Goal: Contribute content: Add original content to the website for others to see

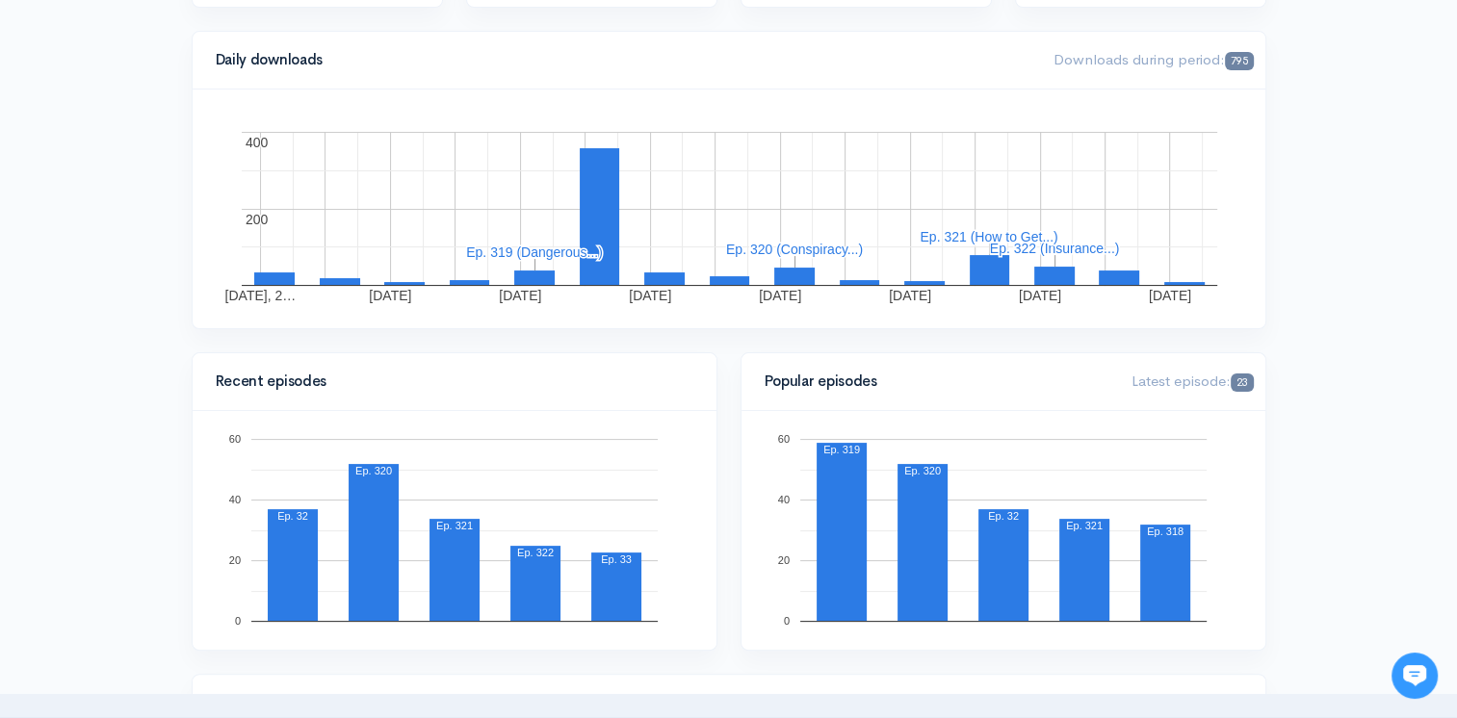
scroll to position [96, 0]
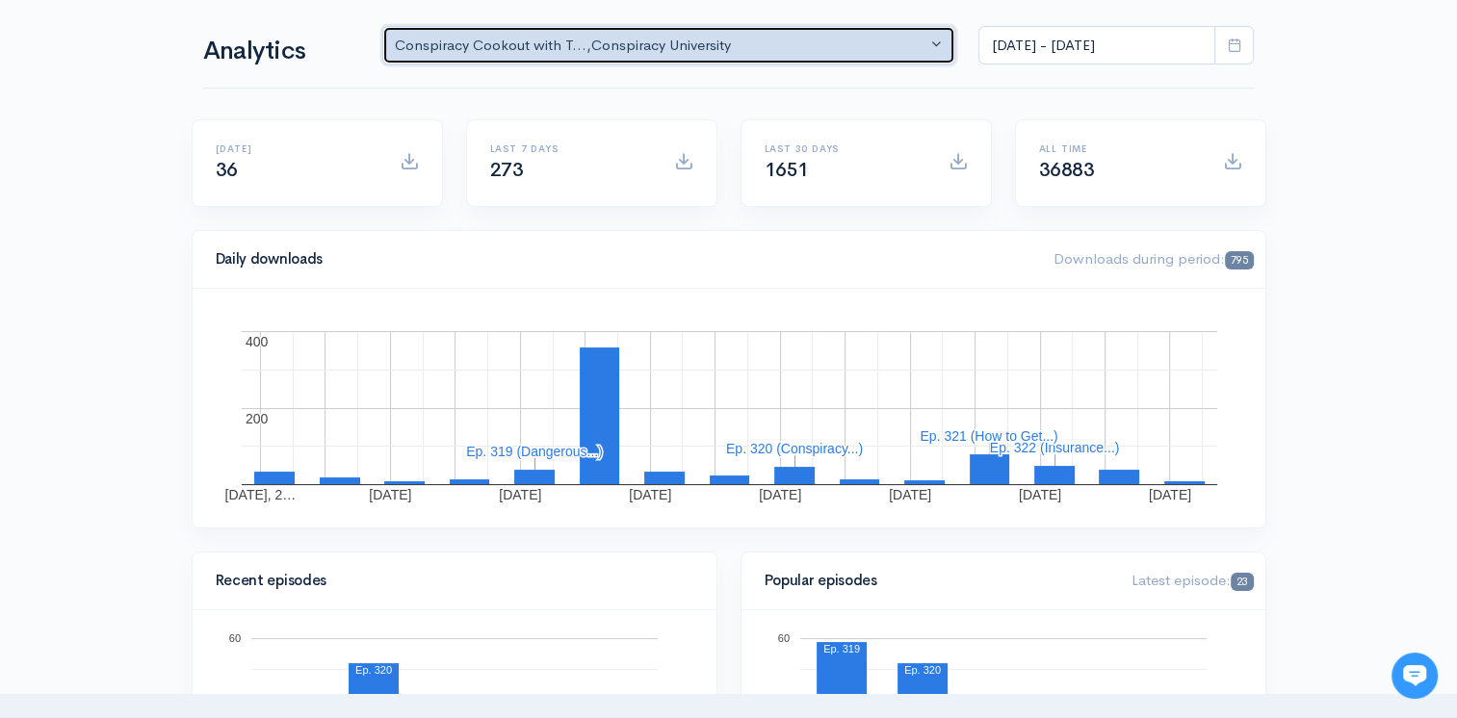
click at [677, 38] on div "Conspiracy Cookout with T... , Conspiracy University" at bounding box center [661, 46] width 532 height 22
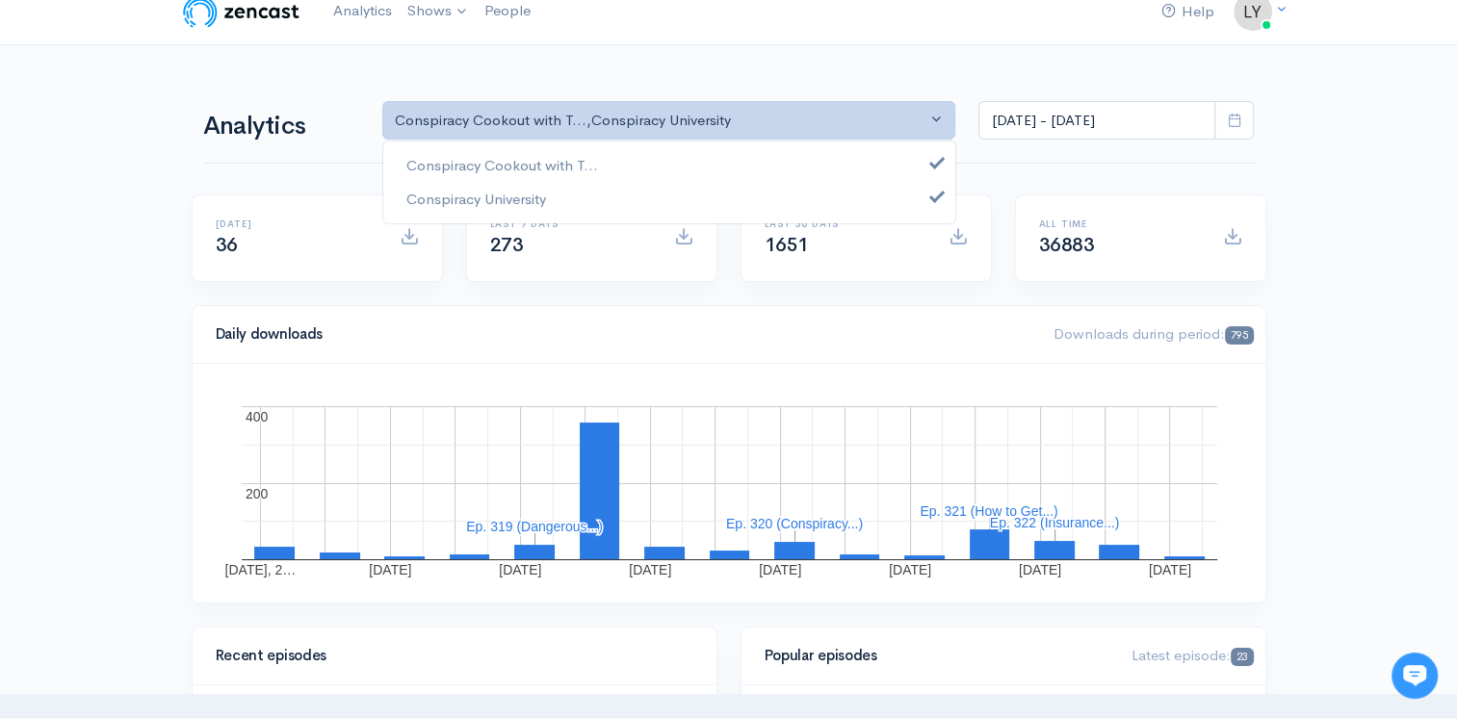
scroll to position [0, 0]
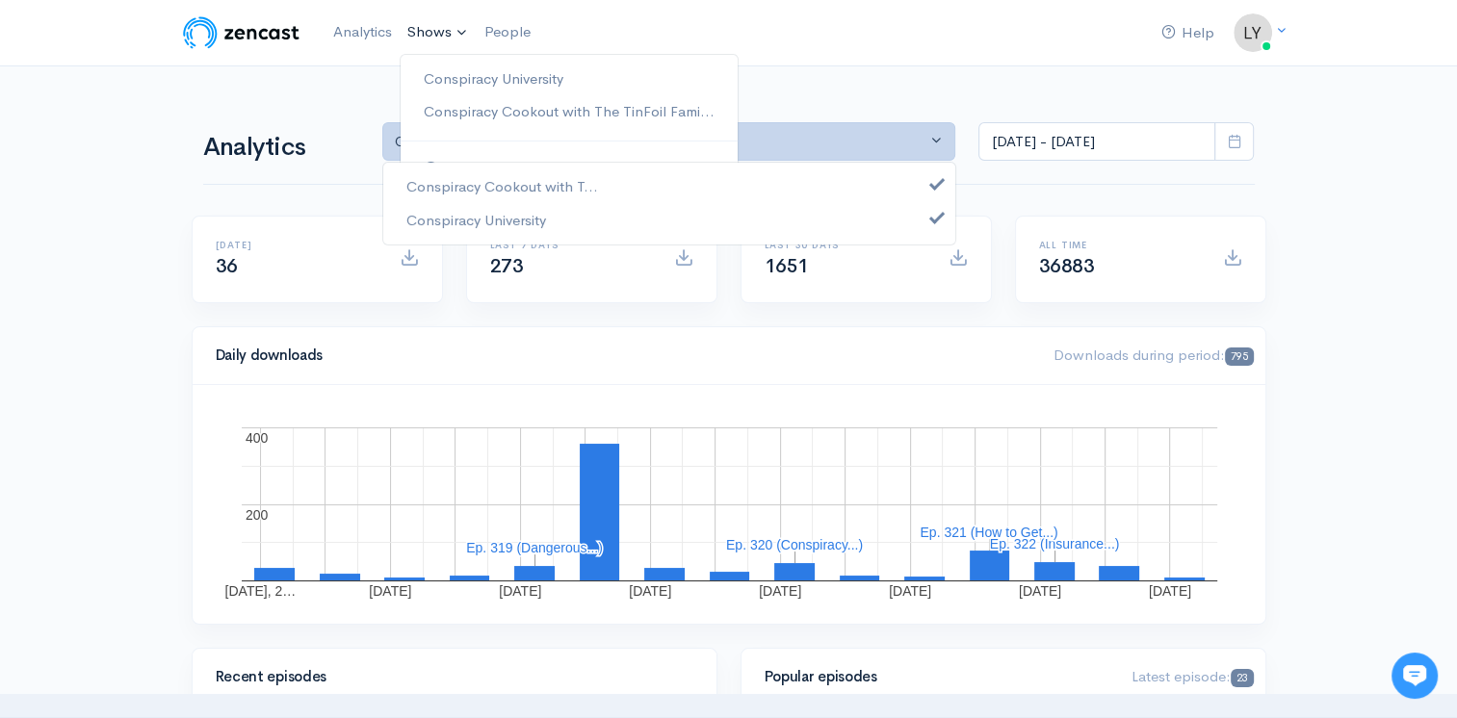
click at [428, 32] on link "Shows" at bounding box center [438, 33] width 77 height 42
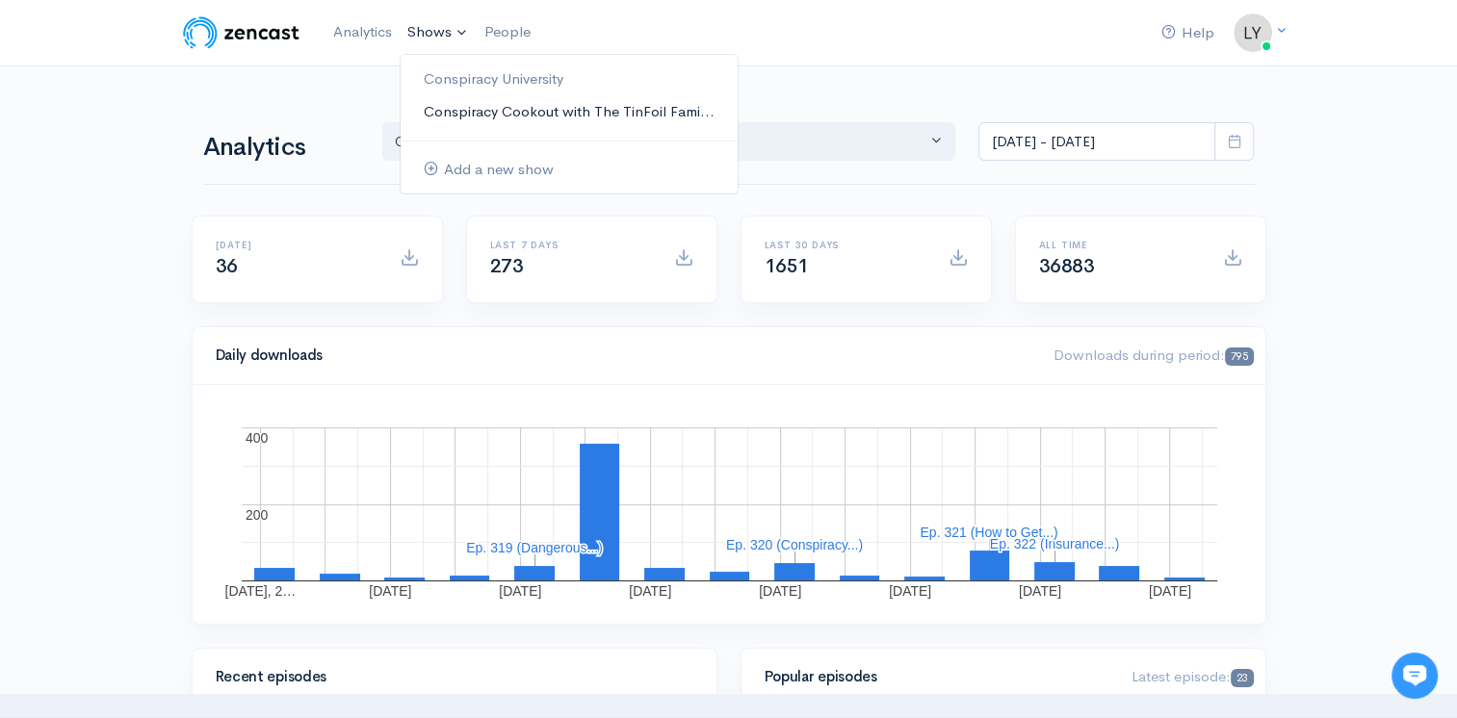
click at [470, 108] on link "Conspiracy Cookout with The TinFoil Fami..." at bounding box center [569, 112] width 337 height 34
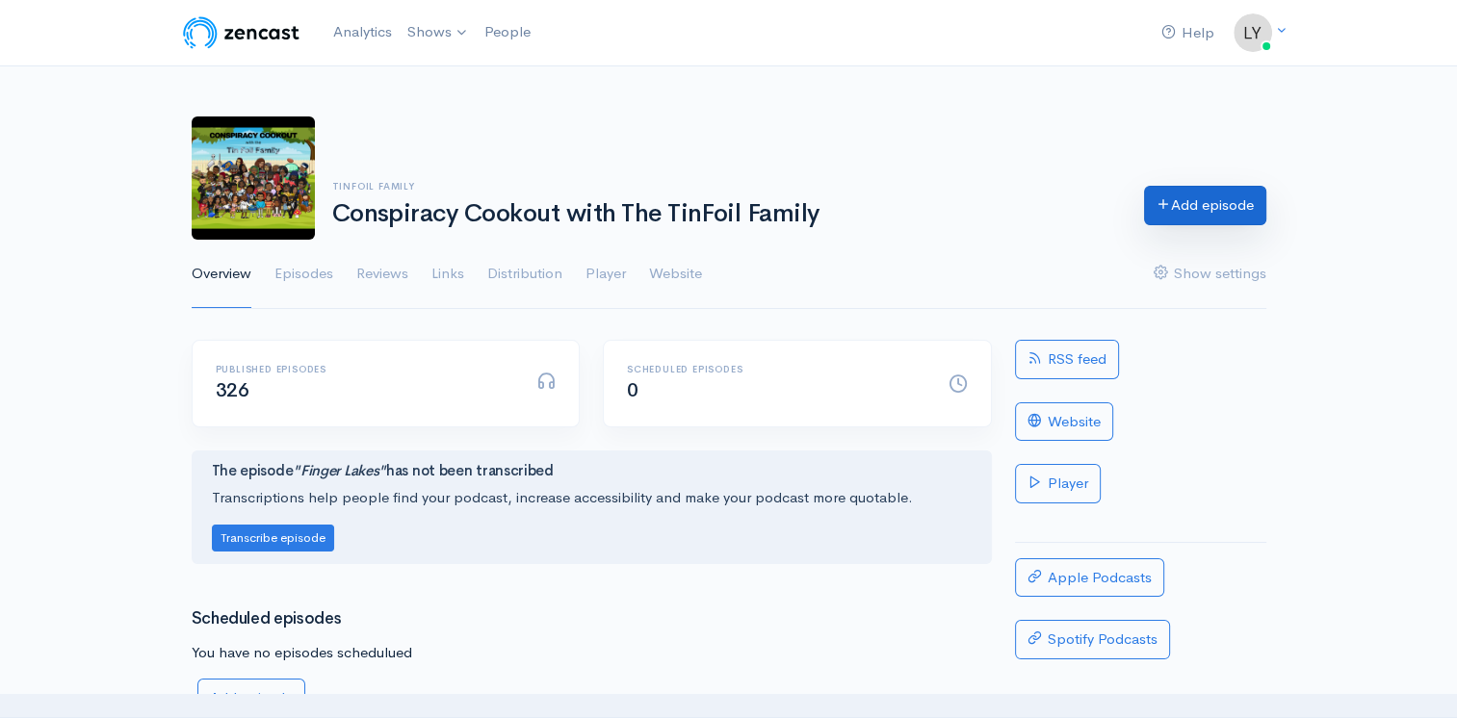
click at [1165, 192] on link "Add episode" at bounding box center [1205, 205] width 122 height 39
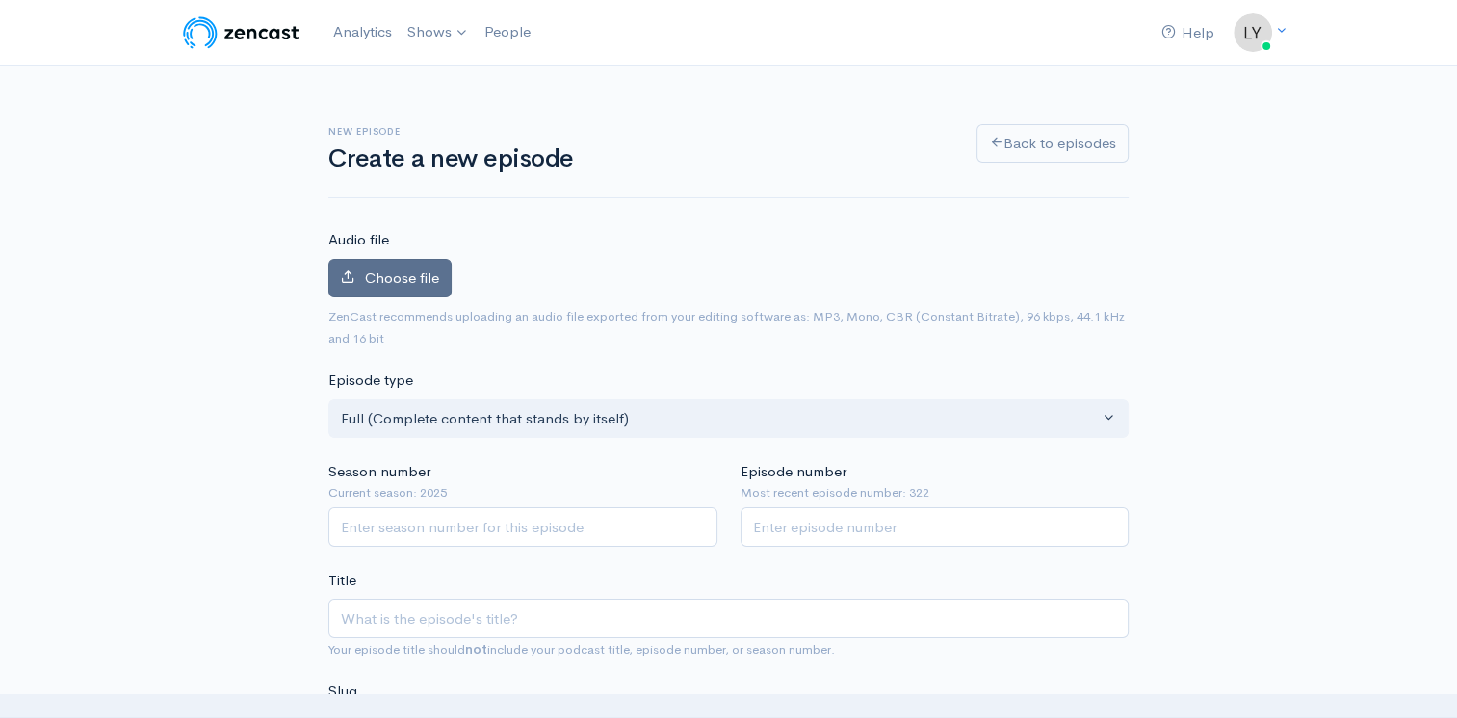
click at [346, 275] on icon at bounding box center [348, 277] width 14 height 14
click at [0, 0] on input "Choose file" at bounding box center [0, 0] width 0 height 0
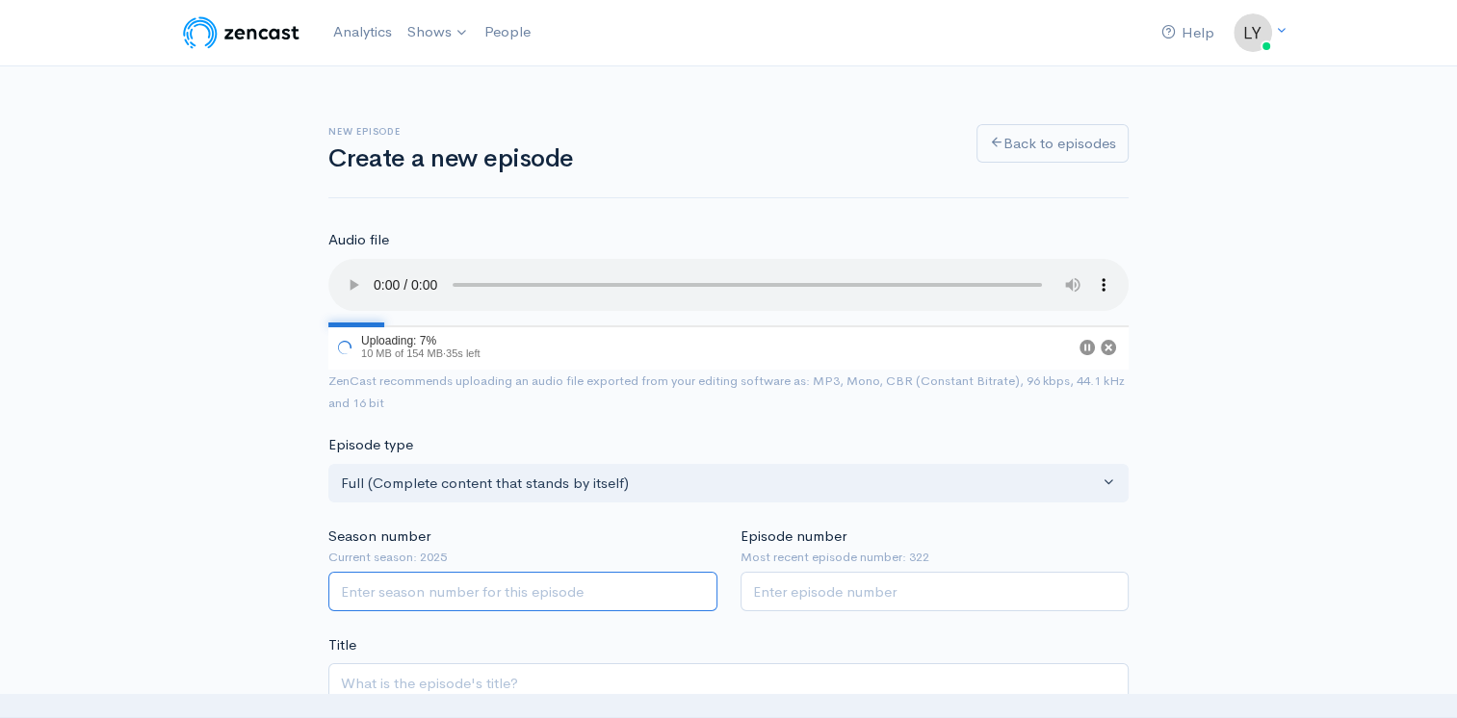
click at [478, 589] on input "Season number" at bounding box center [522, 591] width 389 height 39
type input "2025"
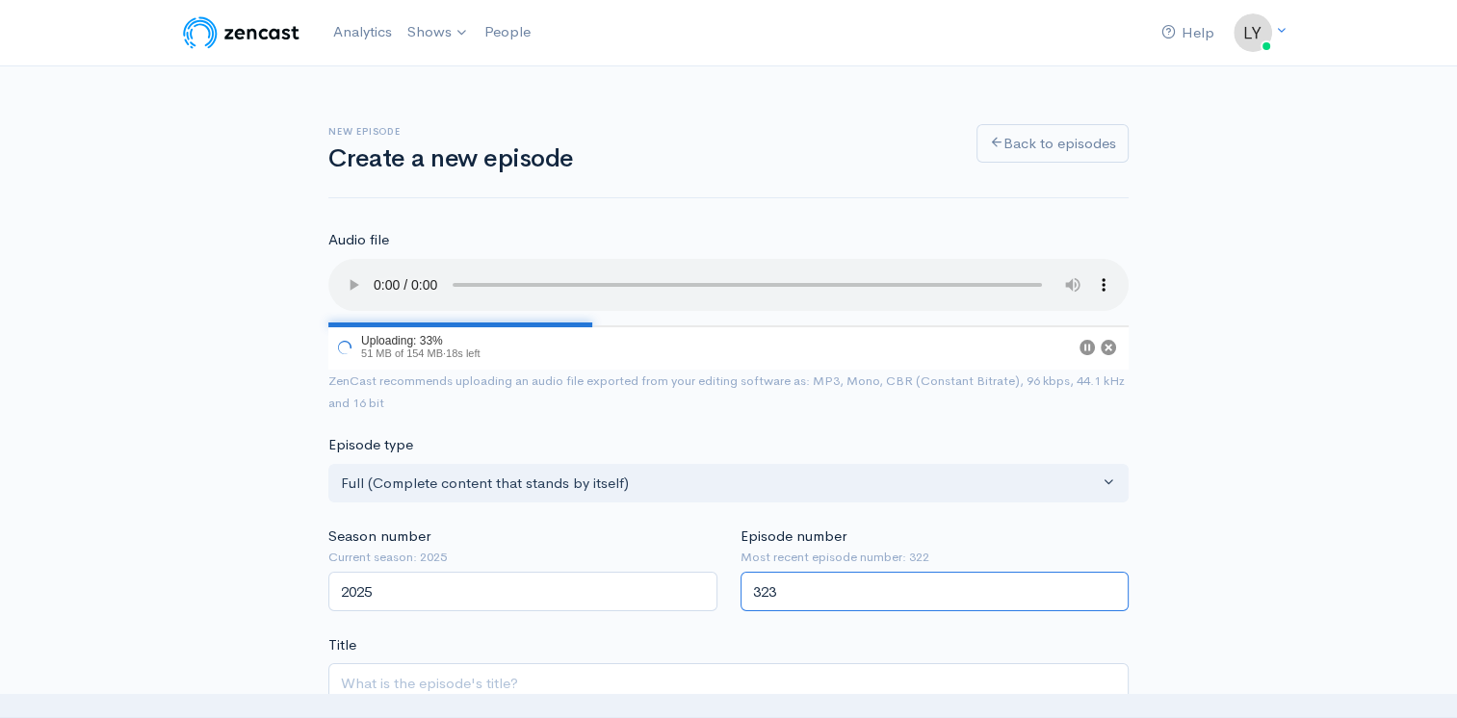
type input "323"
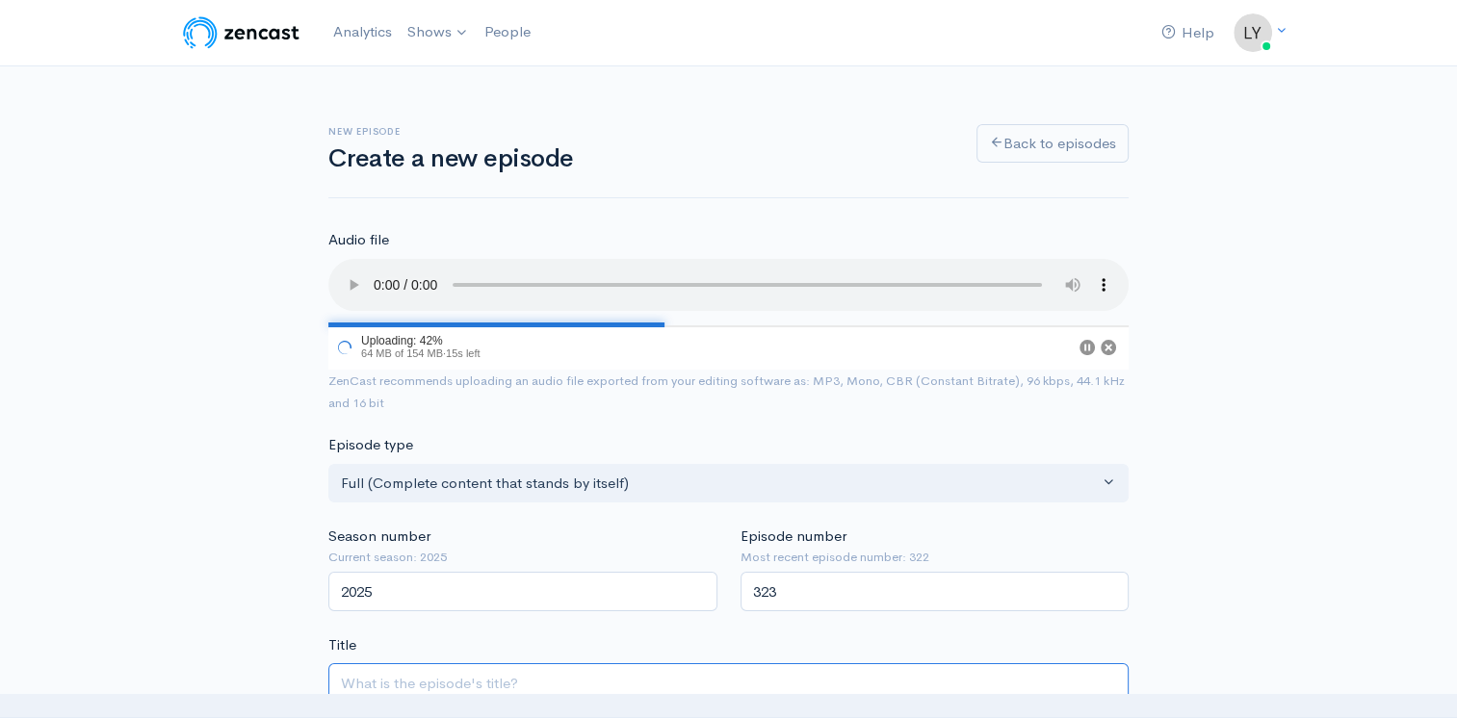
type input "B"
type input "b"
type input "Bl"
type input "bl"
type input "Blo"
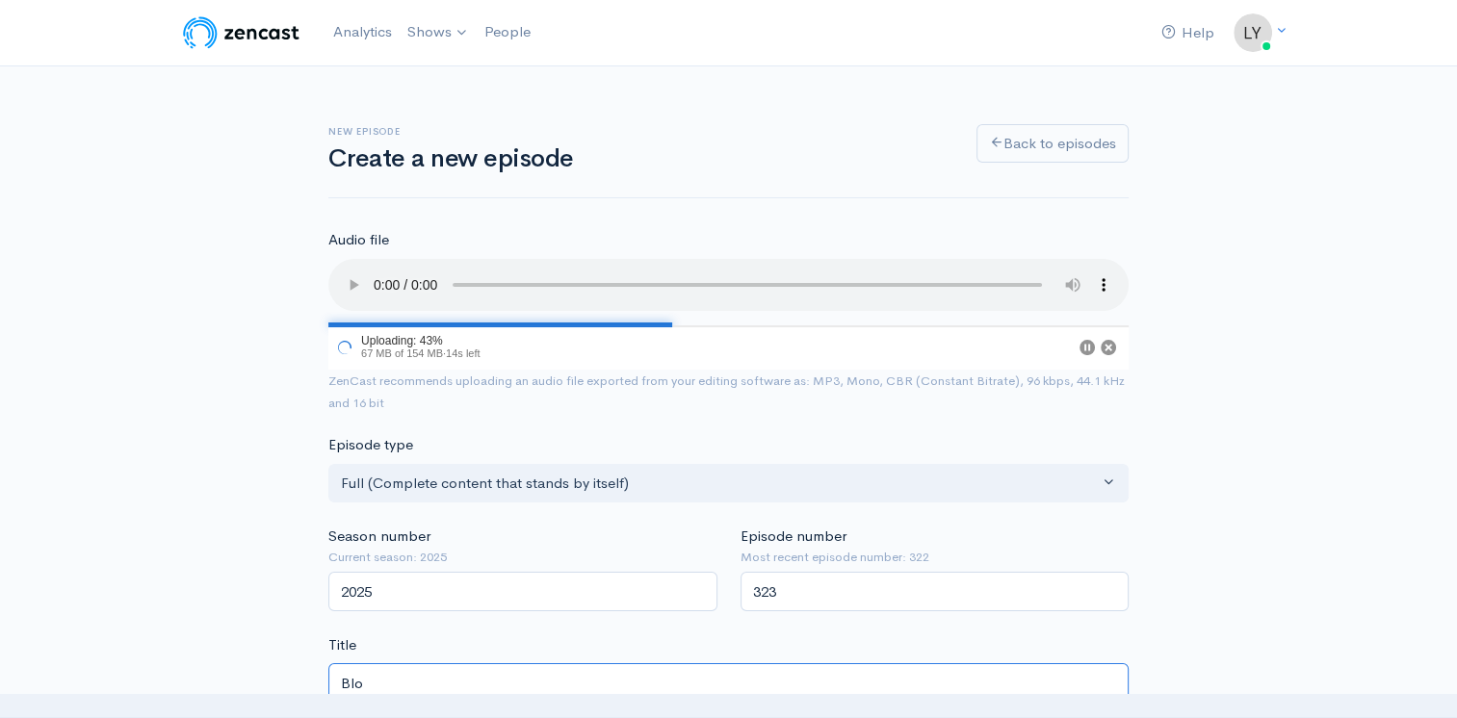
type input "blo"
type input "Bloo"
type input "bloo"
type input "Blood"
type input "blood"
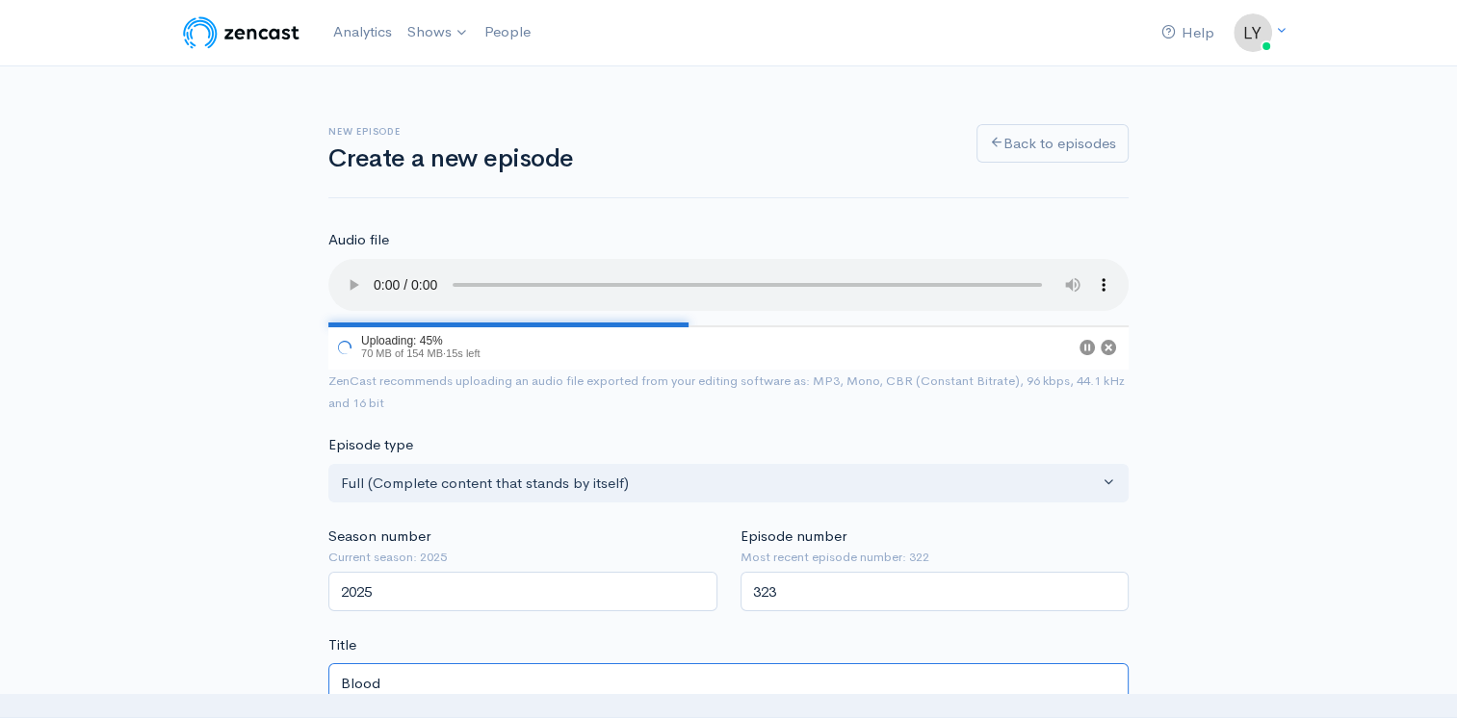
type input "Blood T"
type input "blood-t"
type input "Blood Ty"
type input "blood-ty"
type input "Blood Typ"
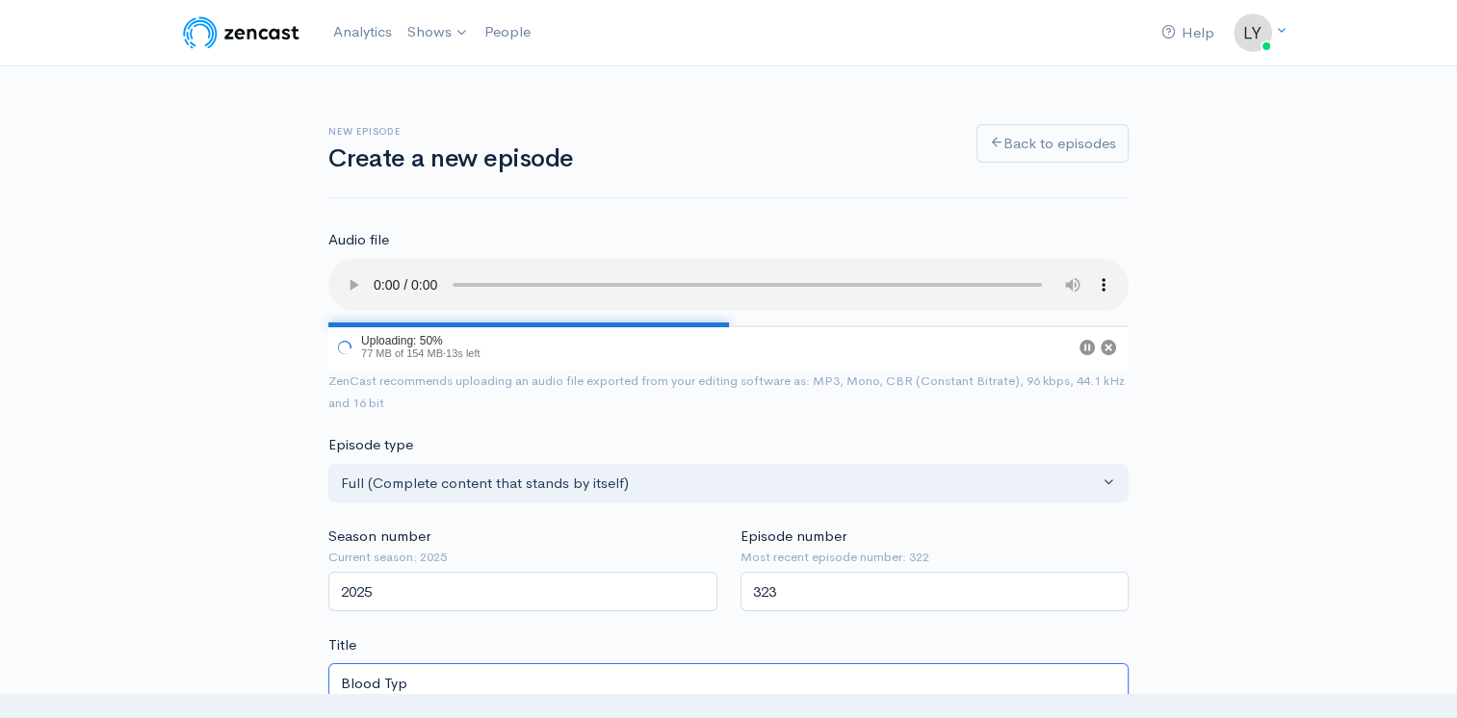
type input "blood-typ"
type input "Blood Type"
type input "blood-type"
type input "Blood Type S"
type input "blood-type-s"
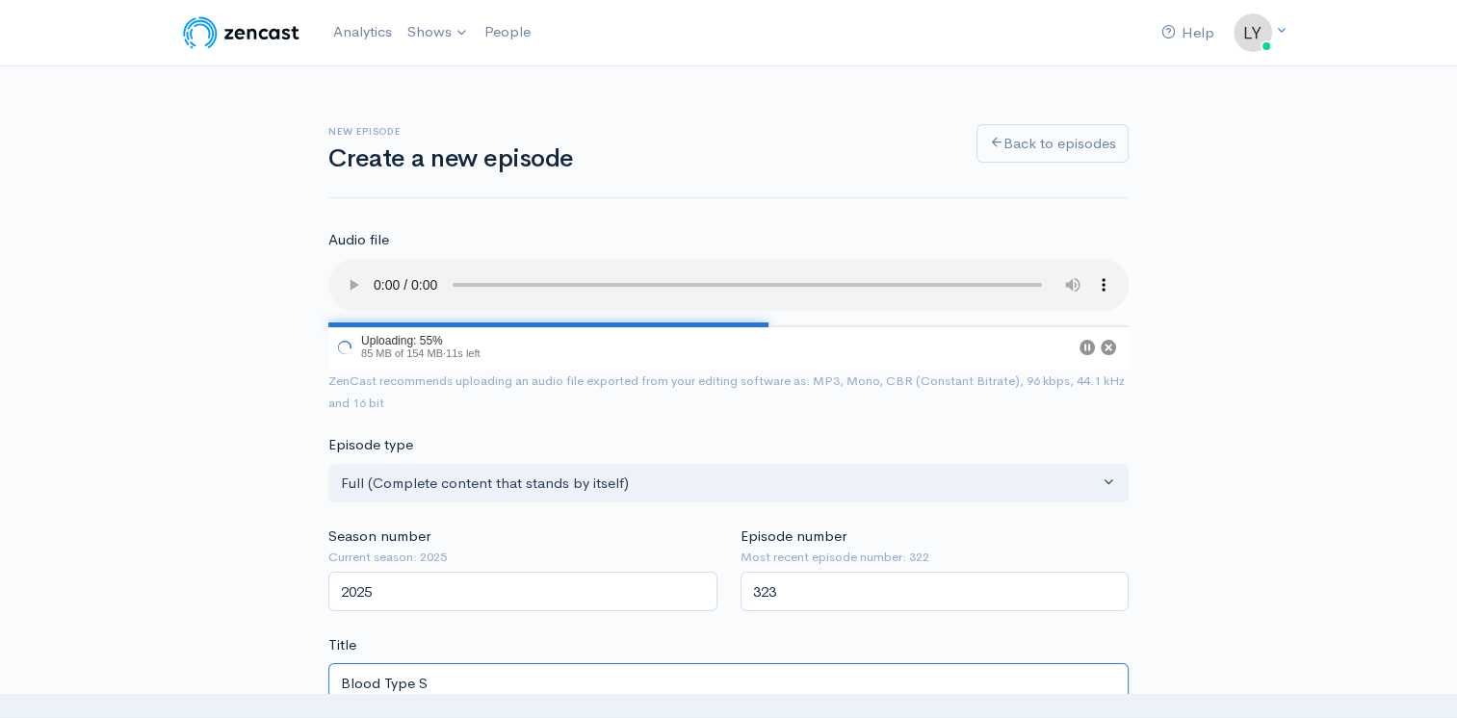
type input "Blood Type Se"
type input "blood-type-se"
type input "Blood Type Sec"
type input "blood-type-sec"
type input "Blood Type Secre"
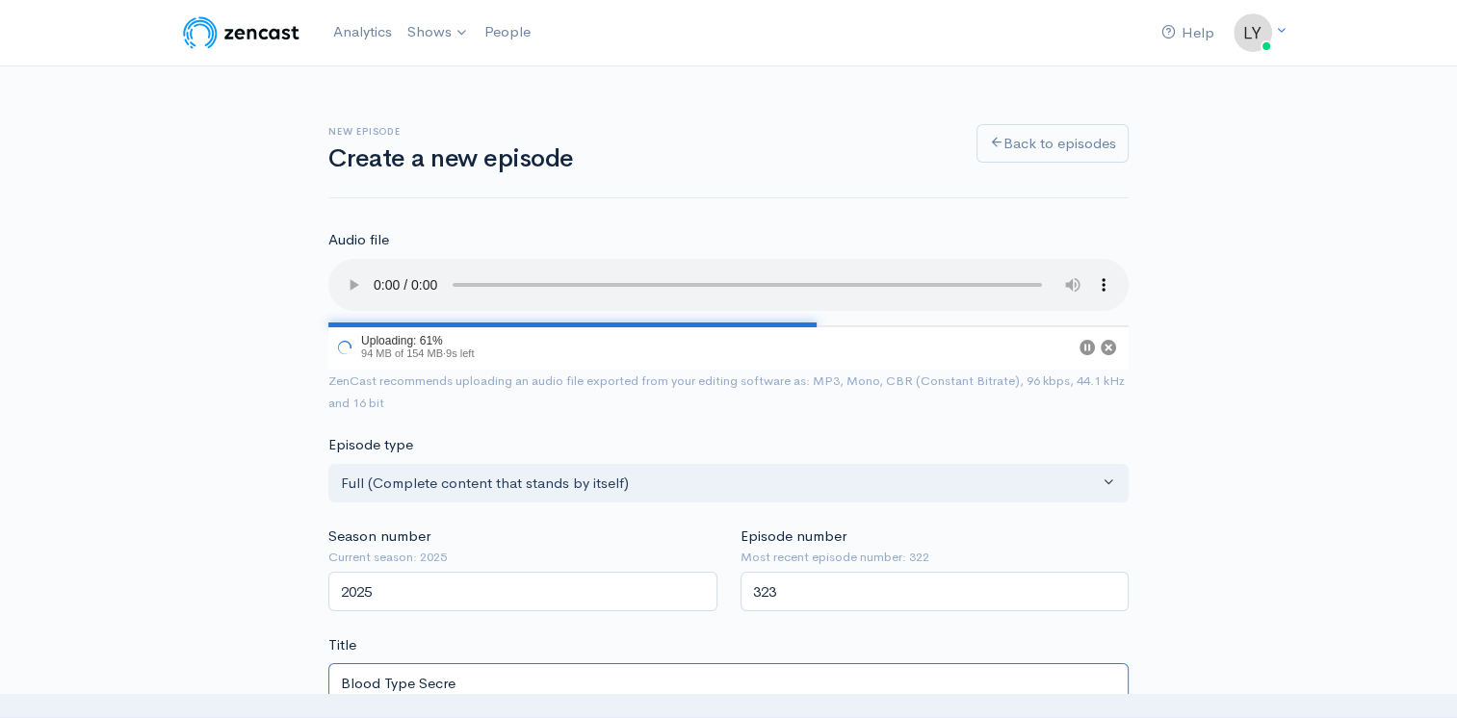
type input "blood-type-secre"
type input "Blood Type Secret"
type input "blood-type-secret"
type input "Blood Type Secrets"
type input "blood-type-secrets"
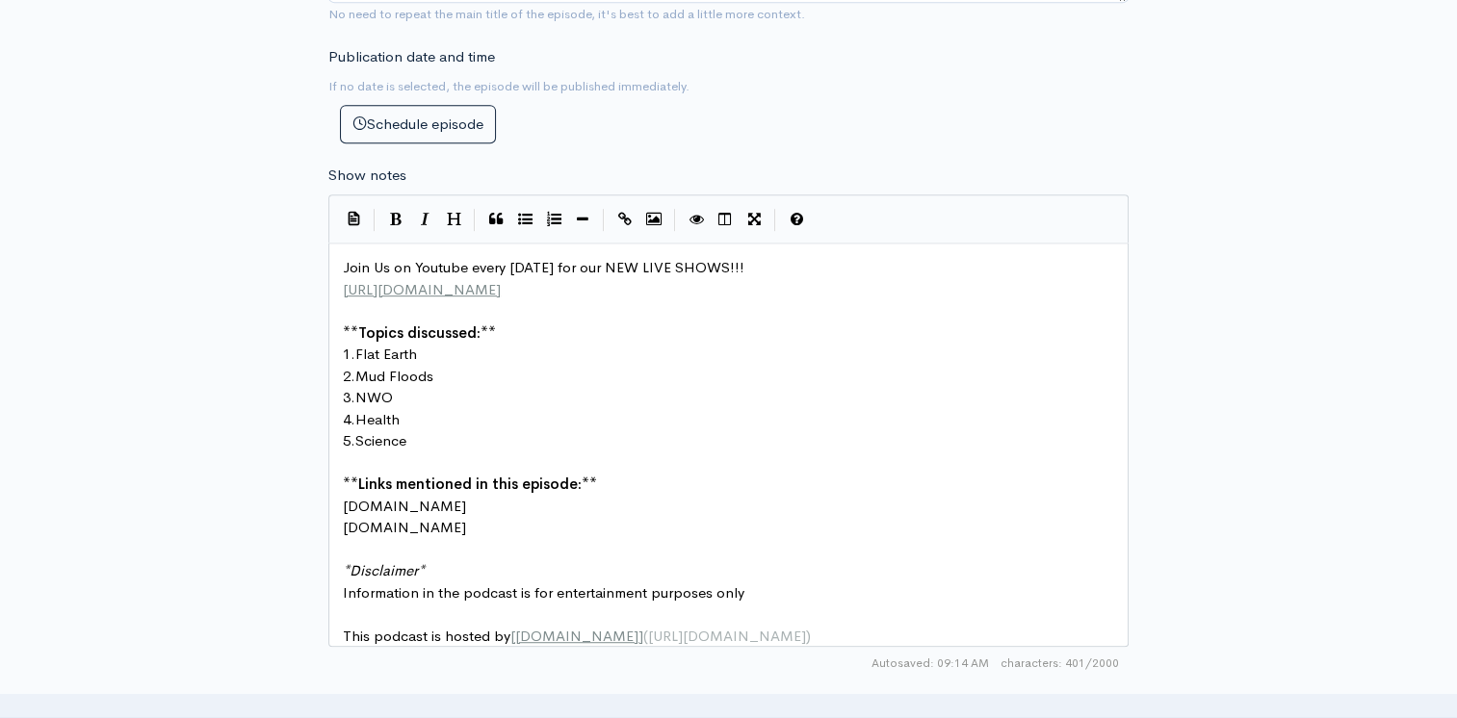
scroll to position [1059, 0]
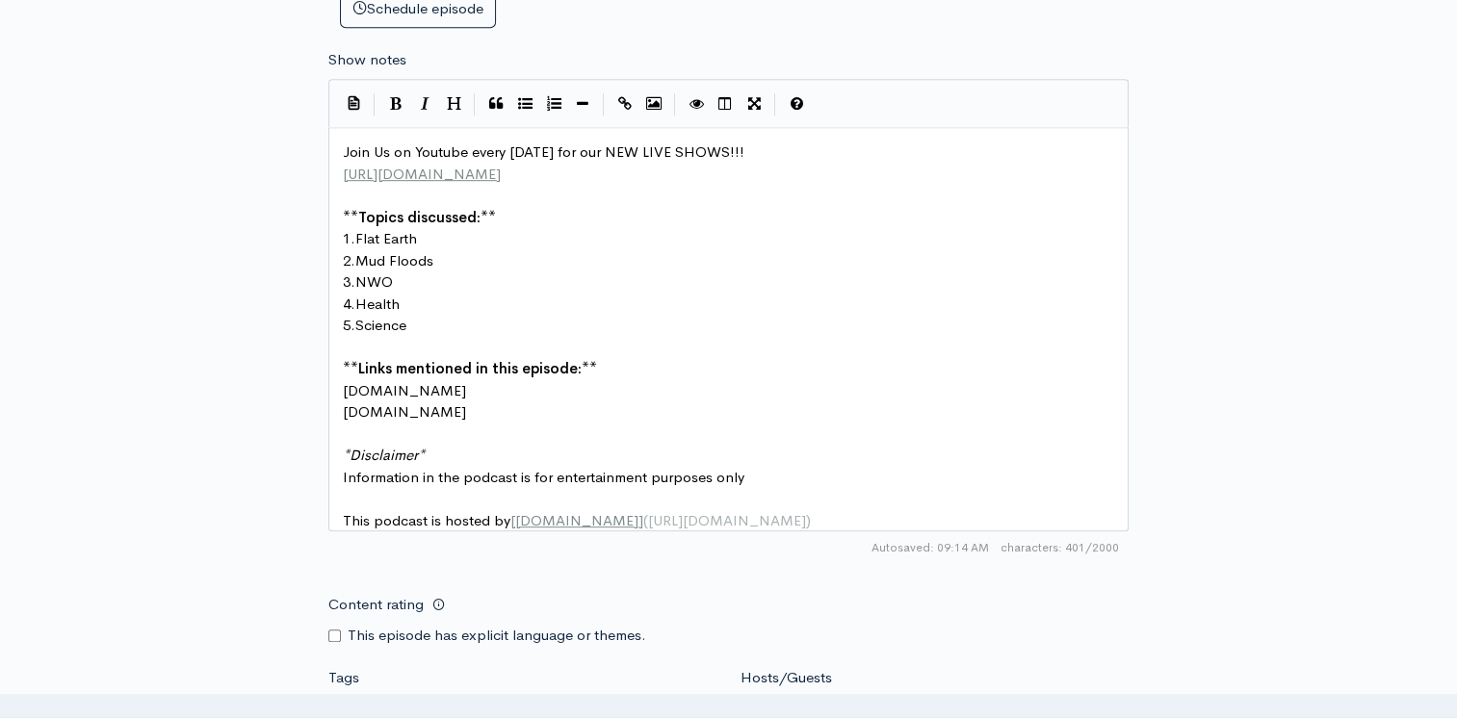
type input "Blood Type Secrets"
click at [433, 237] on pre "1. Flat Earth" at bounding box center [736, 239] width 794 height 22
type textarea "List of Large Mammal"
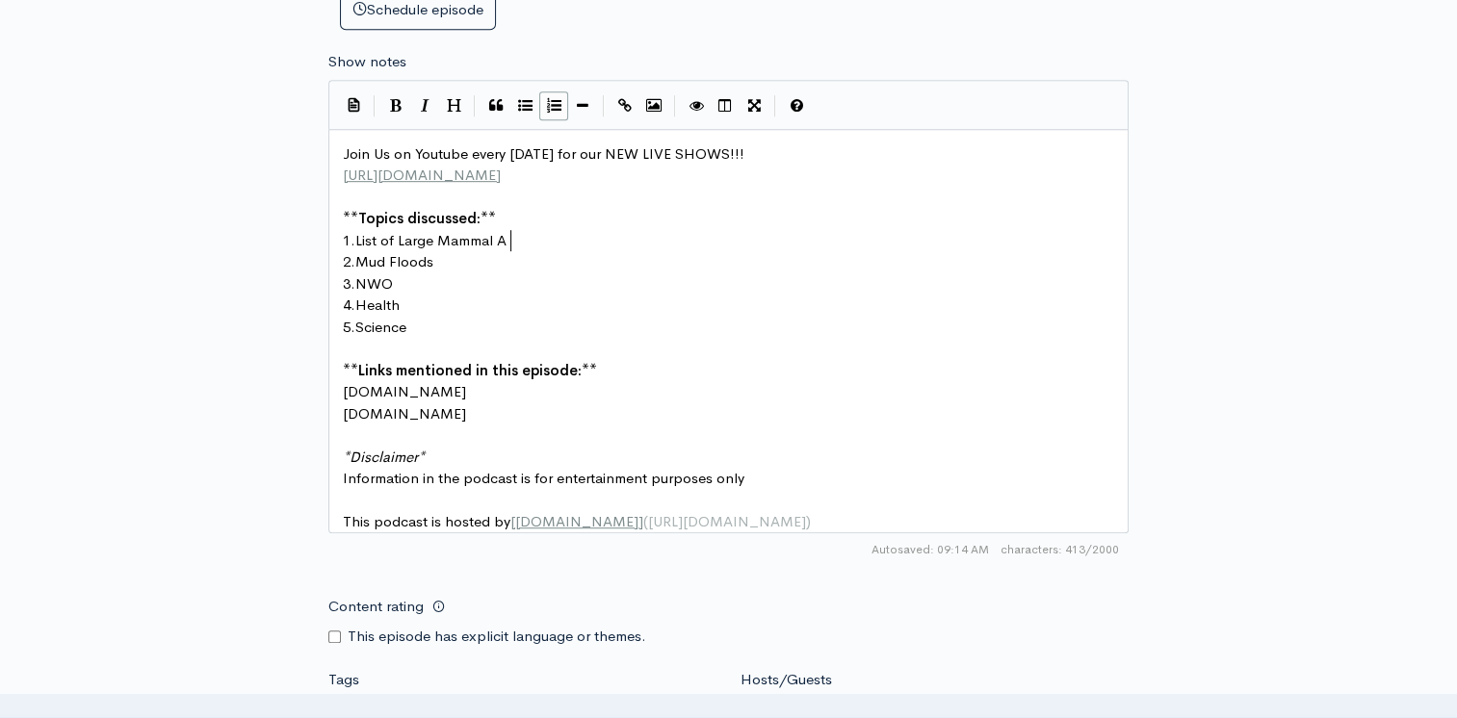
type textarea "Ap"
type textarea "Species"
type textarea "Him"
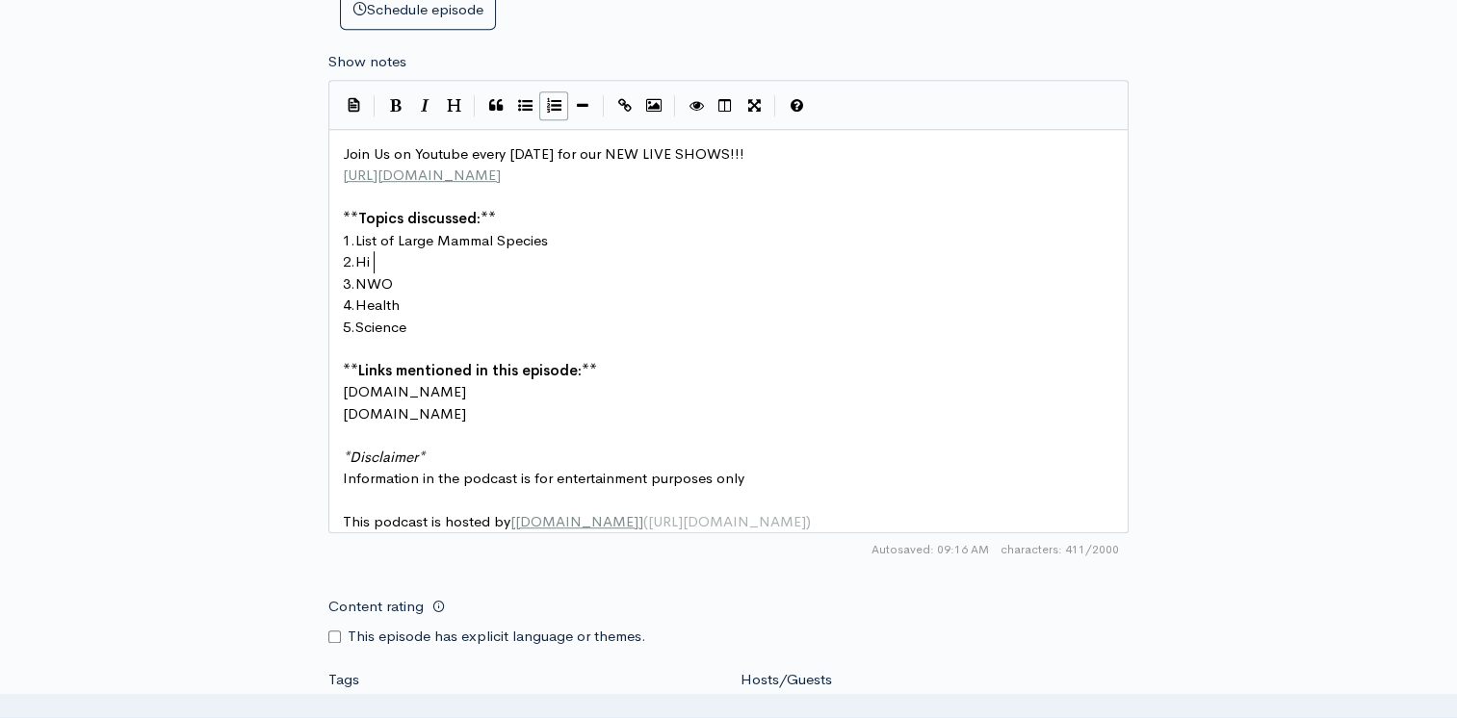
scroll to position [7, 24]
type textarea "u"
type textarea "Different M"
type textarea "Human a"
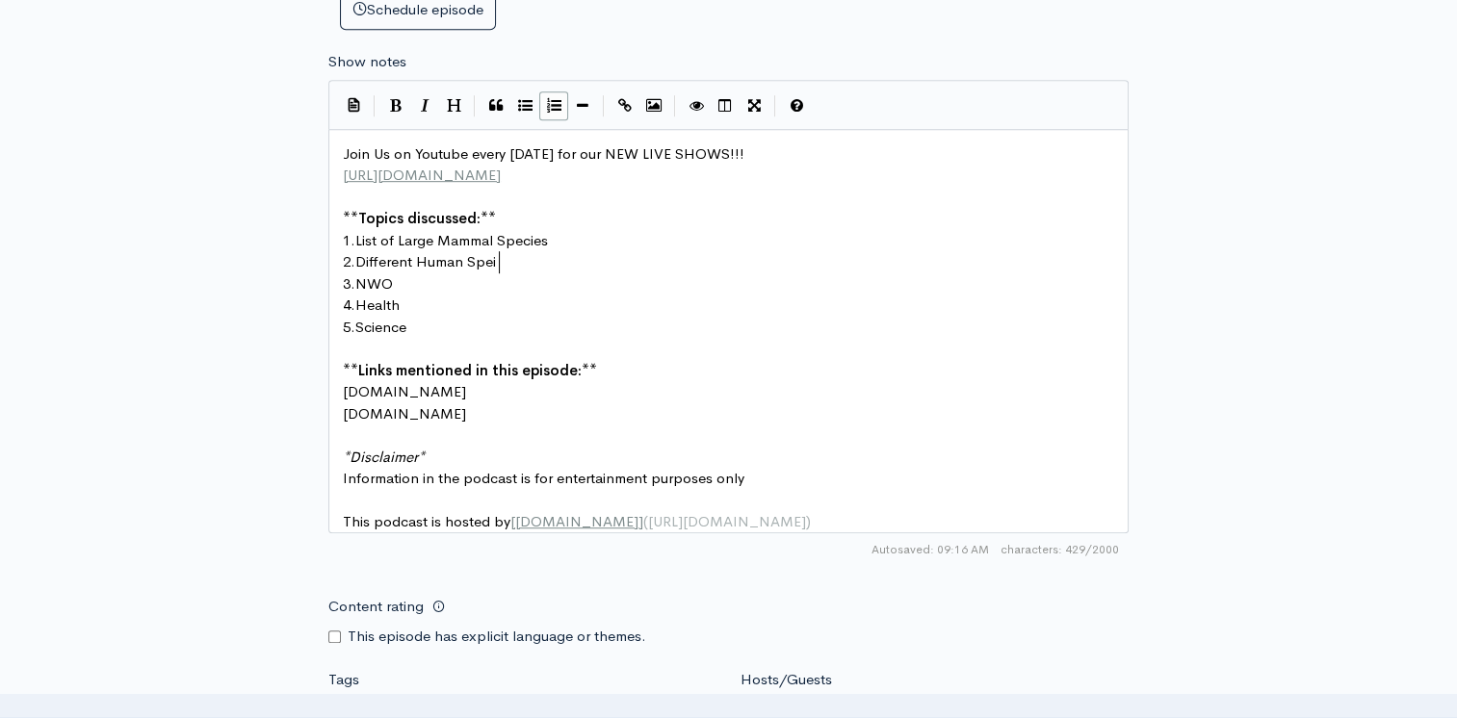
type textarea "Speic"
type textarea "cies"
type textarea "Blood Type Personalities"
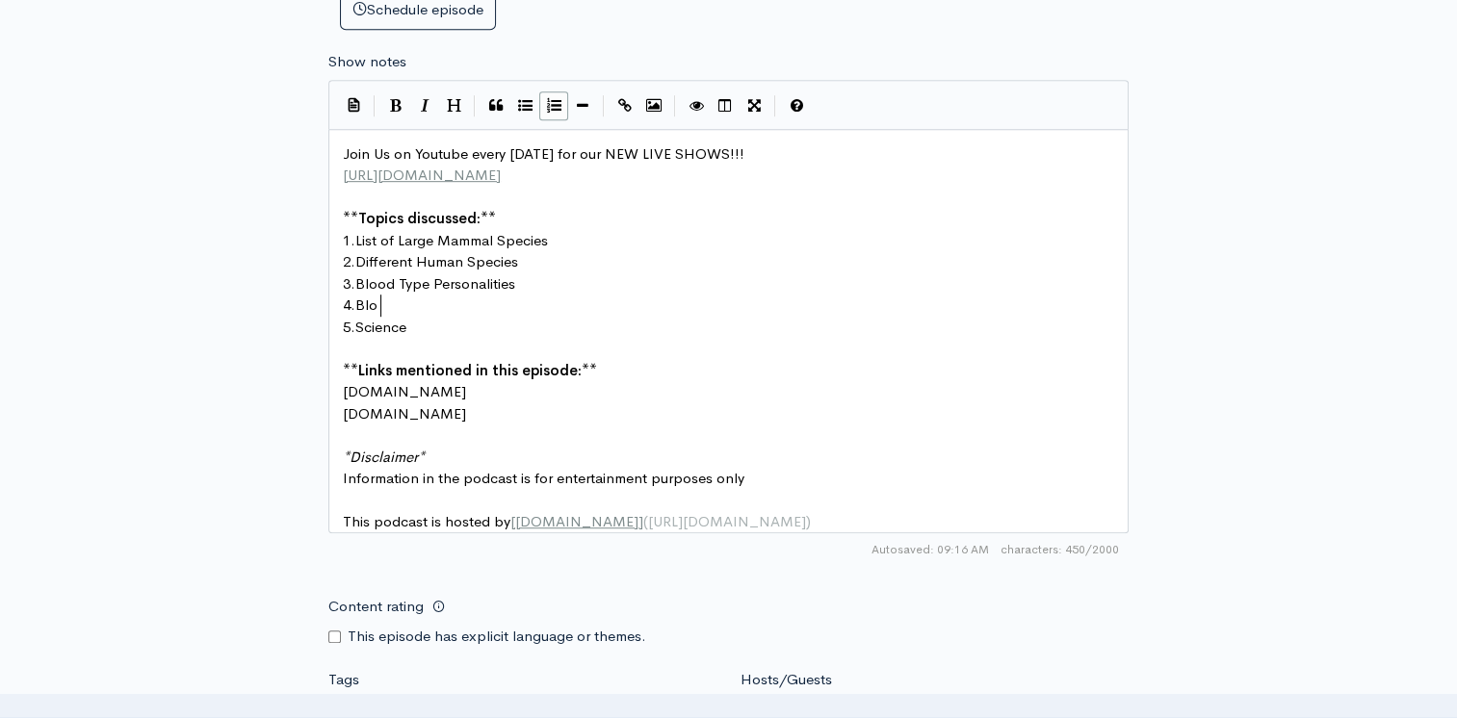
scroll to position [7, 19]
type textarea "Blood y"
type textarea "Type COma"
type textarea "ompativi"
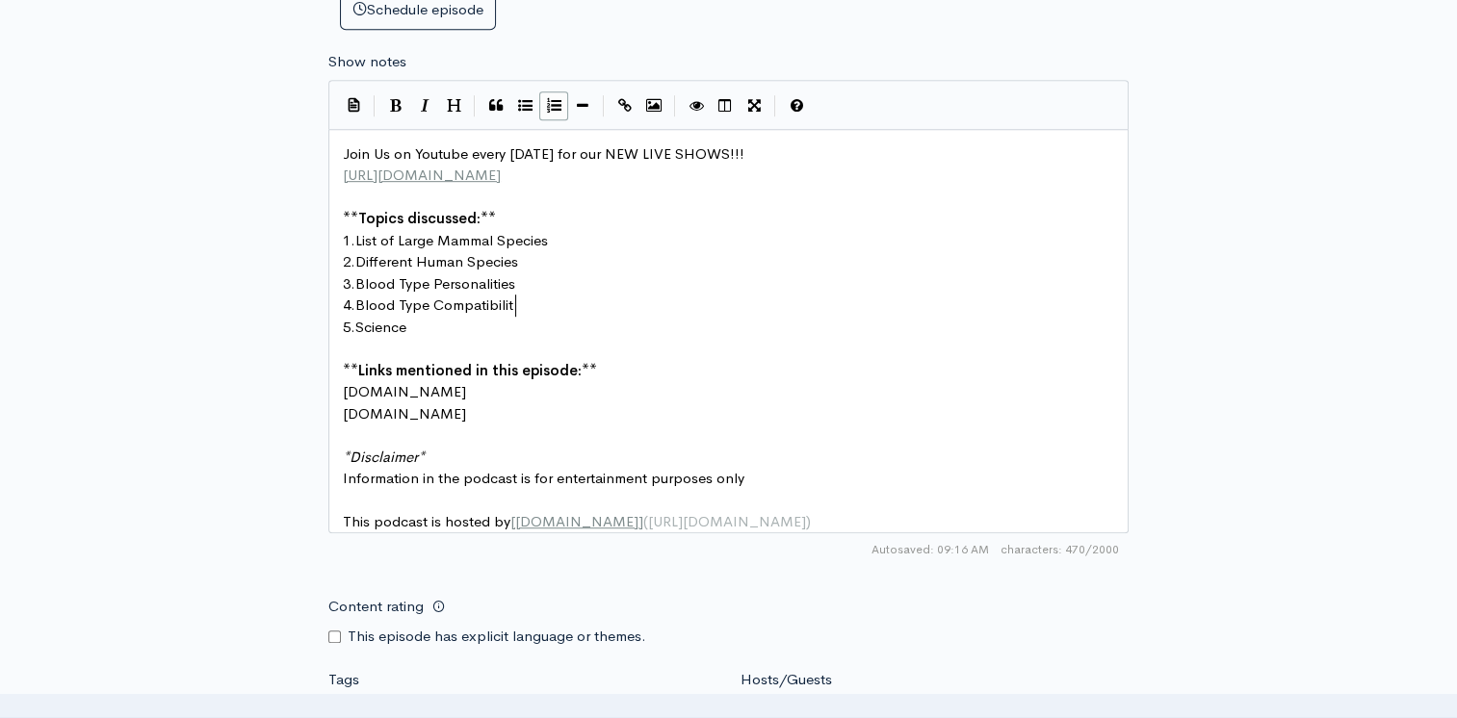
type textarea "bility"
type textarea "Blood t"
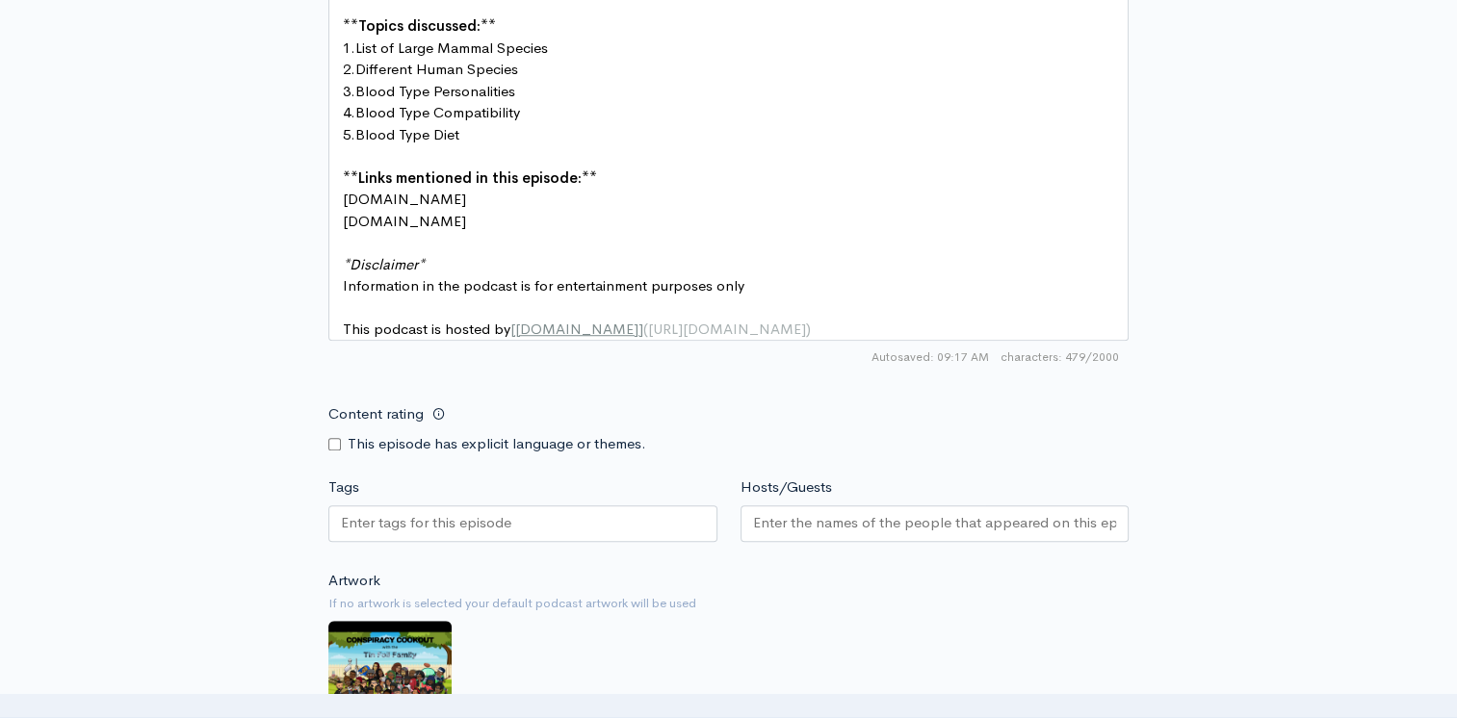
type textarea "Type Diet"
click at [334, 451] on input "Content rating" at bounding box center [334, 444] width 13 height 13
checkbox input "true"
click at [399, 534] on input "Tags" at bounding box center [427, 523] width 173 height 22
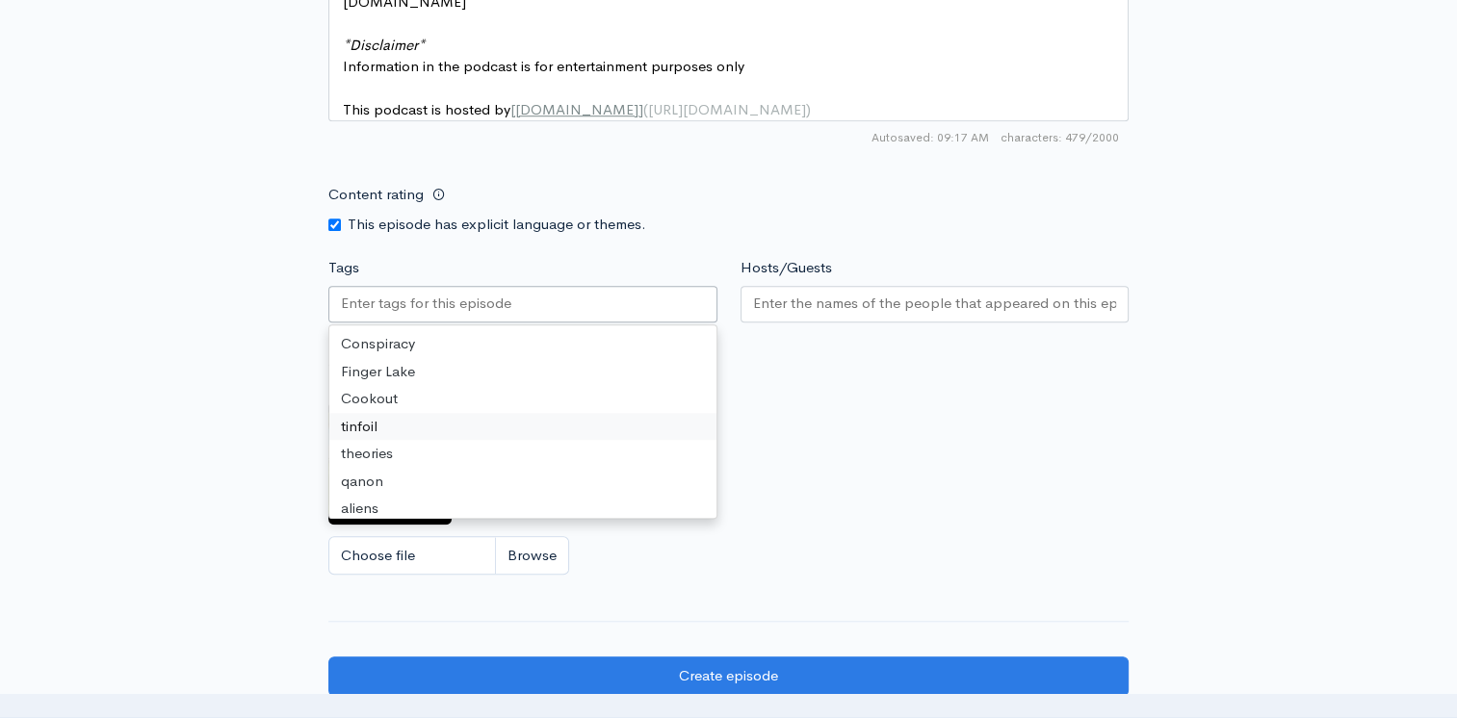
scroll to position [1583, 0]
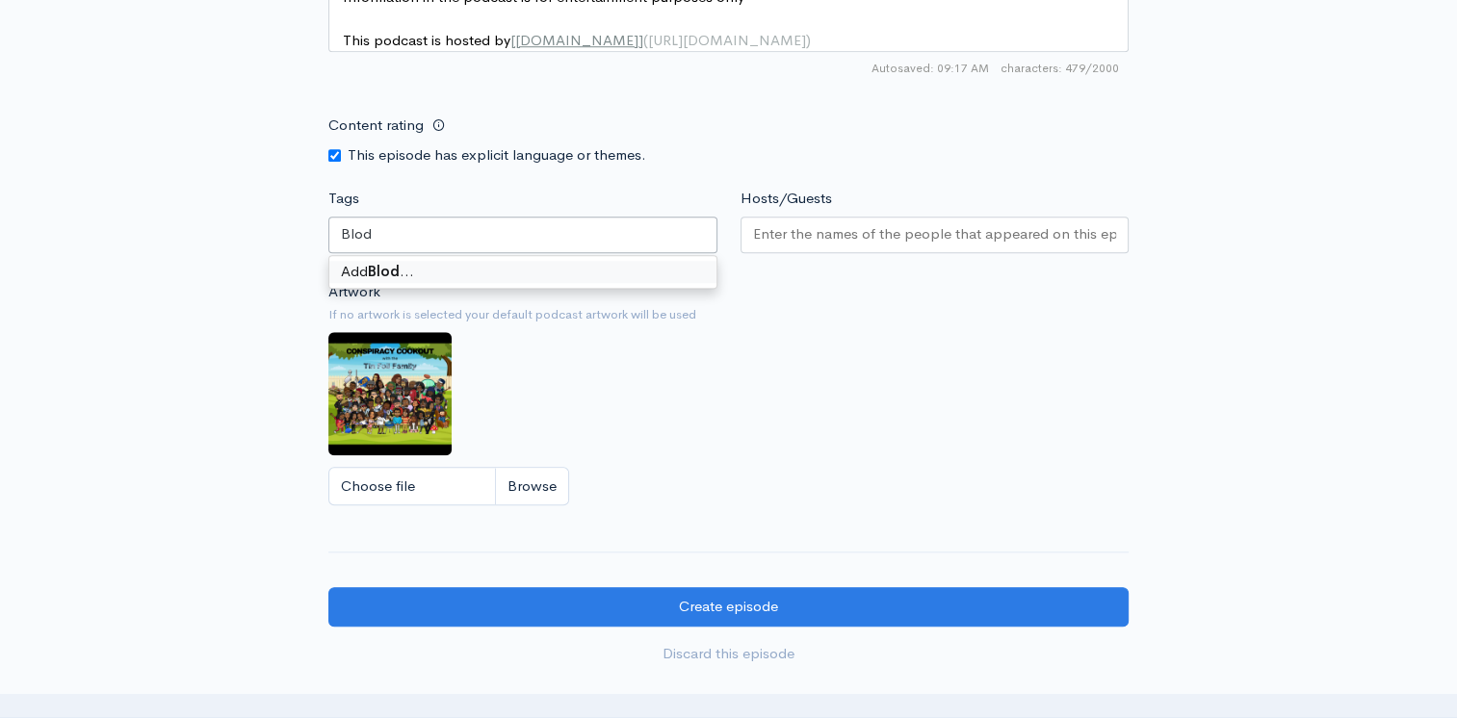
type input "Blo"
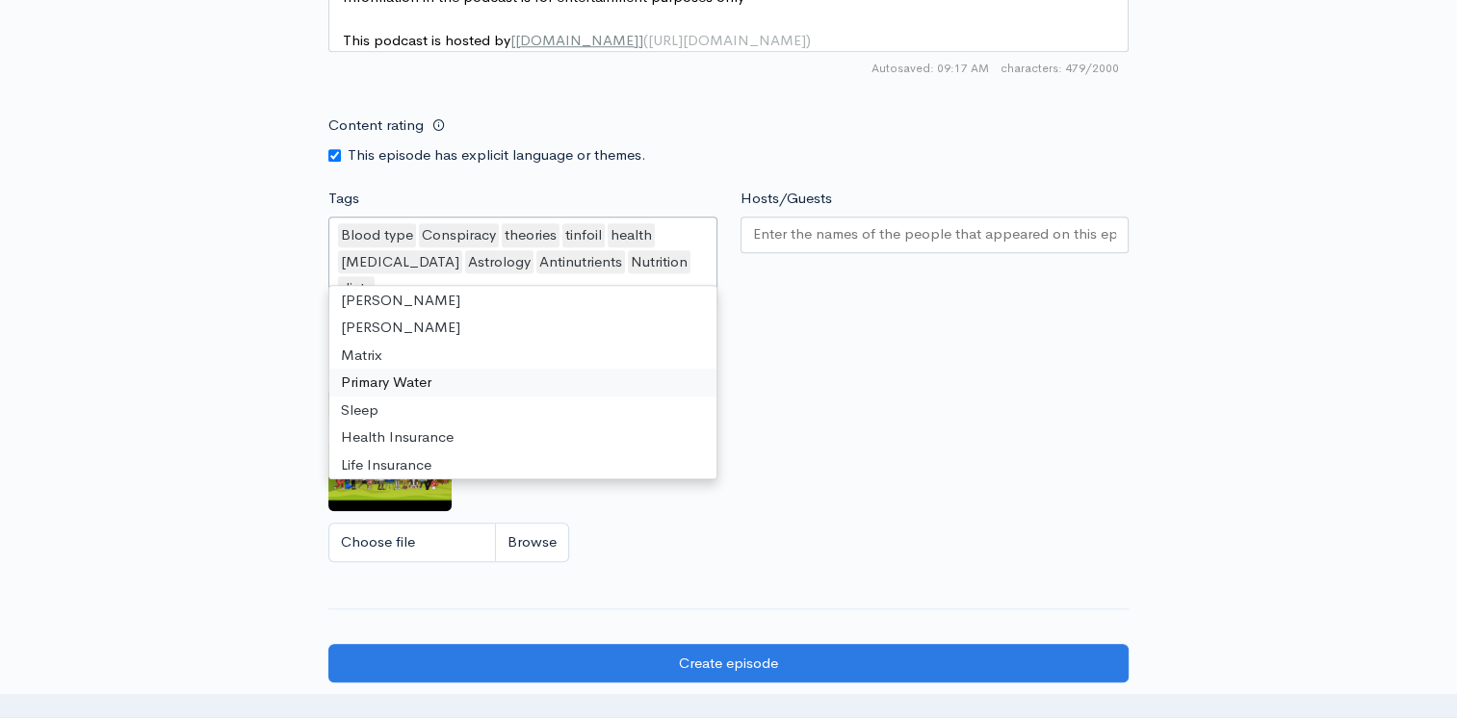
scroll to position [3933, 0]
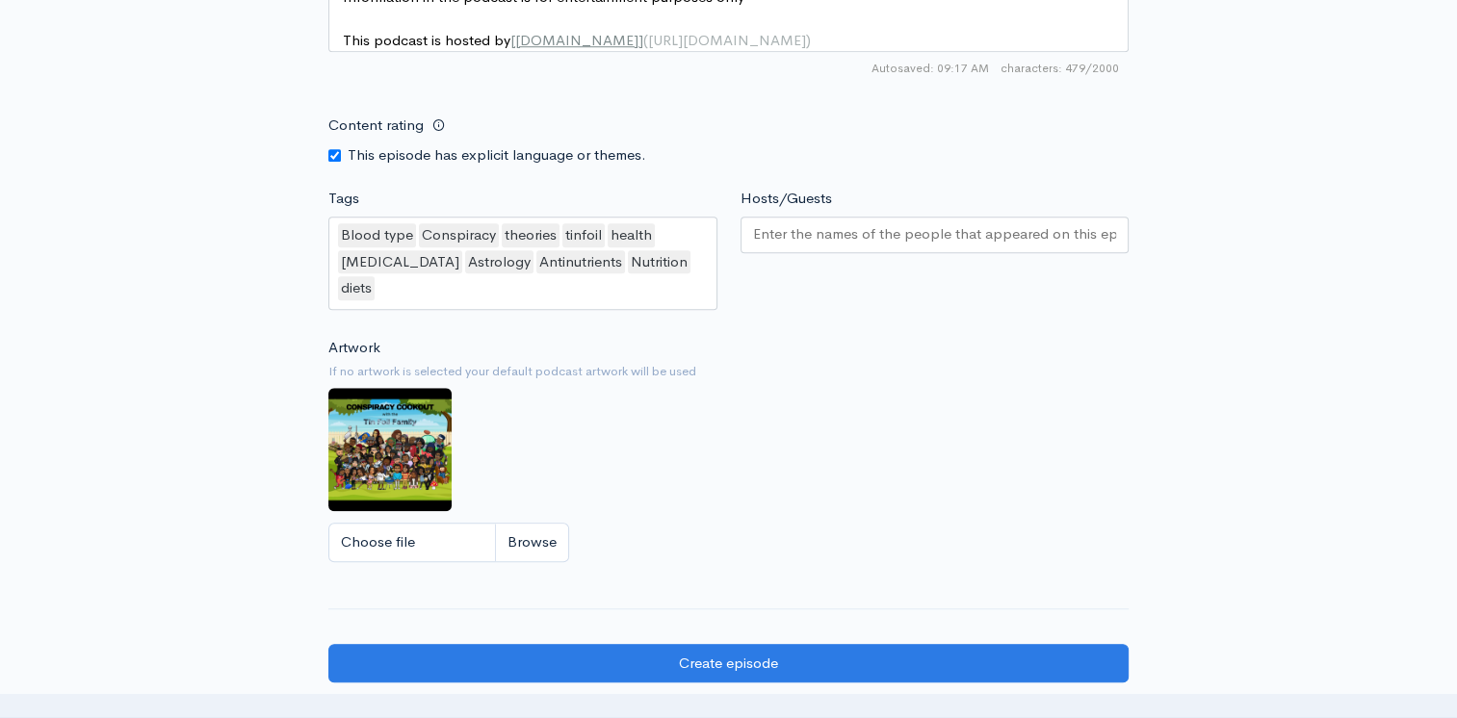
click at [857, 343] on div "Artwork If no artwork is selected your default podcast artwork will be used Cho…" at bounding box center [728, 455] width 800 height 237
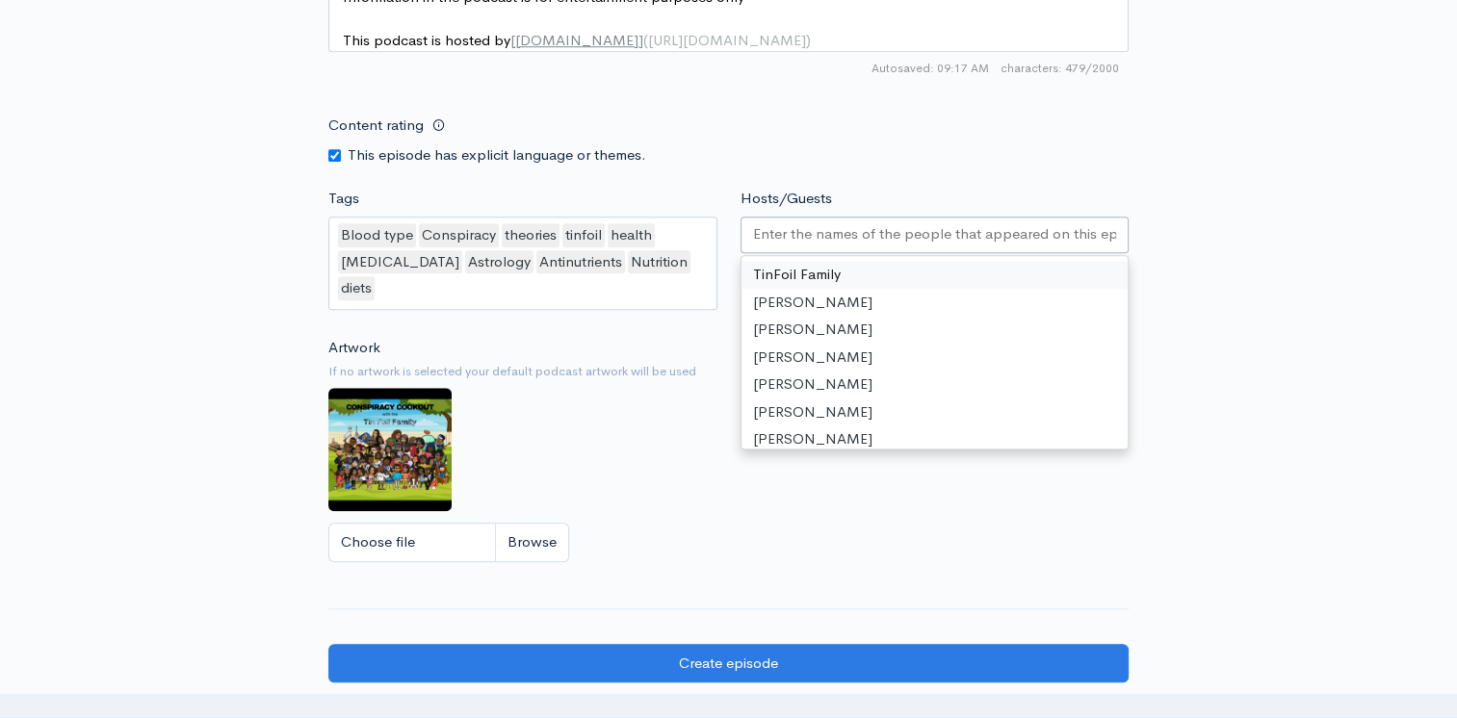
click at [827, 234] on input "Hosts/Guests" at bounding box center [935, 234] width 364 height 22
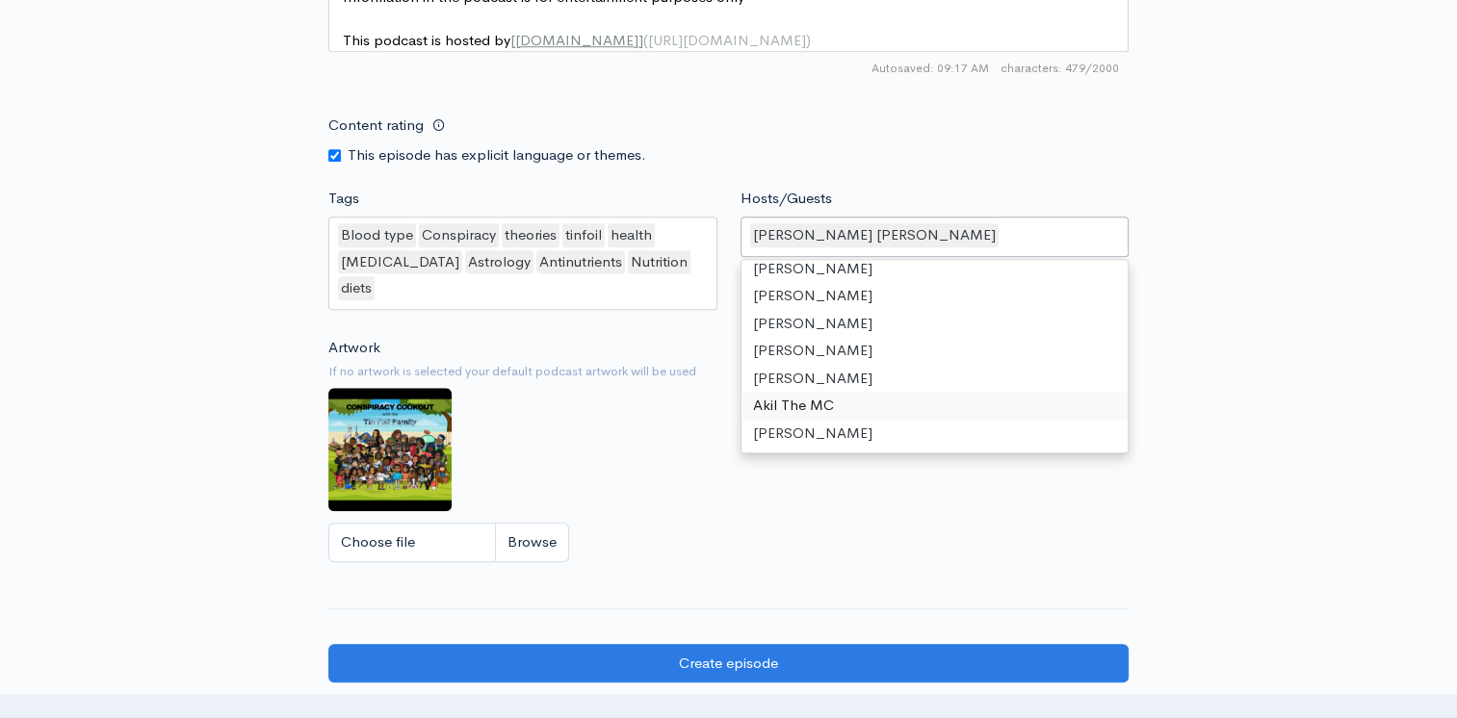
scroll to position [64, 0]
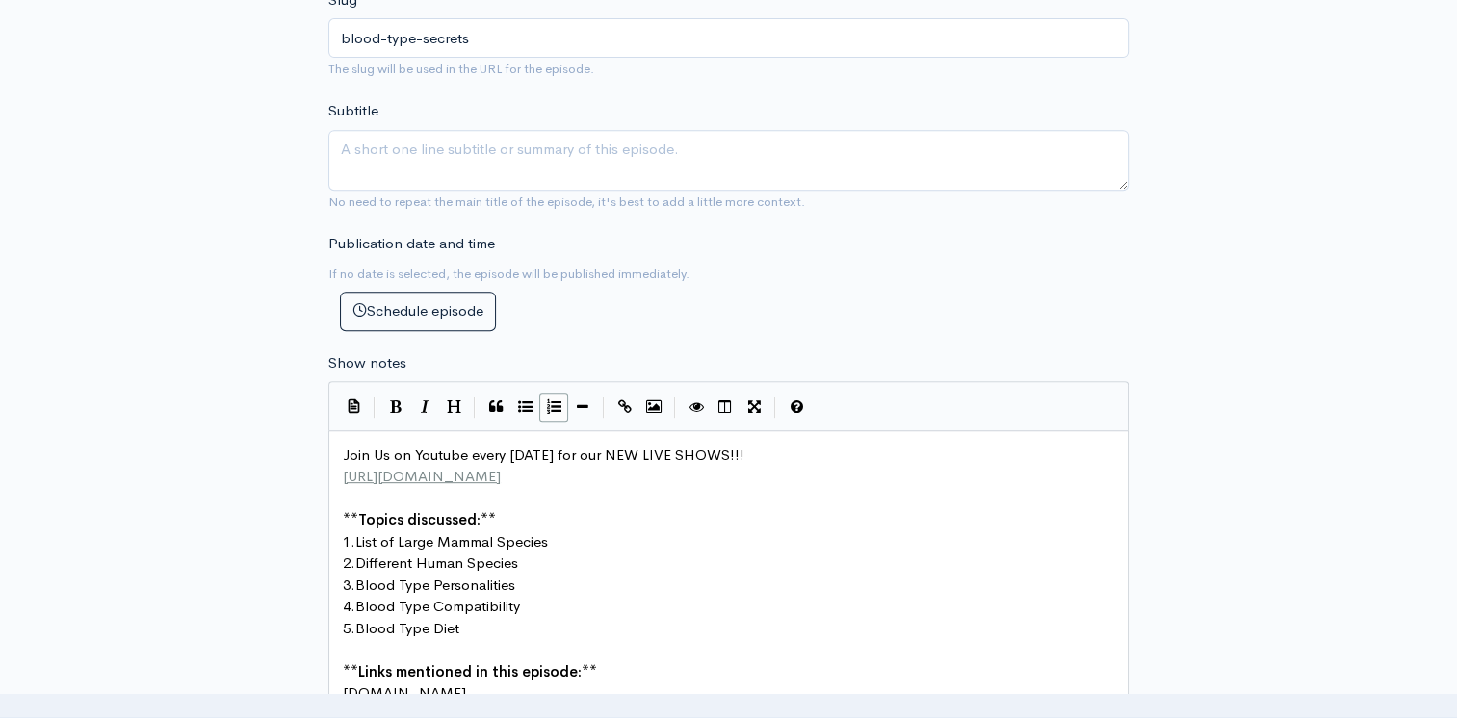
scroll to position [620, 0]
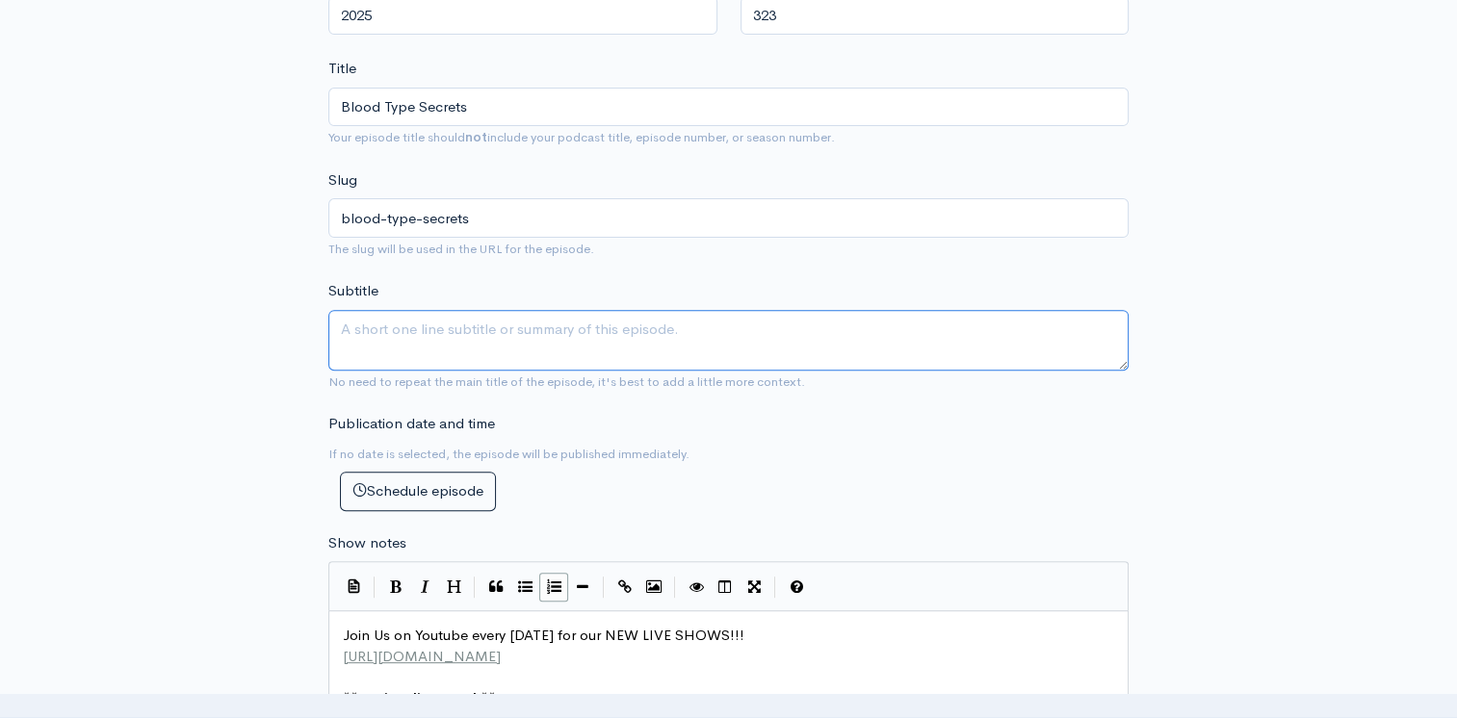
click at [412, 333] on textarea "Subtitle" at bounding box center [728, 340] width 800 height 61
click at [385, 324] on textarea "Blood Types are one of the most guard secrets," at bounding box center [728, 340] width 800 height 61
click at [732, 341] on textarea "the origin of blood types is one of the most guard secrets," at bounding box center [728, 340] width 800 height 61
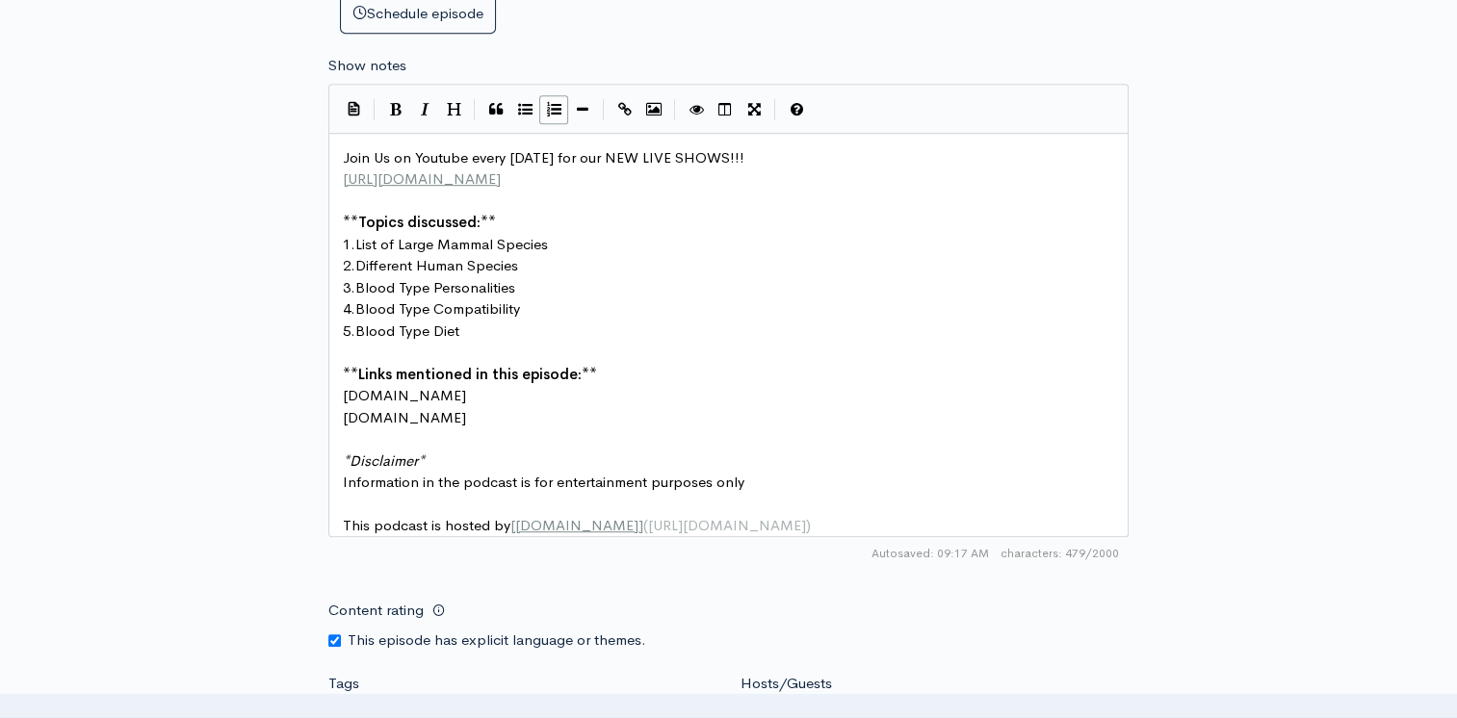
scroll to position [984, 0]
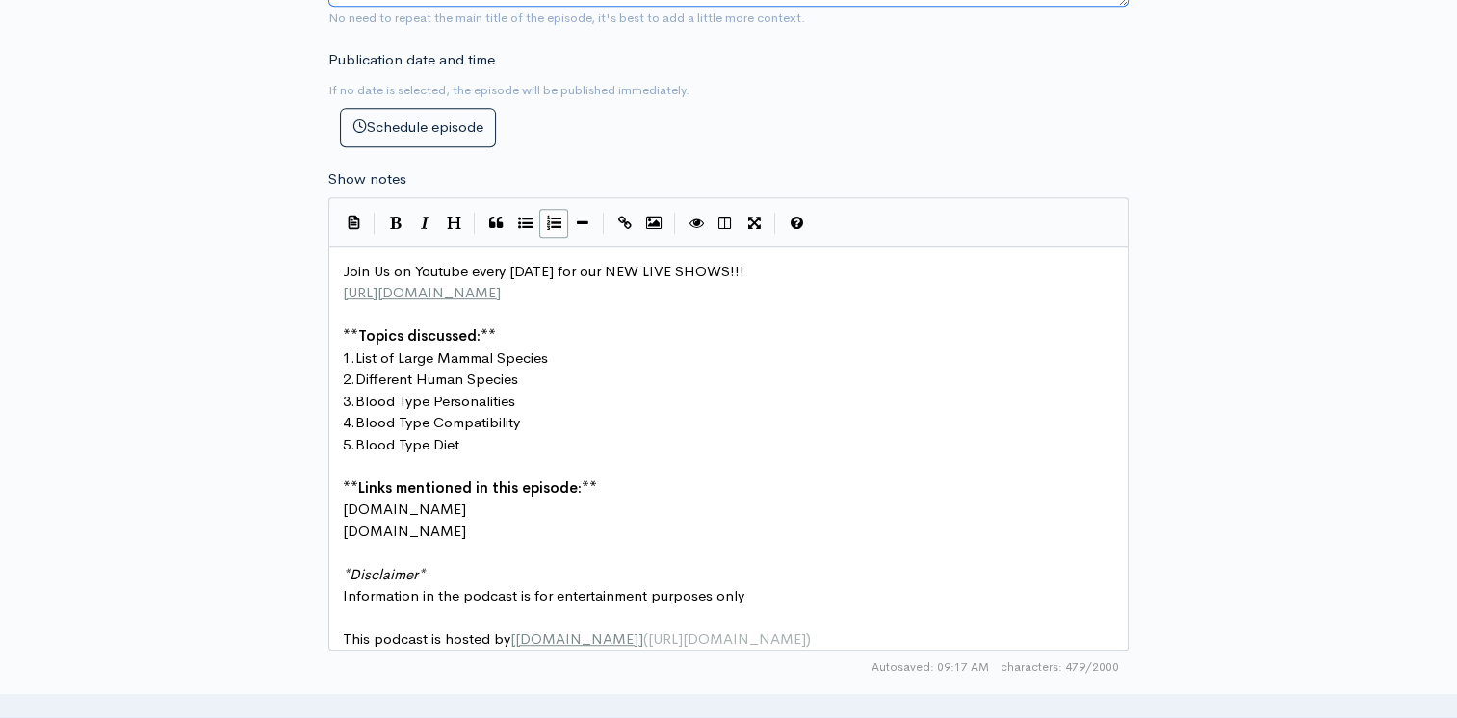
type textarea "the origin of blood types is one of the most guard secrets, it hold the key to …"
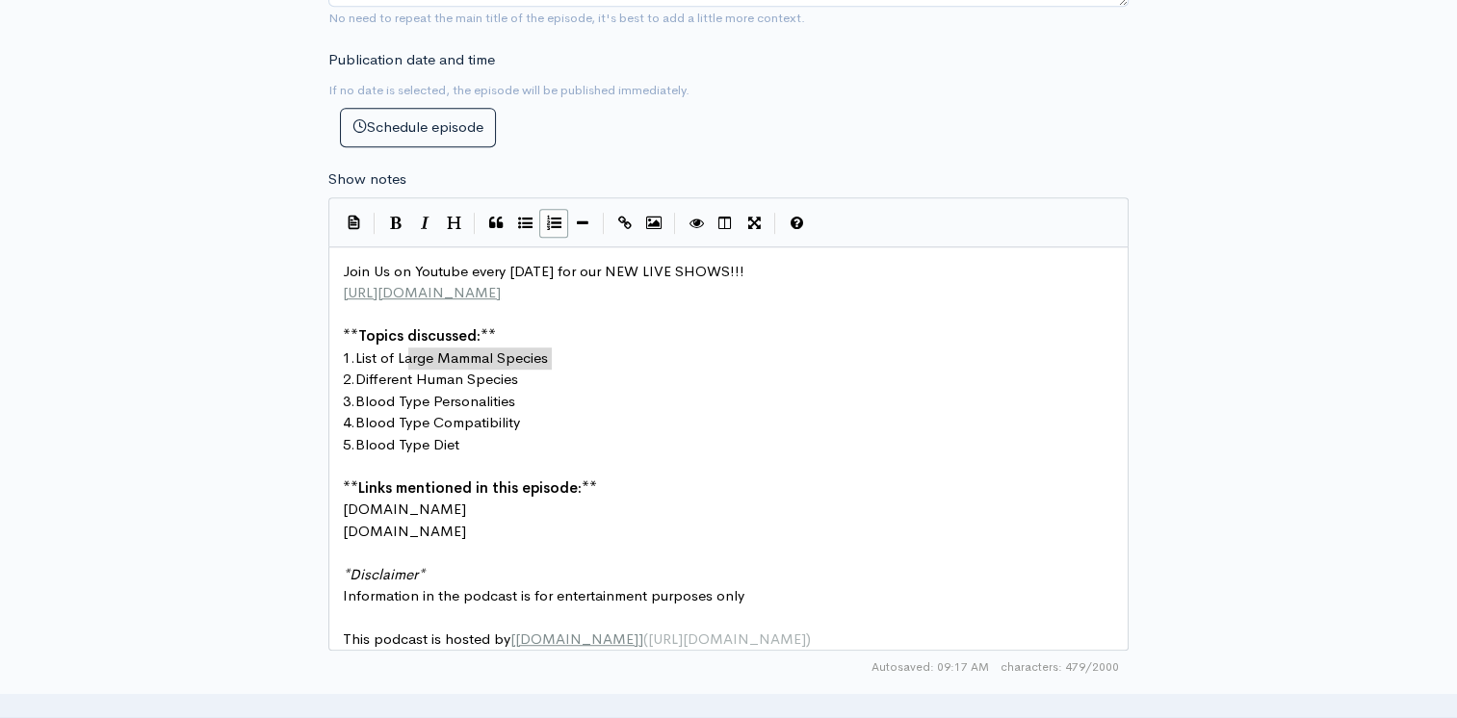
type textarea "1. List of Large Mammal Species"
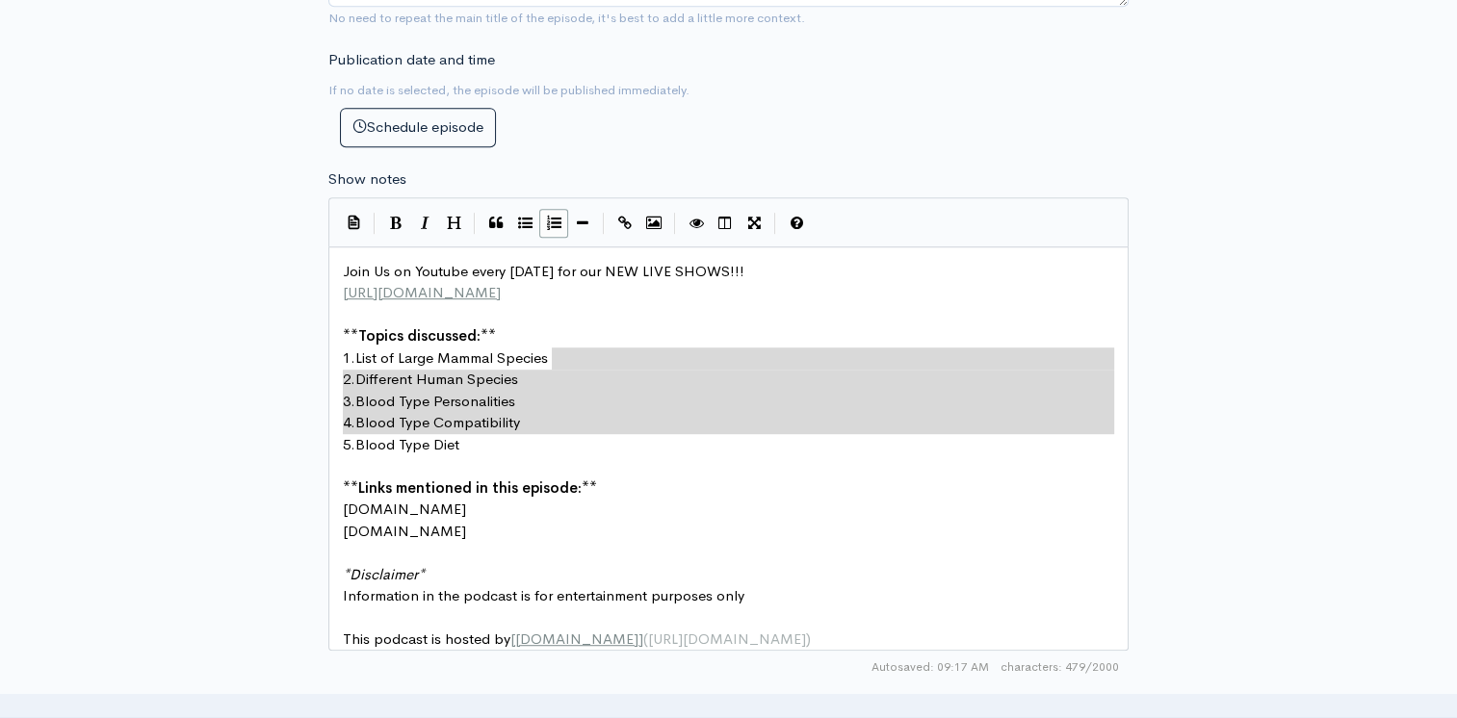
type textarea "2. Different Human Species"
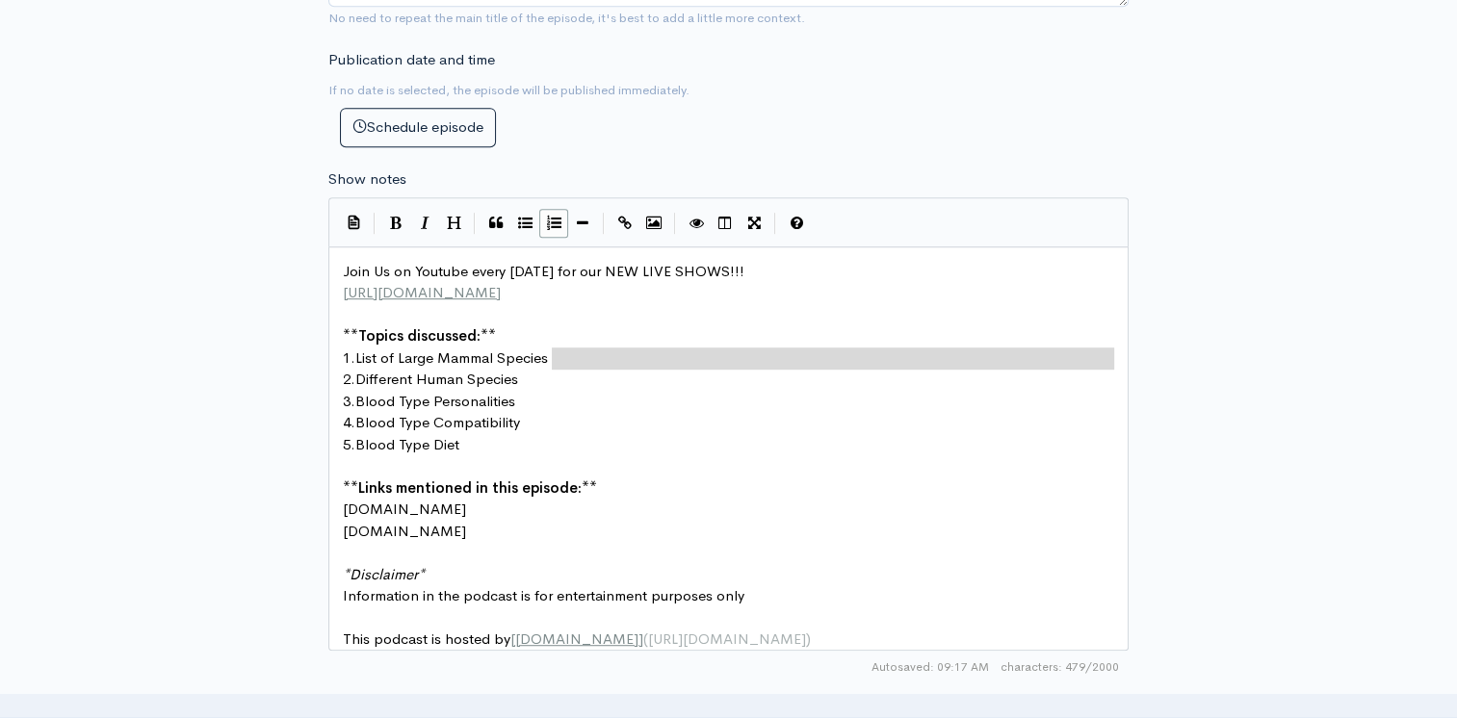
type textarea "1. List of Large Mammal Species"
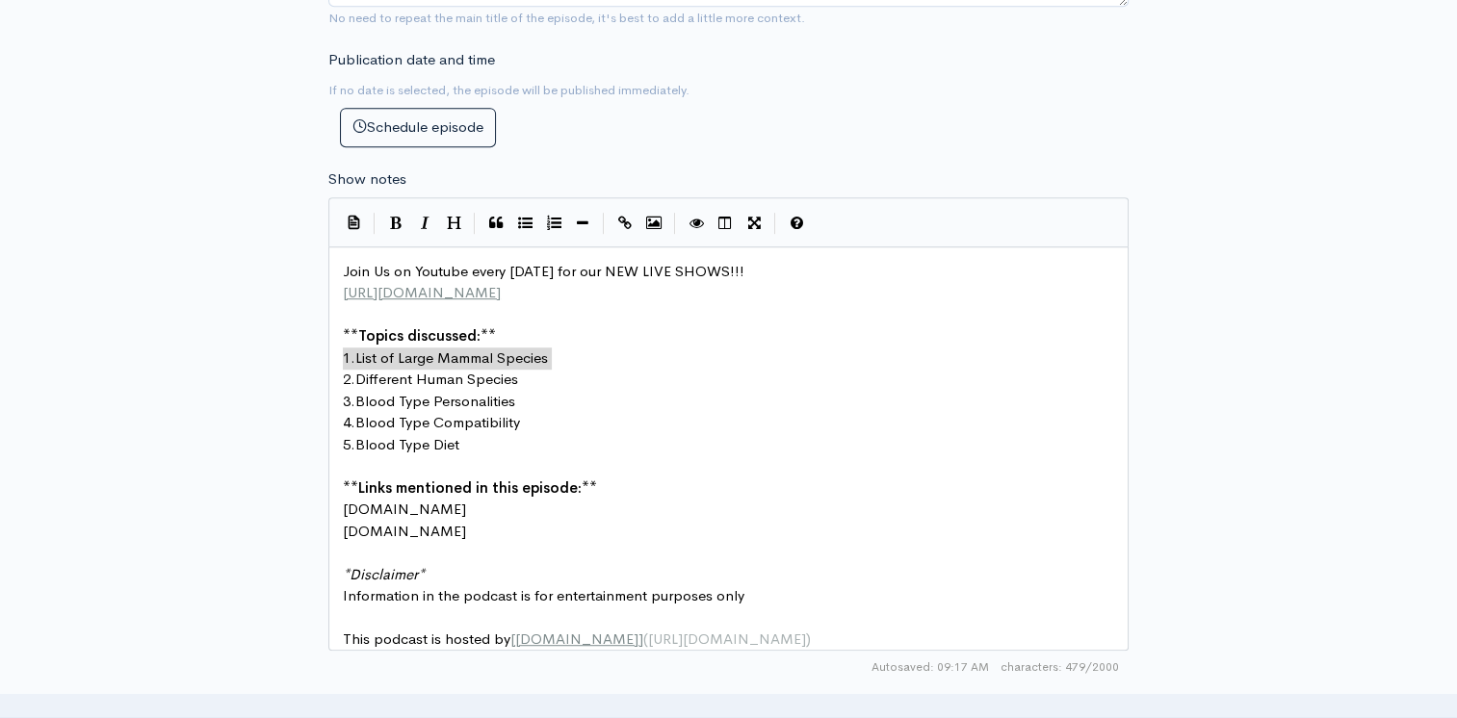
drag, startPoint x: 555, startPoint y: 356, endPoint x: 304, endPoint y: 360, distance: 250.4
click at [284, 384] on div "New episode Create a new episode Back to episodes Audio file Choose file Conspi…" at bounding box center [729, 217] width 1098 height 2270
click at [332, 352] on div "1. List of Large Mammal Species x Join Us on Youtube every Monday for our NEW L…" at bounding box center [728, 449] width 800 height 404
click at [638, 404] on pre "3. Blood Type Personalities" at bounding box center [736, 402] width 794 height 22
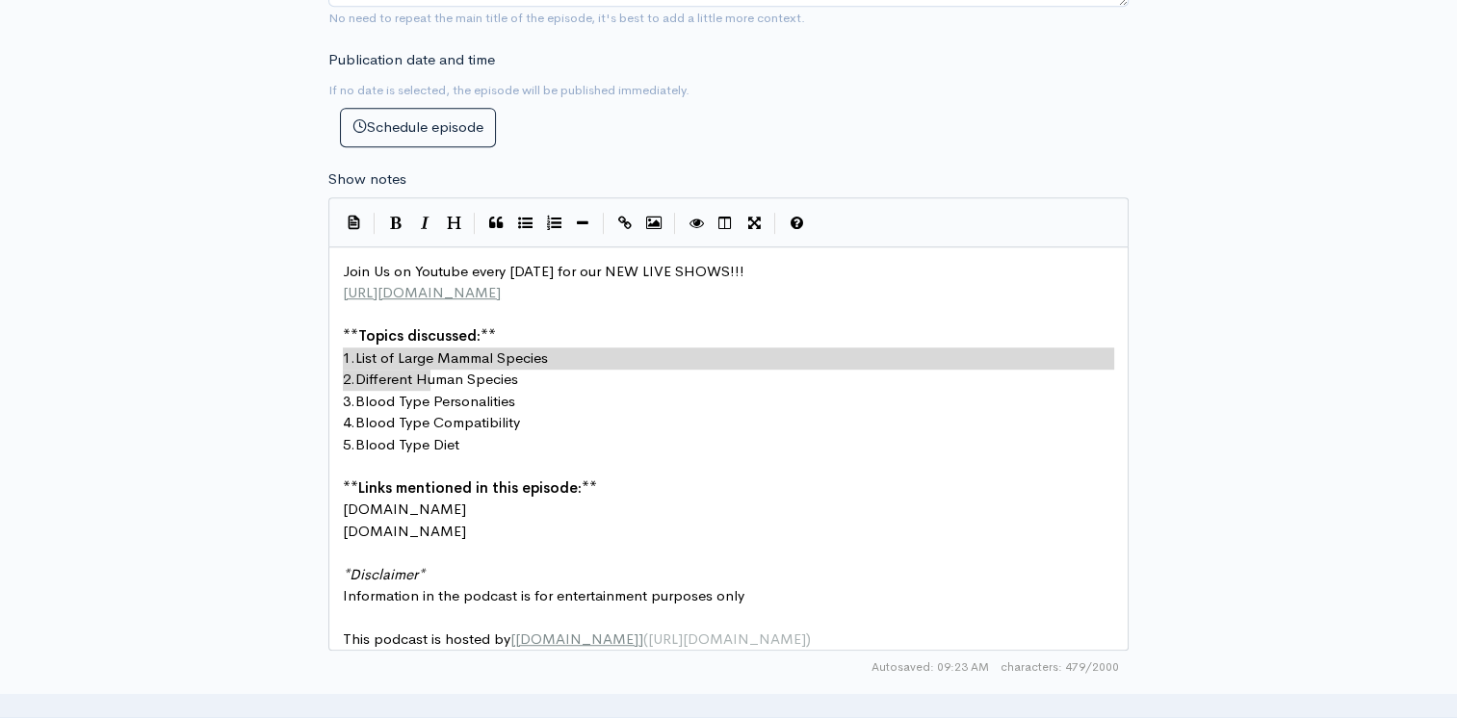
type textarea "1. List of Large Mammal Species 2. Different Human Species 3. Blood Type Person…"
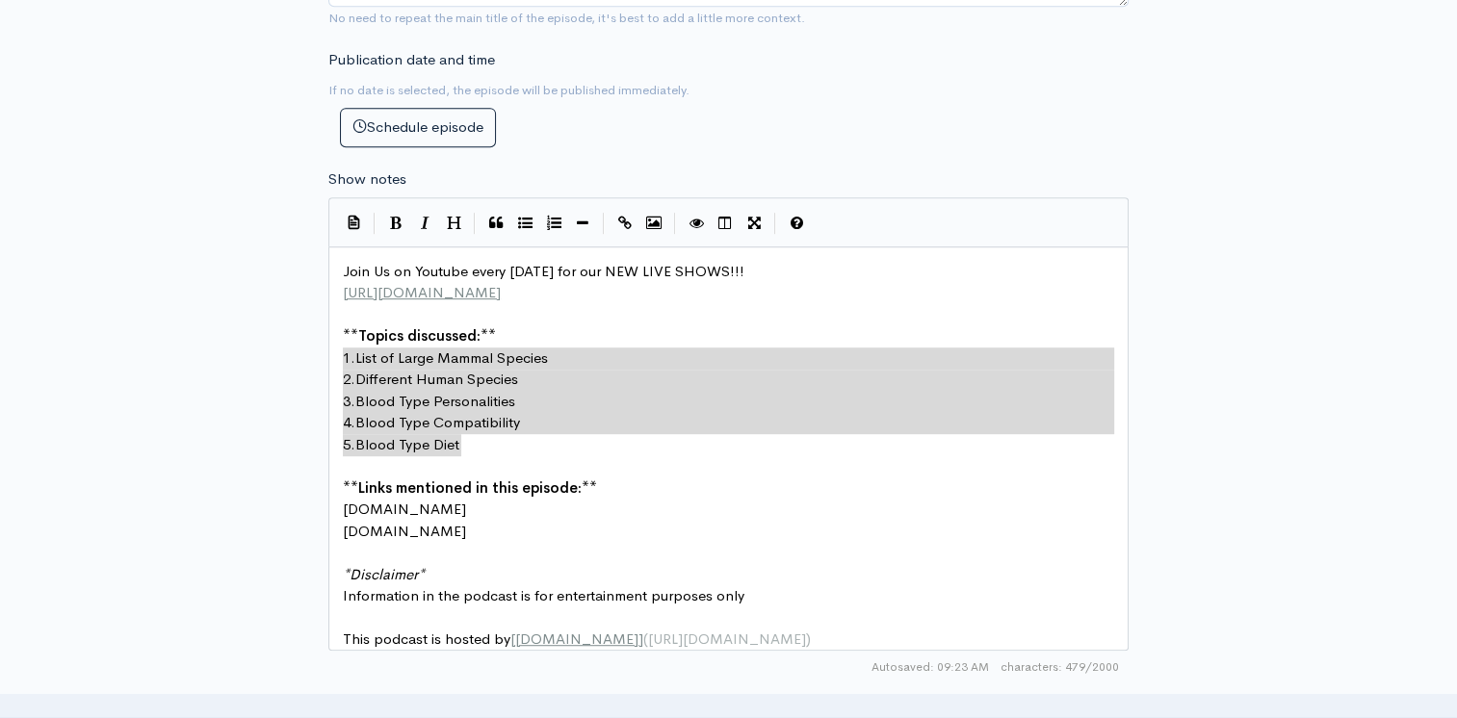
drag, startPoint x: 340, startPoint y: 355, endPoint x: 523, endPoint y: 445, distance: 203.7
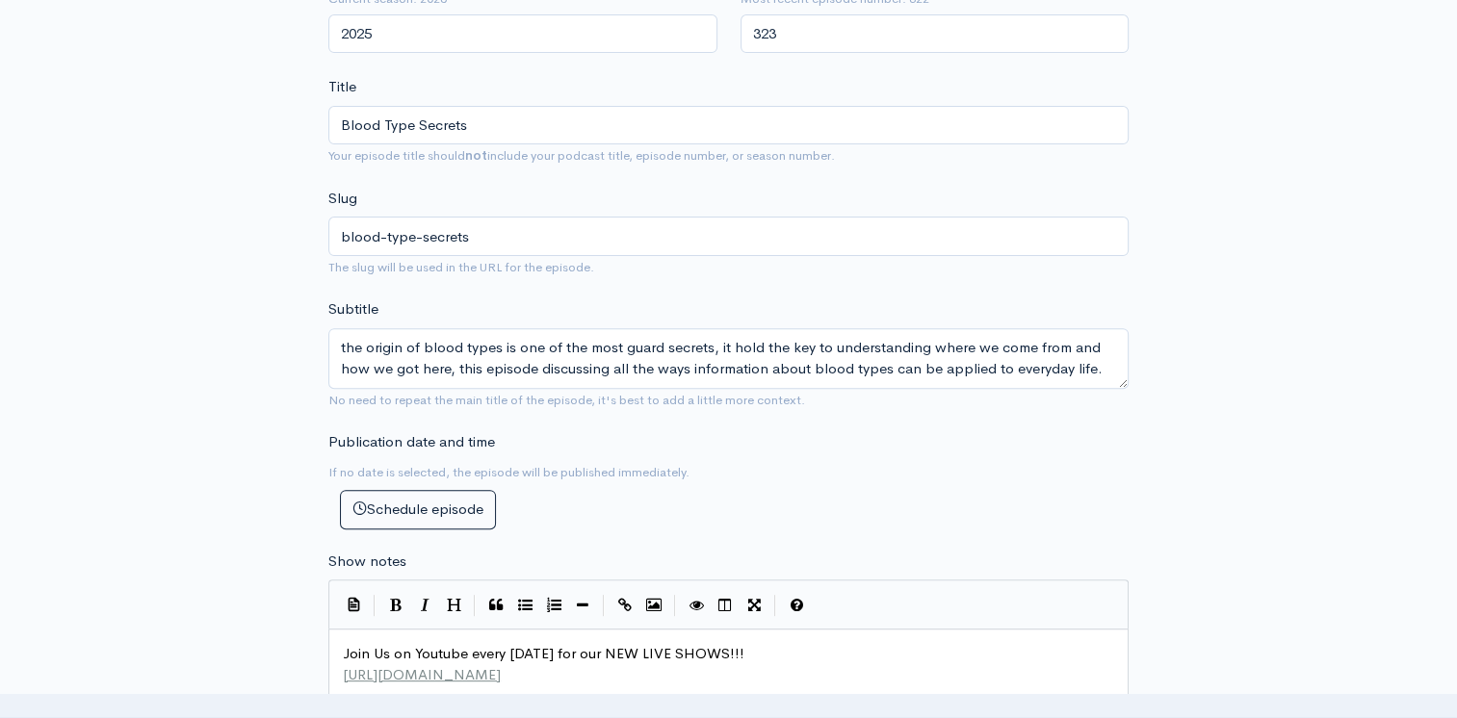
scroll to position [599, 0]
click at [335, 349] on textarea "the origin of blood types is one of the most guard secrets, it hold the key to …" at bounding box center [728, 361] width 800 height 61
drag, startPoint x: 336, startPoint y: 341, endPoint x: 1199, endPoint y: 409, distance: 865.6
click at [1199, 409] on div "New episode Create a new episode Back to episodes Audio file Choose file Conspi…" at bounding box center [729, 602] width 1098 height 2270
type textarea "The origin of blood types is one of the most guard secrets, it hold the key to …"
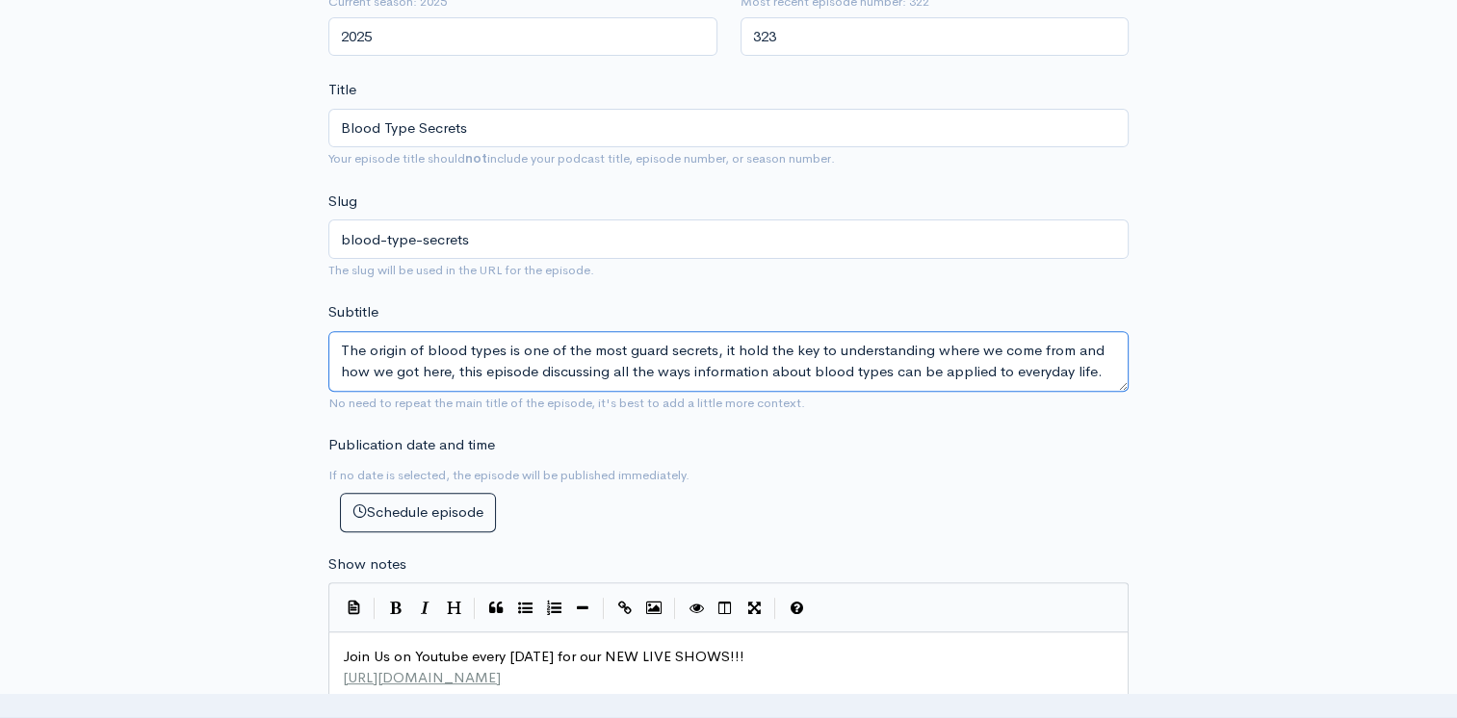
scroll to position [310, 0]
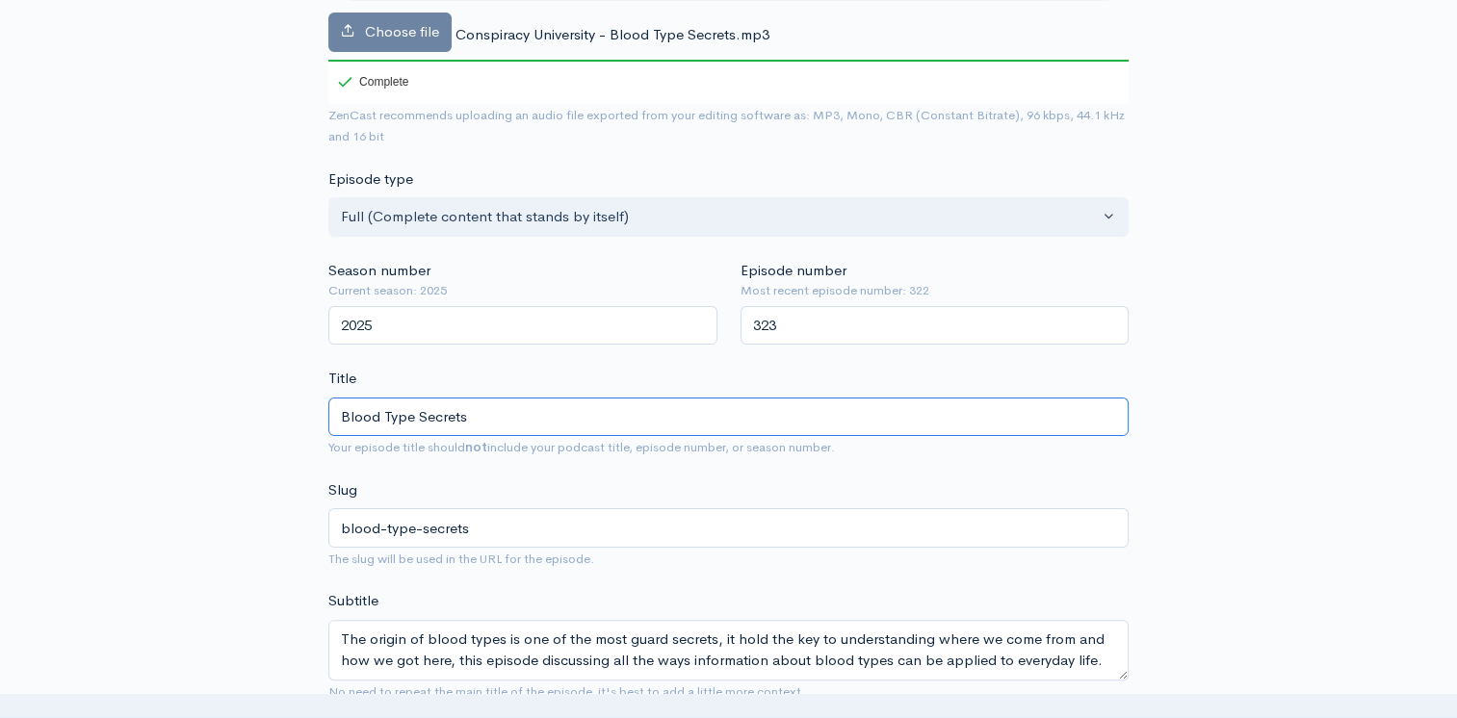
drag, startPoint x: 465, startPoint y: 423, endPoint x: 289, endPoint y: 425, distance: 176.2
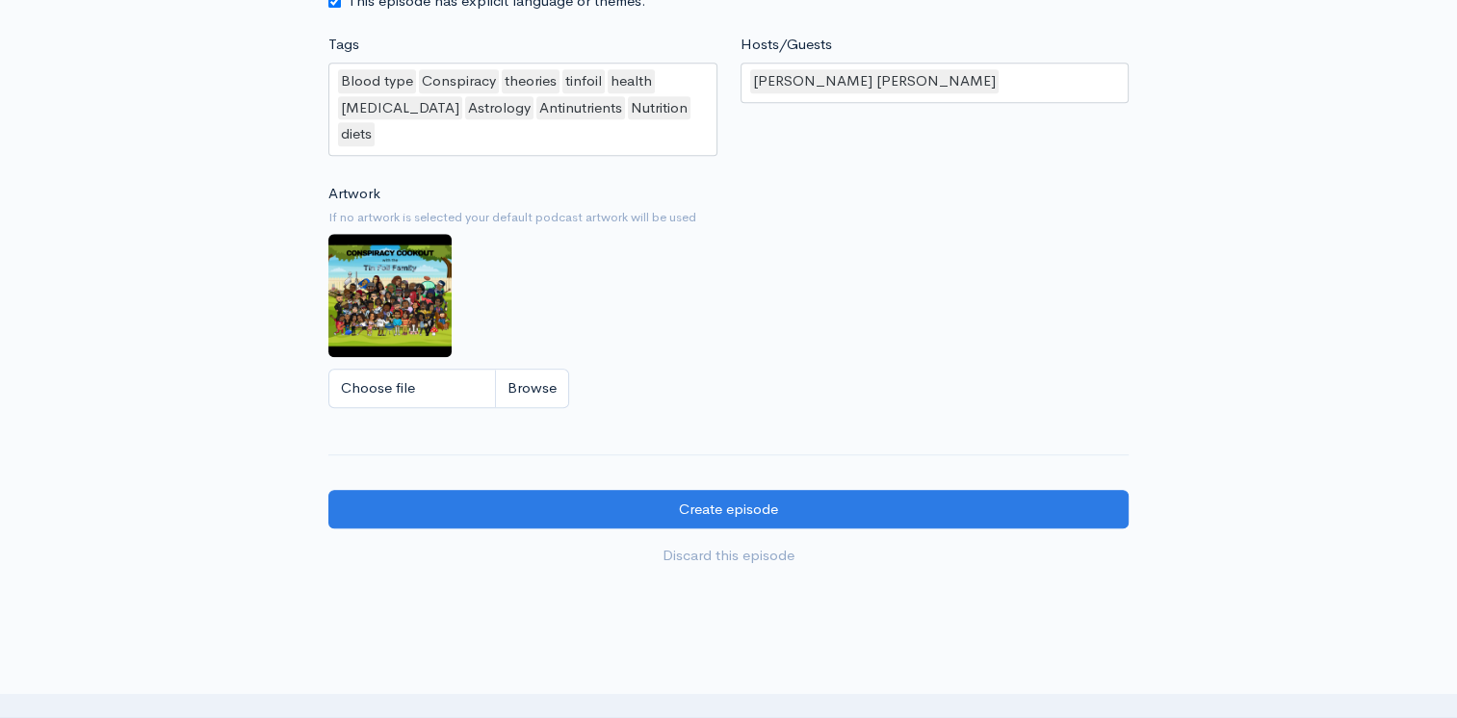
scroll to position [1851, 0]
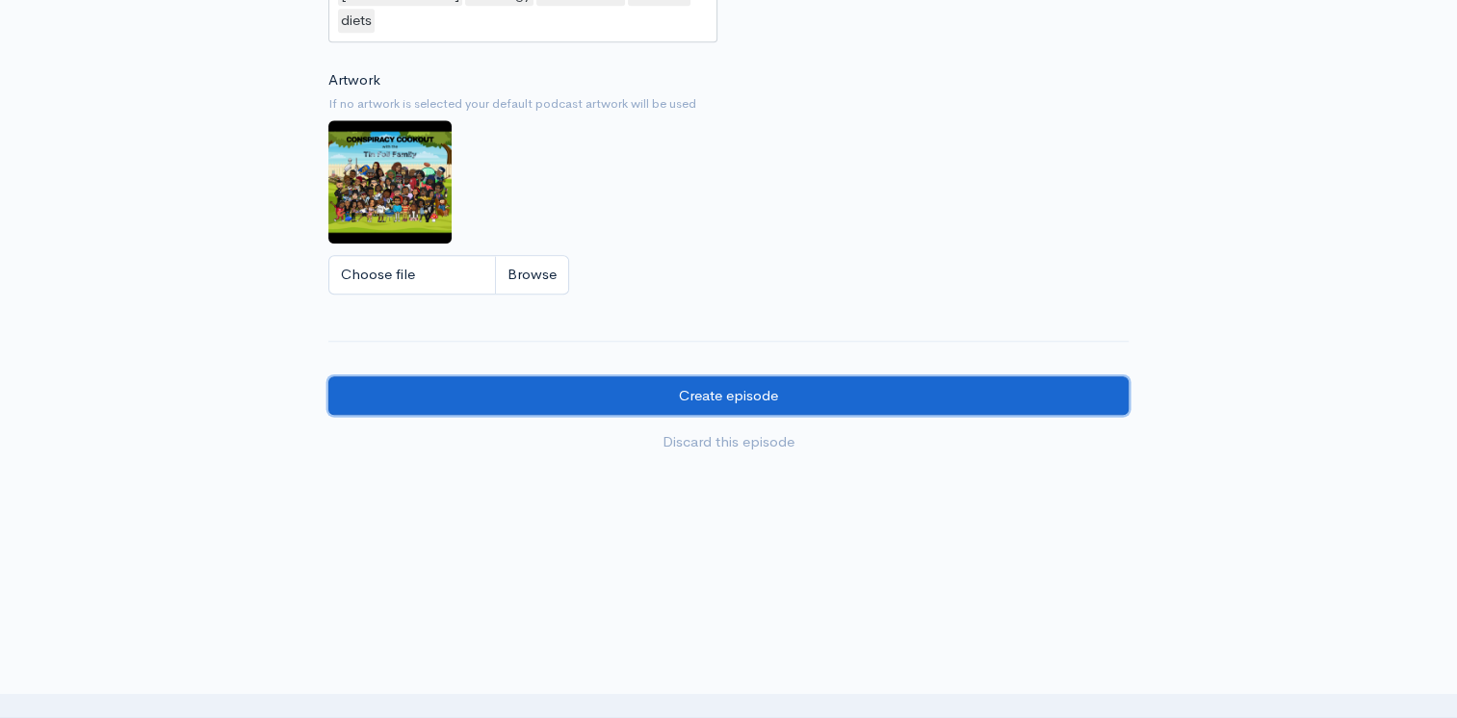
click at [681, 377] on input "Create episode" at bounding box center [728, 396] width 800 height 39
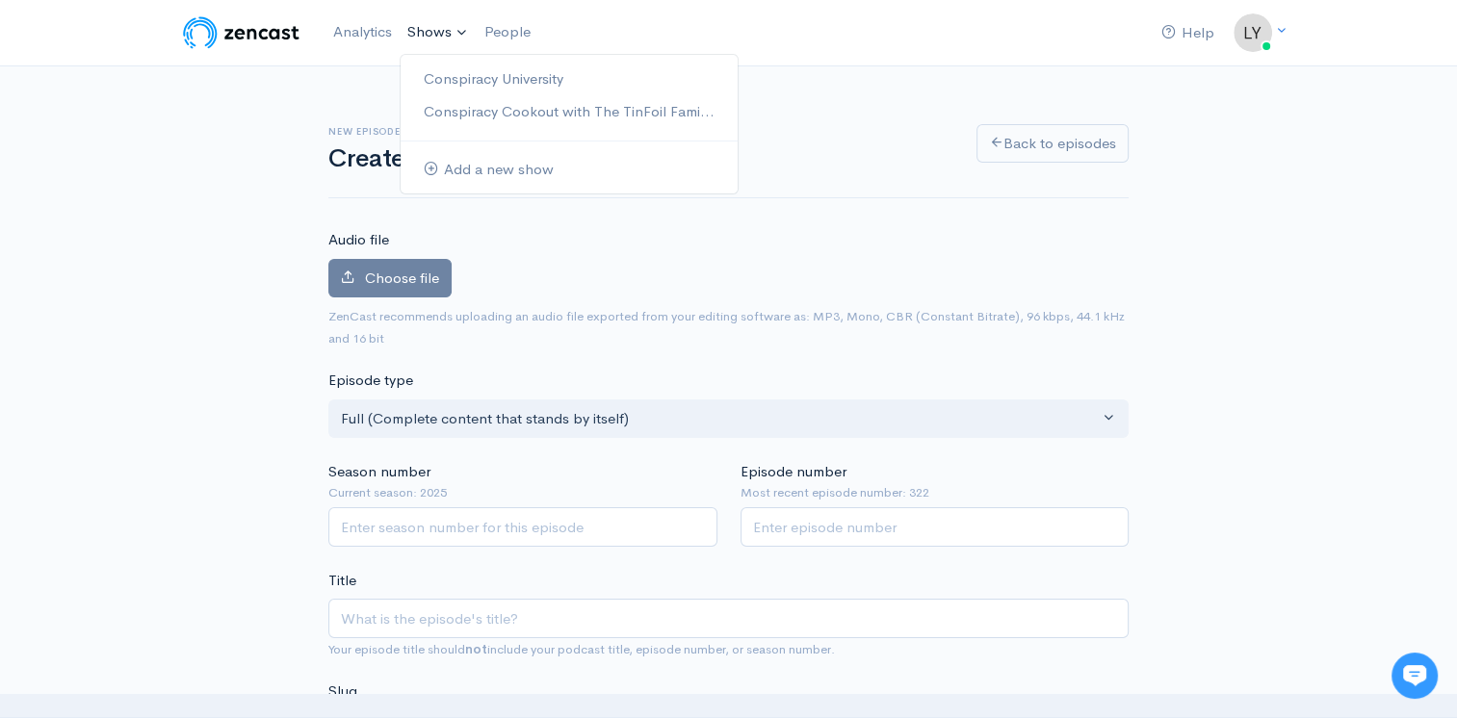
click at [416, 39] on link "Shows" at bounding box center [438, 33] width 77 height 42
click at [448, 85] on link "Conspiracy University" at bounding box center [569, 80] width 337 height 34
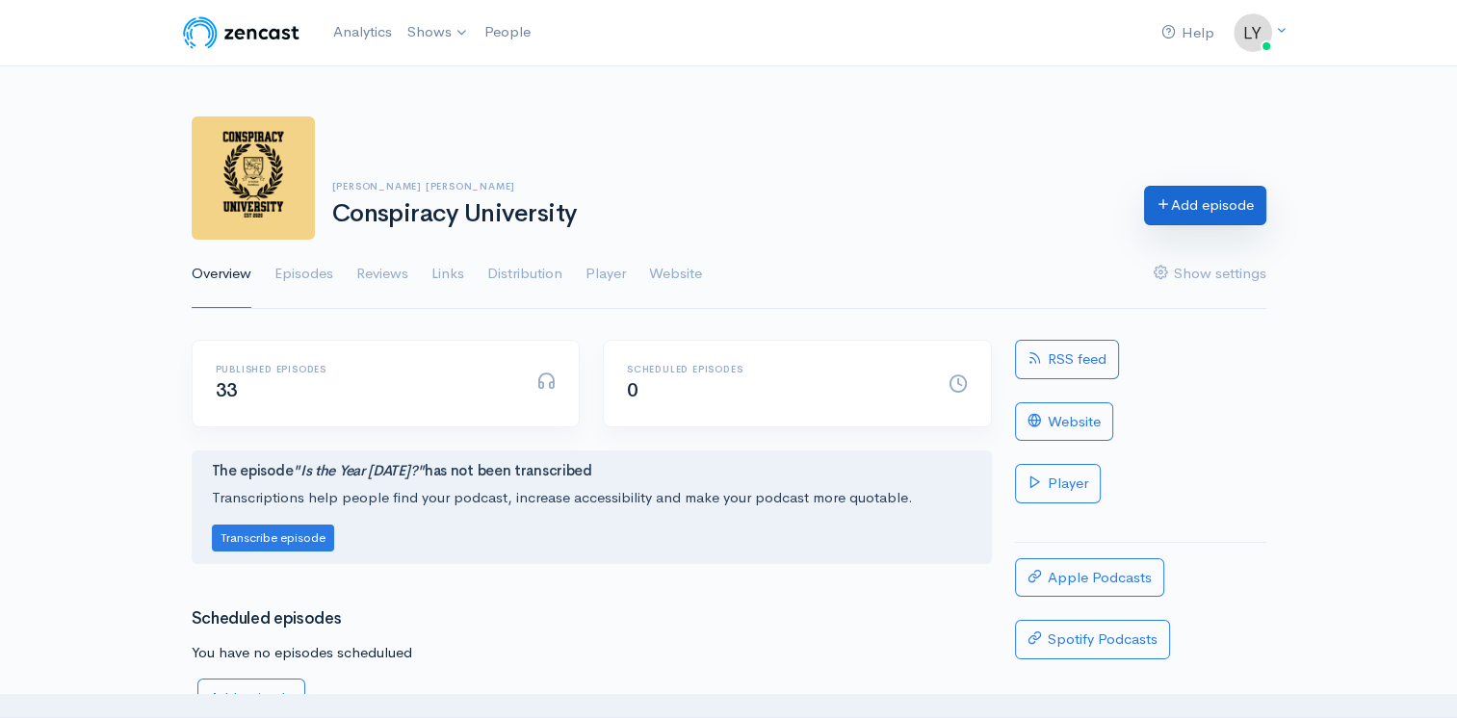
click at [1186, 204] on link "Add episode" at bounding box center [1205, 205] width 122 height 39
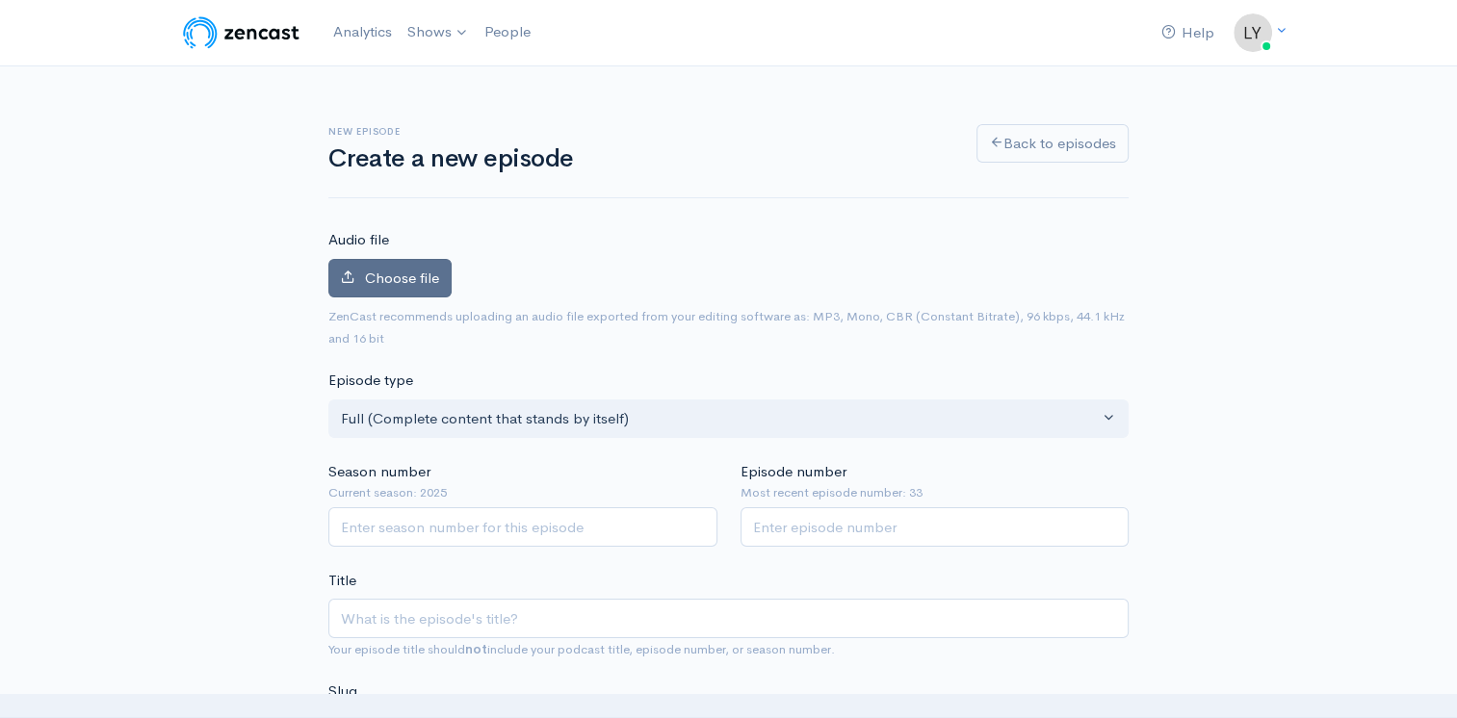
click at [408, 279] on span "Choose file" at bounding box center [402, 278] width 74 height 18
click at [0, 0] on input "Choose file" at bounding box center [0, 0] width 0 height 0
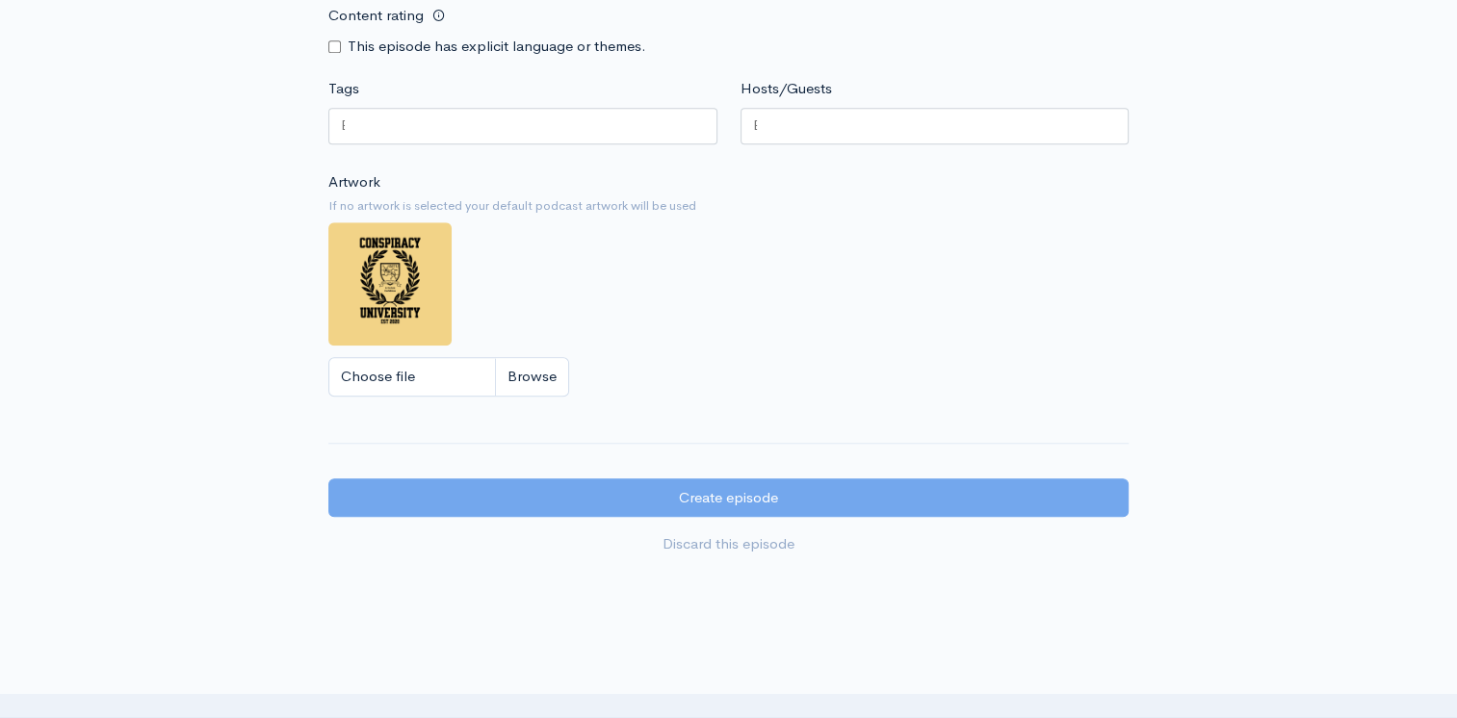
scroll to position [1425, 0]
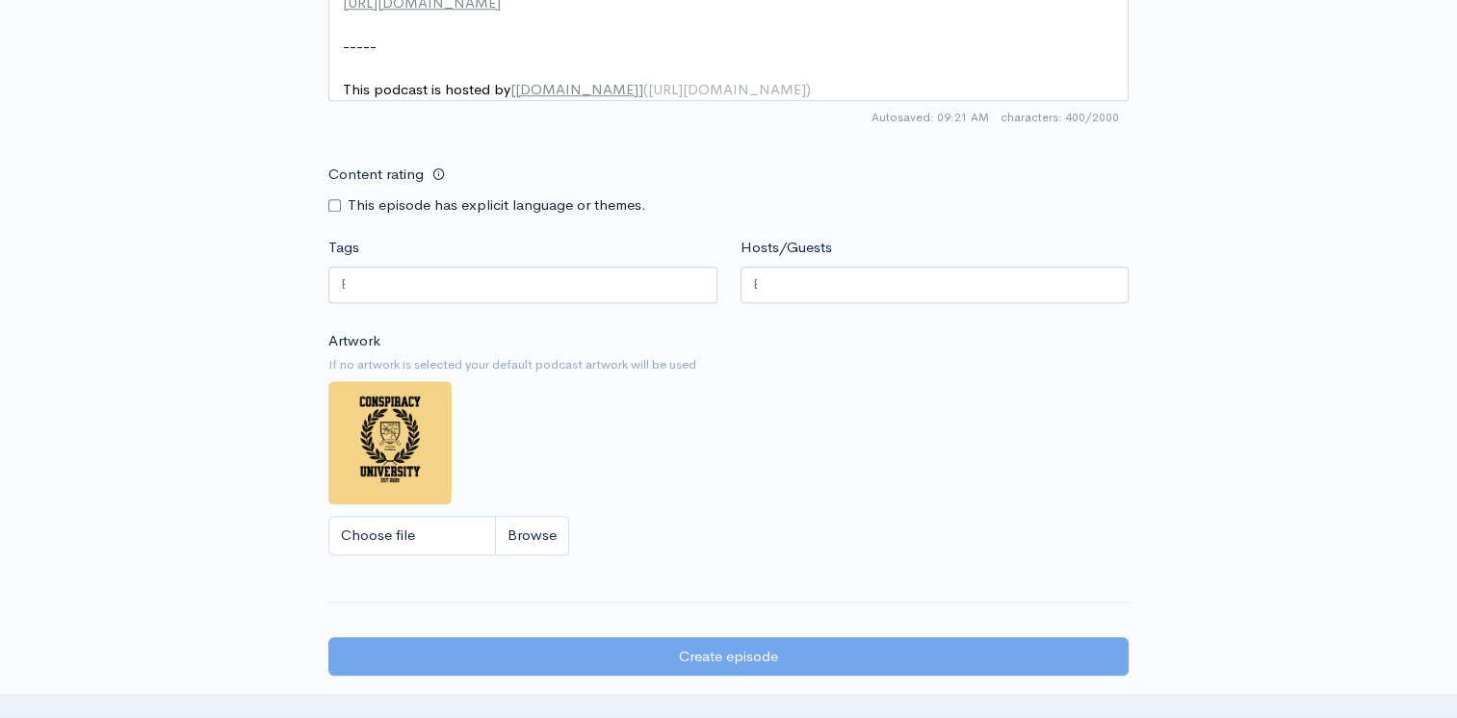
click at [793, 300] on div at bounding box center [935, 285] width 389 height 37
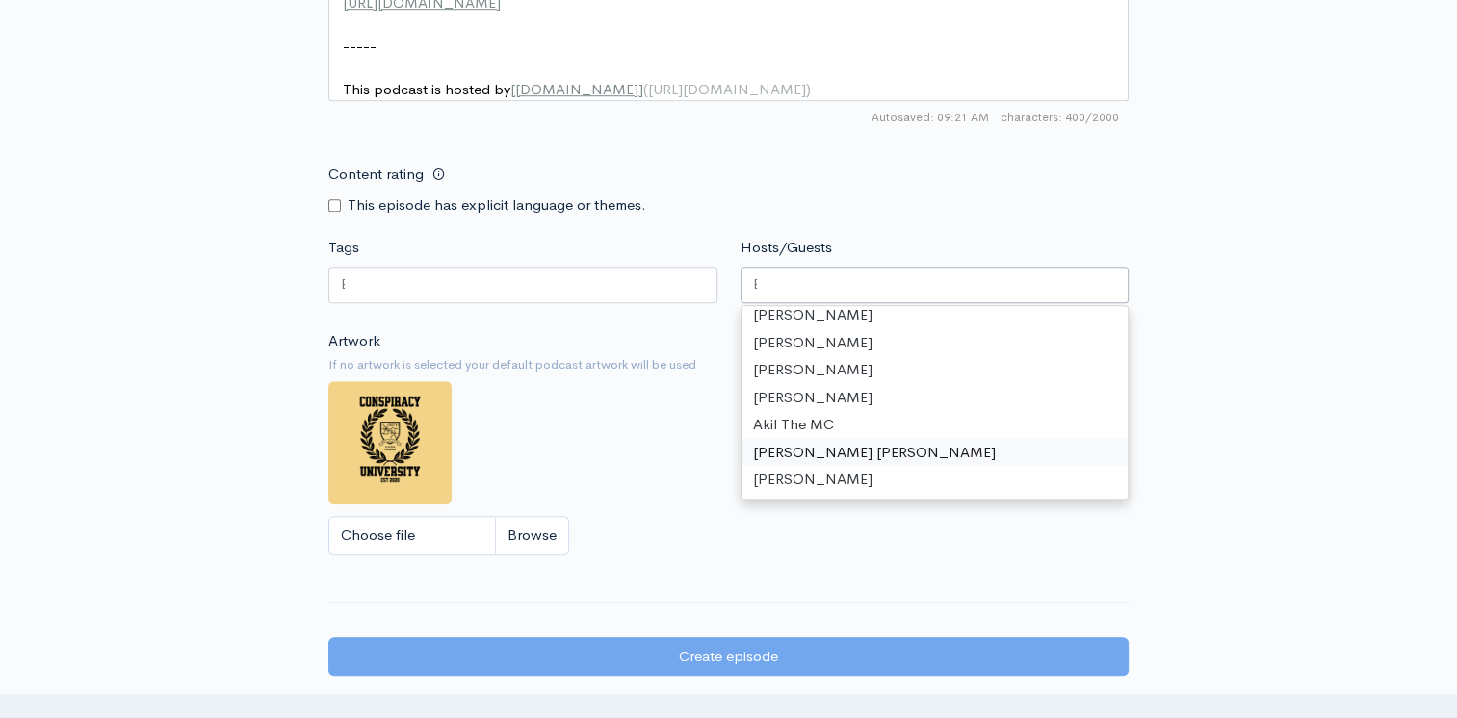
scroll to position [64, 0]
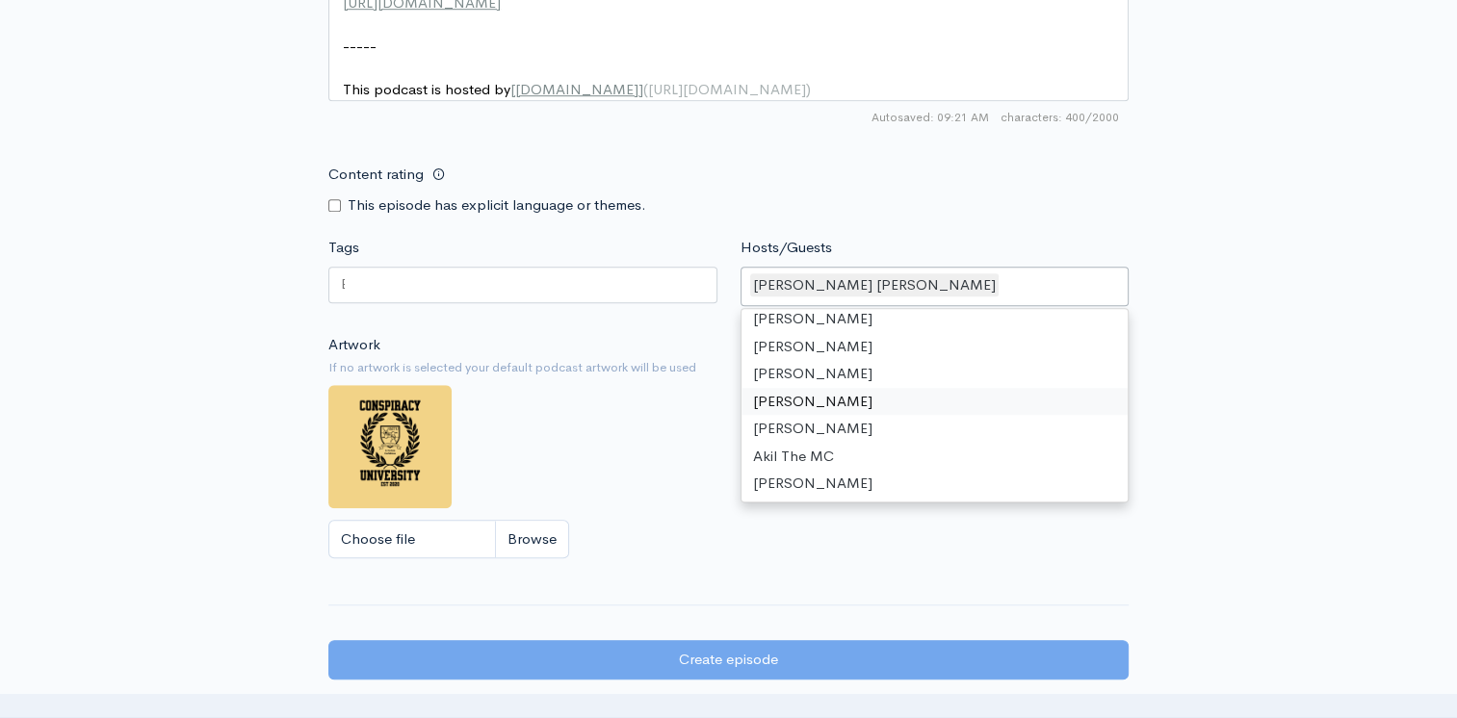
click at [333, 212] on input "Content rating" at bounding box center [334, 205] width 13 height 13
checkbox input "true"
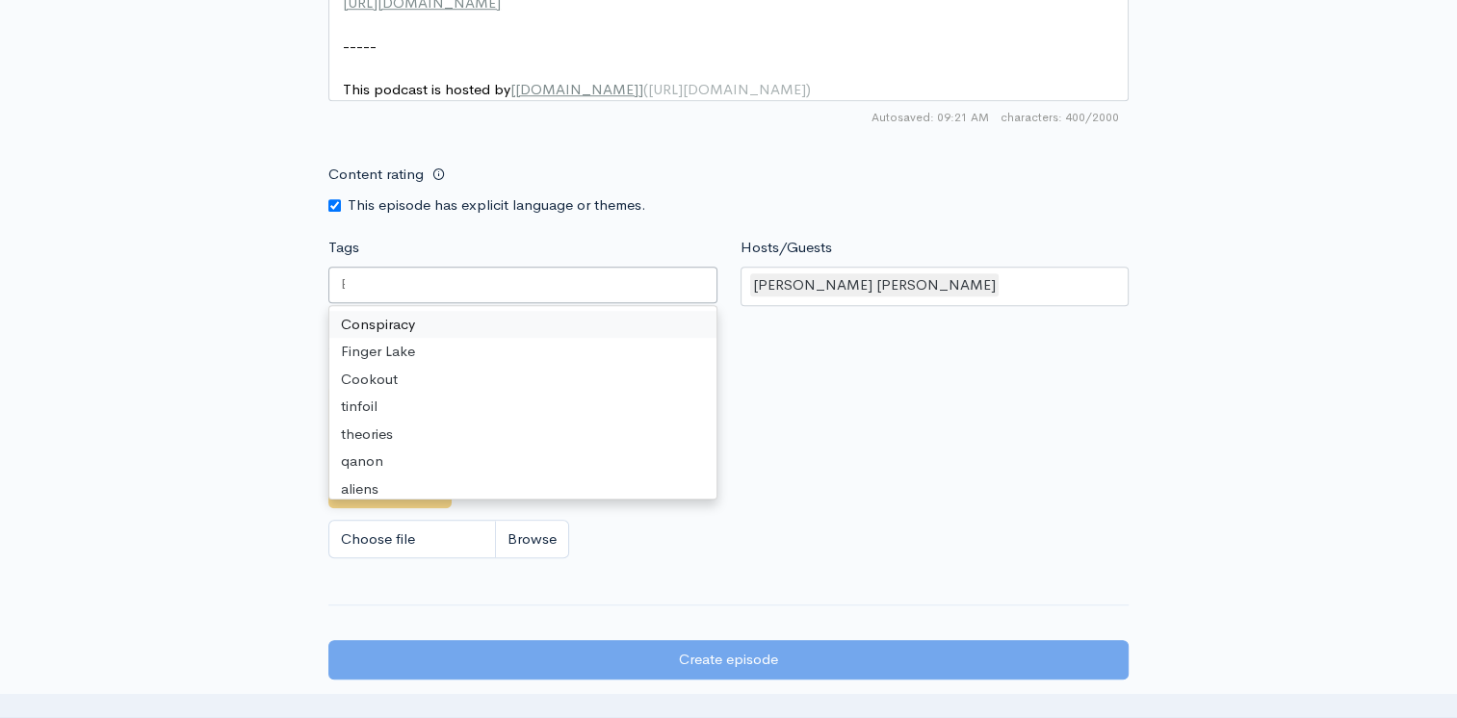
click at [420, 303] on div at bounding box center [522, 285] width 389 height 37
type input "Blood"
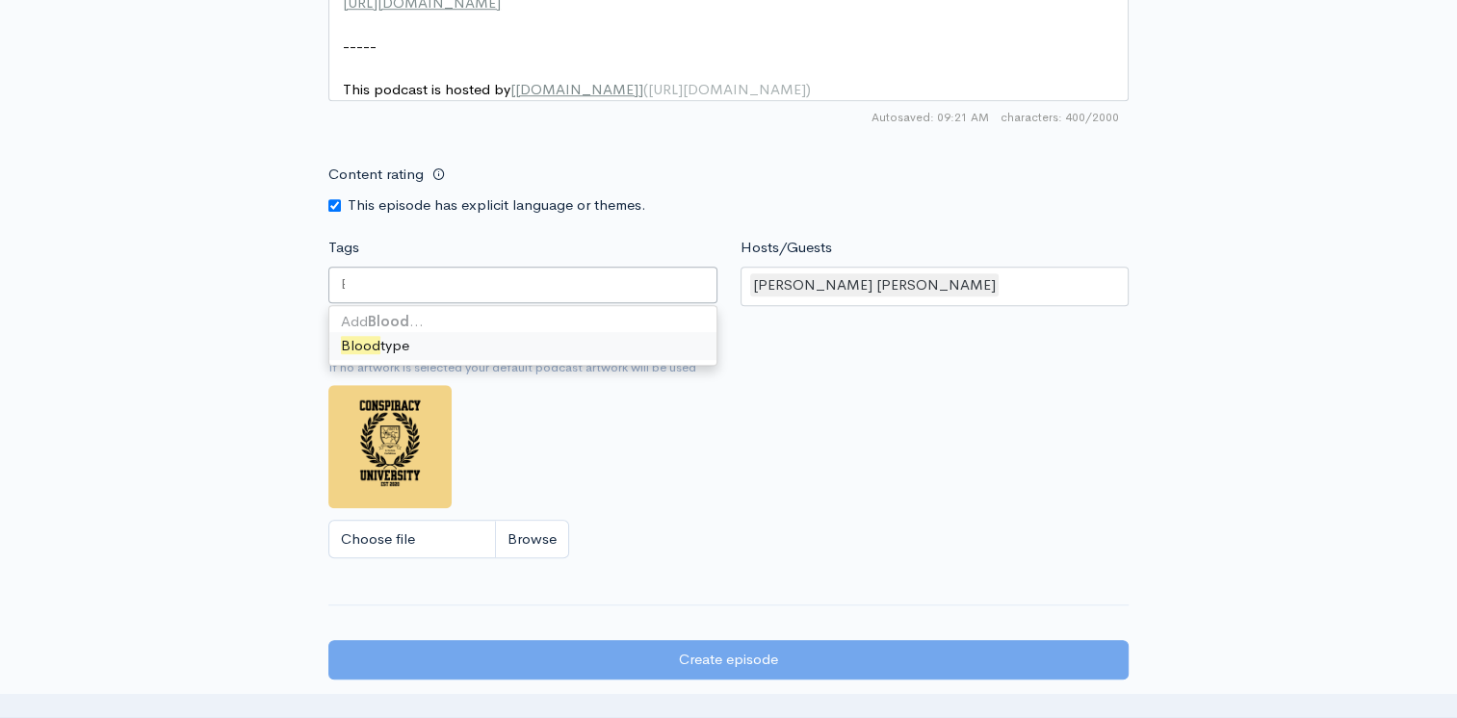
scroll to position [0, 0]
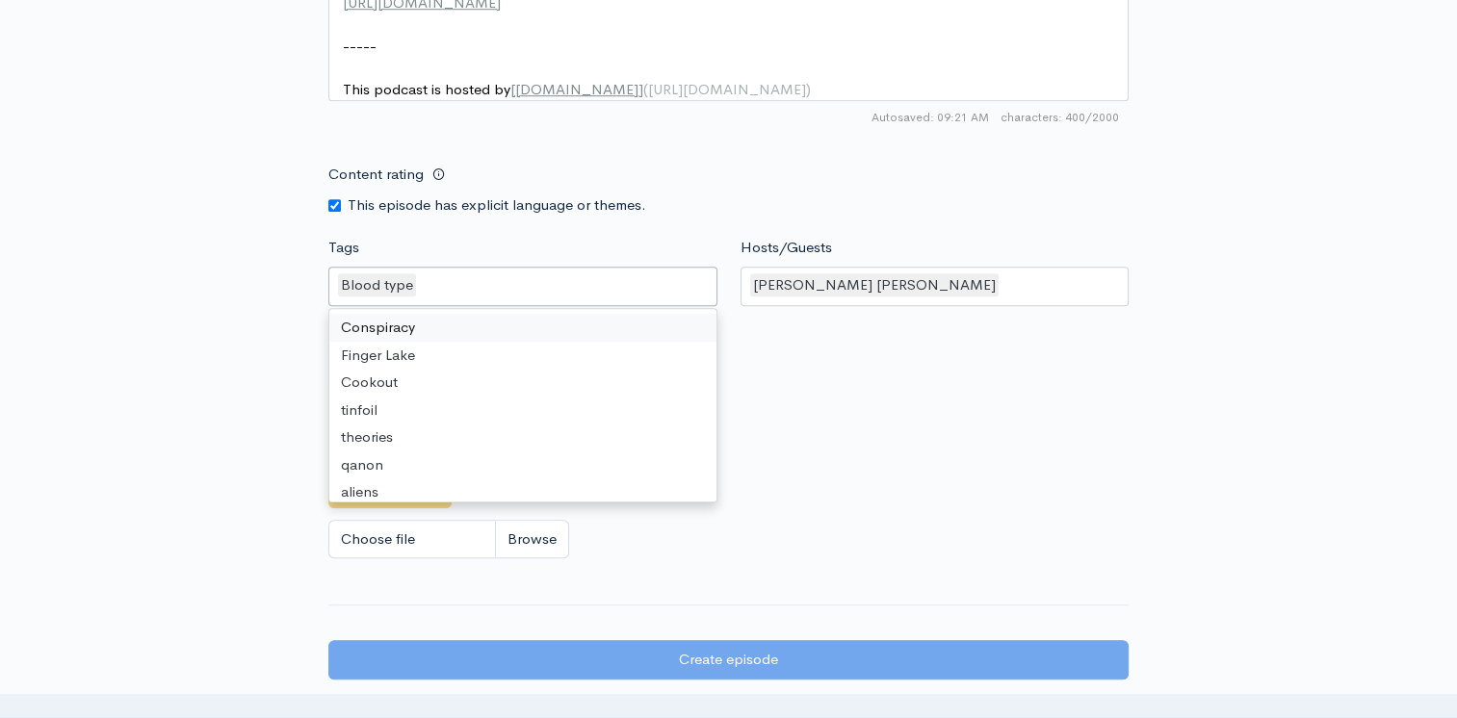
drag, startPoint x: 431, startPoint y: 333, endPoint x: 422, endPoint y: 350, distance: 19.0
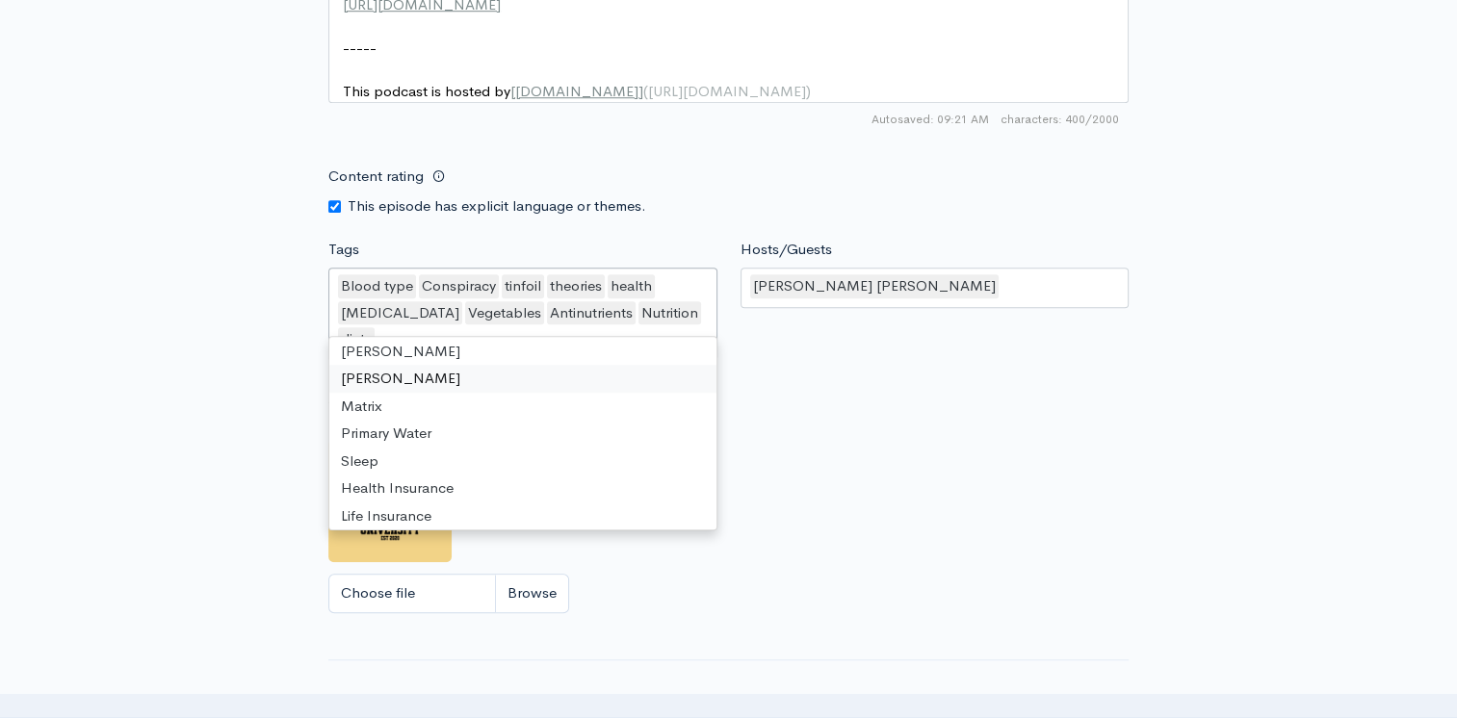
scroll to position [3933, 0]
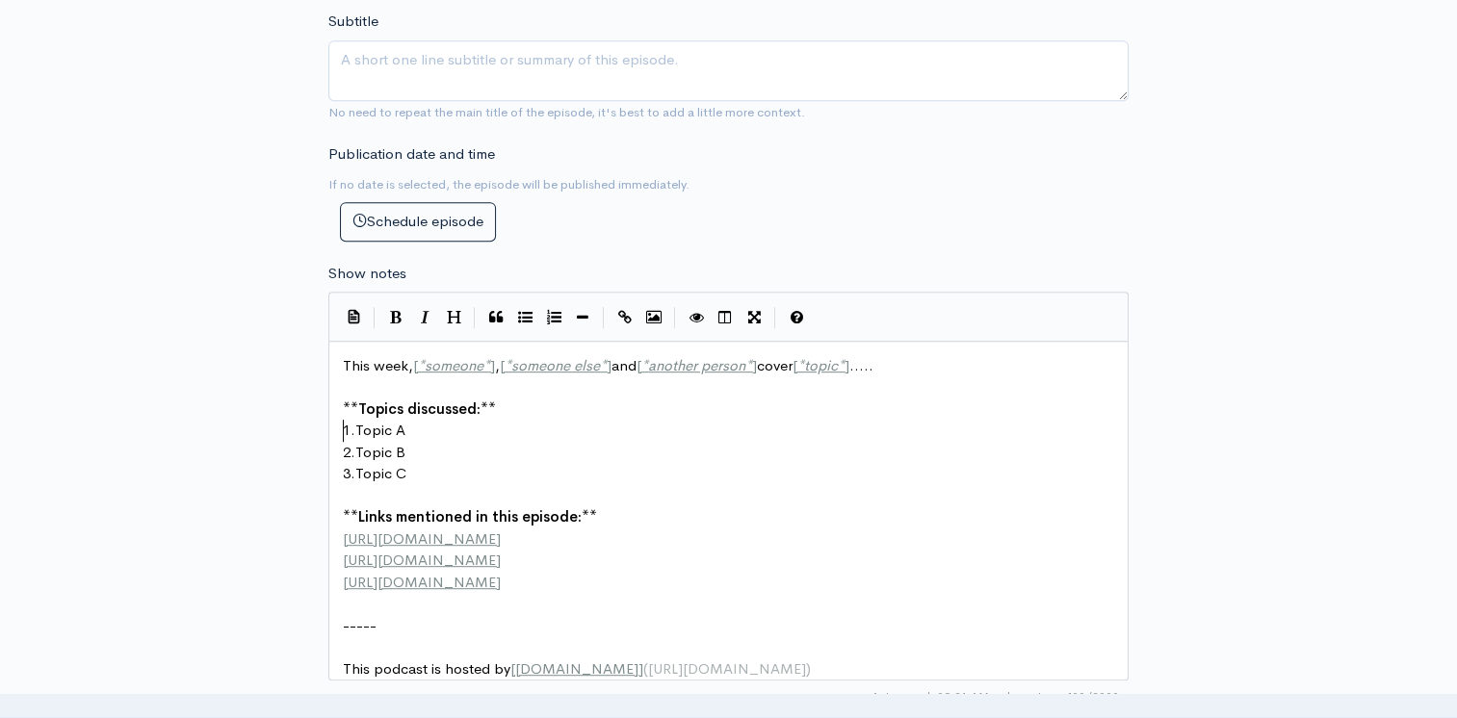
scroll to position [7, 0]
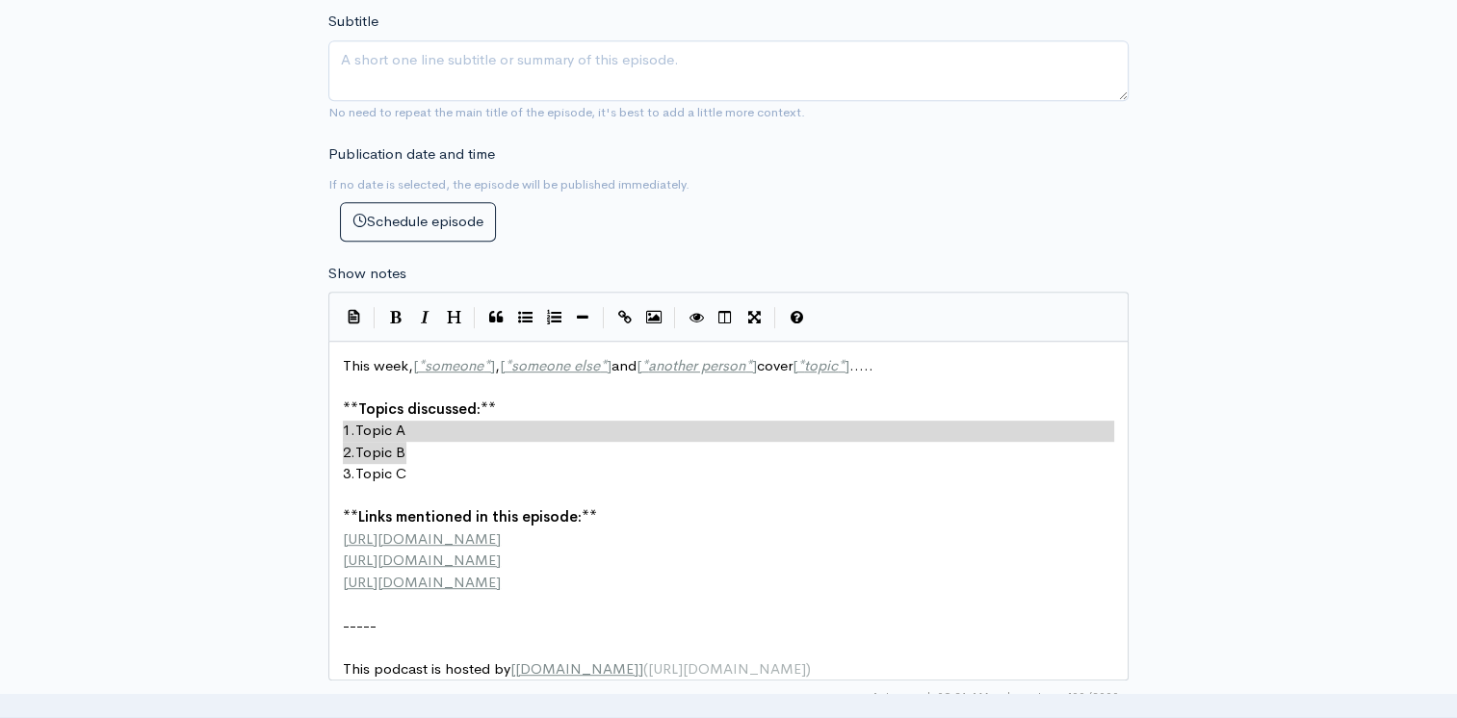
type textarea "1. Topic A 2. Topic B 3. Topic C"
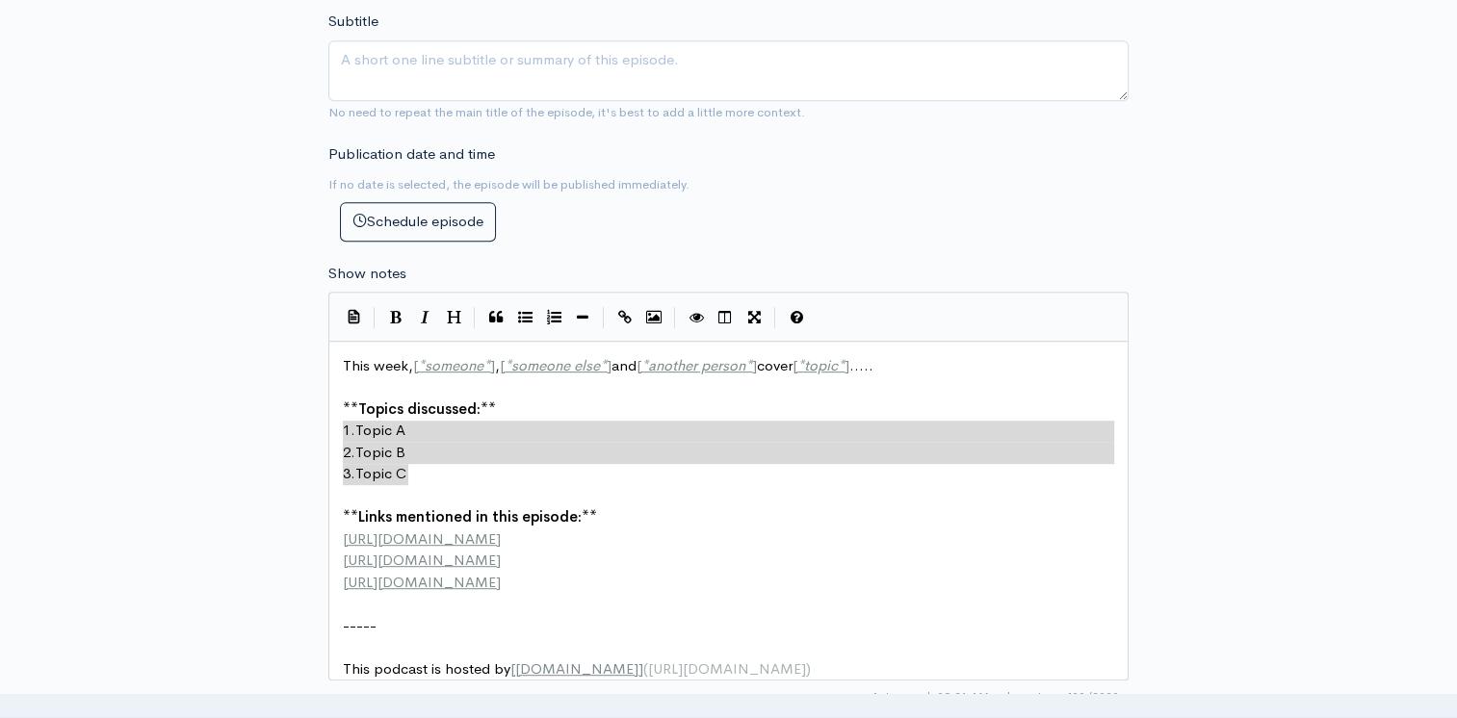
drag, startPoint x: 343, startPoint y: 422, endPoint x: 435, endPoint y: 461, distance: 100.5
paste textarea
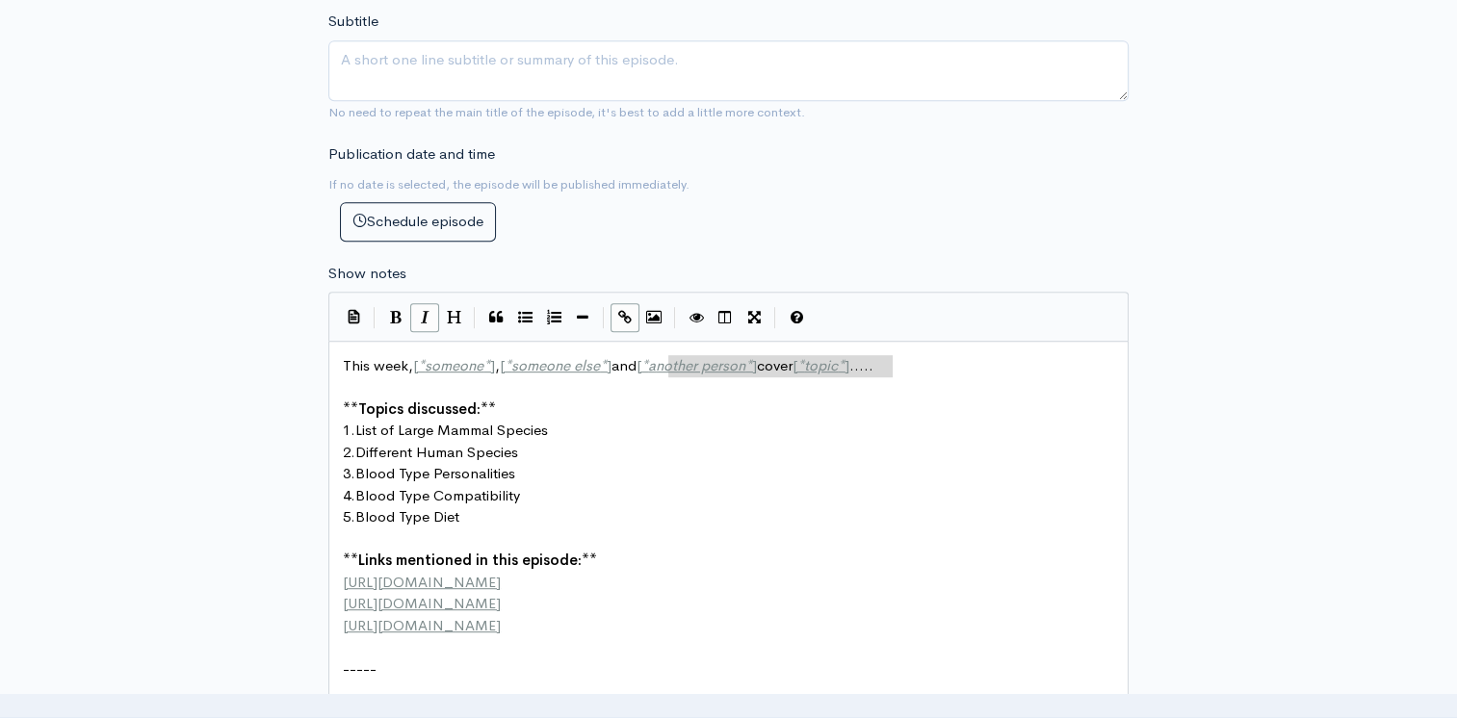
type textarea "This week, [*someone*], [*someone else*] and [*another person*] cover [*topic*]…"
drag, startPoint x: 896, startPoint y: 364, endPoint x: 358, endPoint y: 344, distance: 537.7
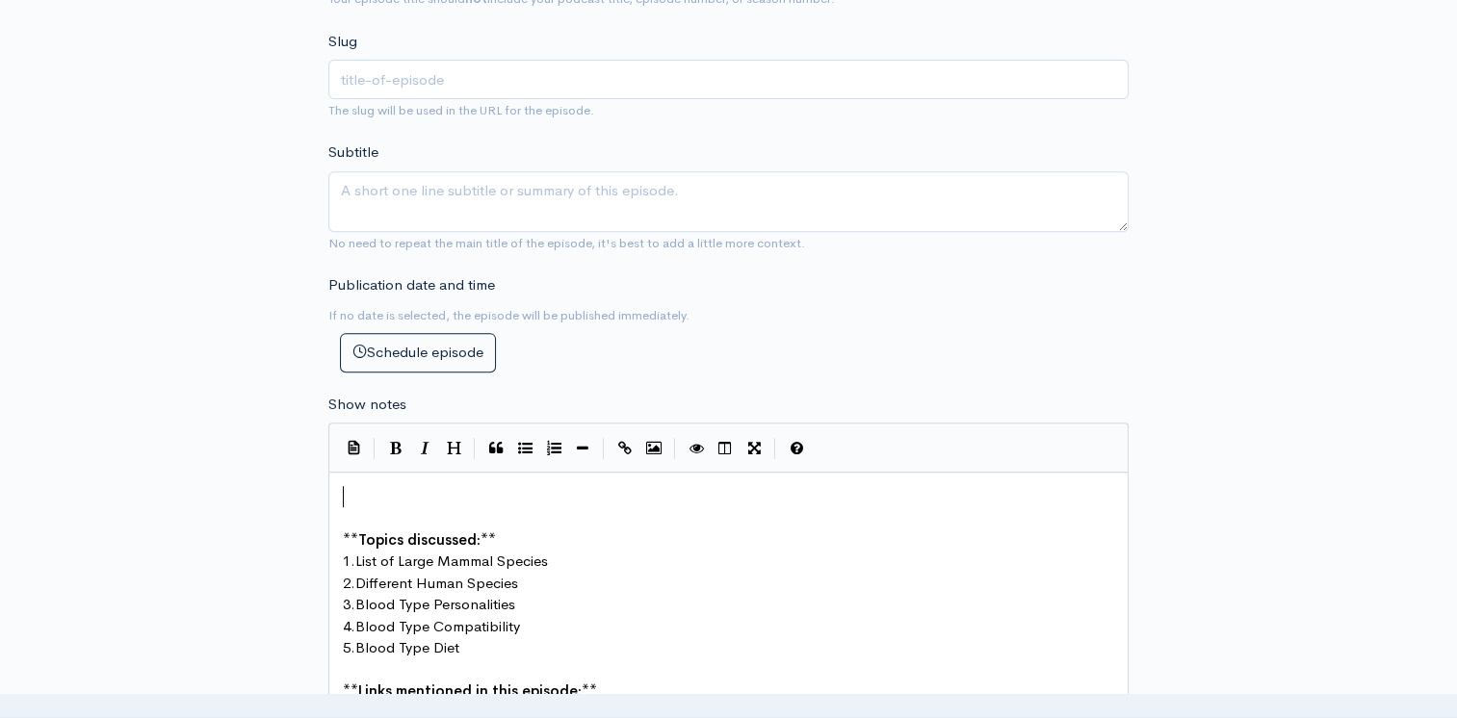
scroll to position [601, 0]
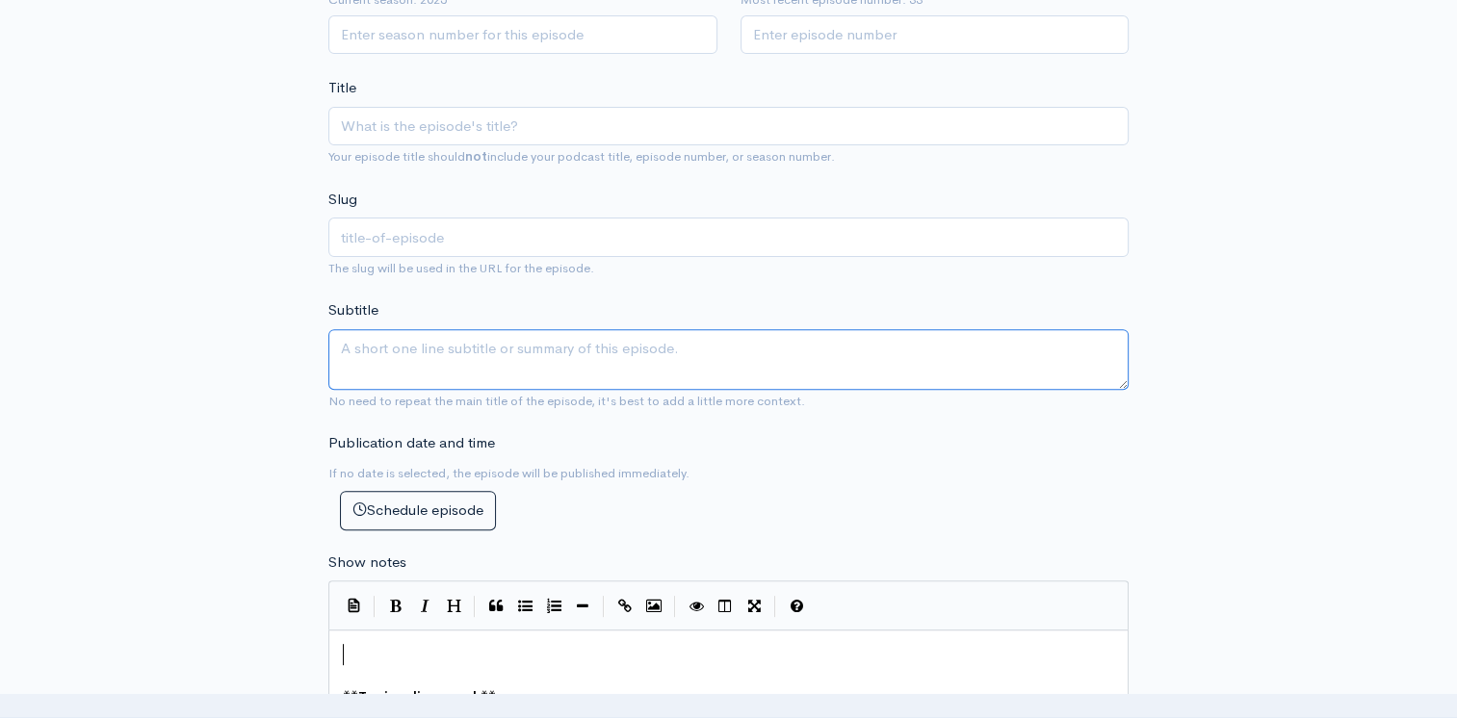
click at [377, 341] on textarea "Subtitle" at bounding box center [728, 359] width 800 height 61
paste textarea "The origin of blood types is one of the most guard secrets, it hold the key to …"
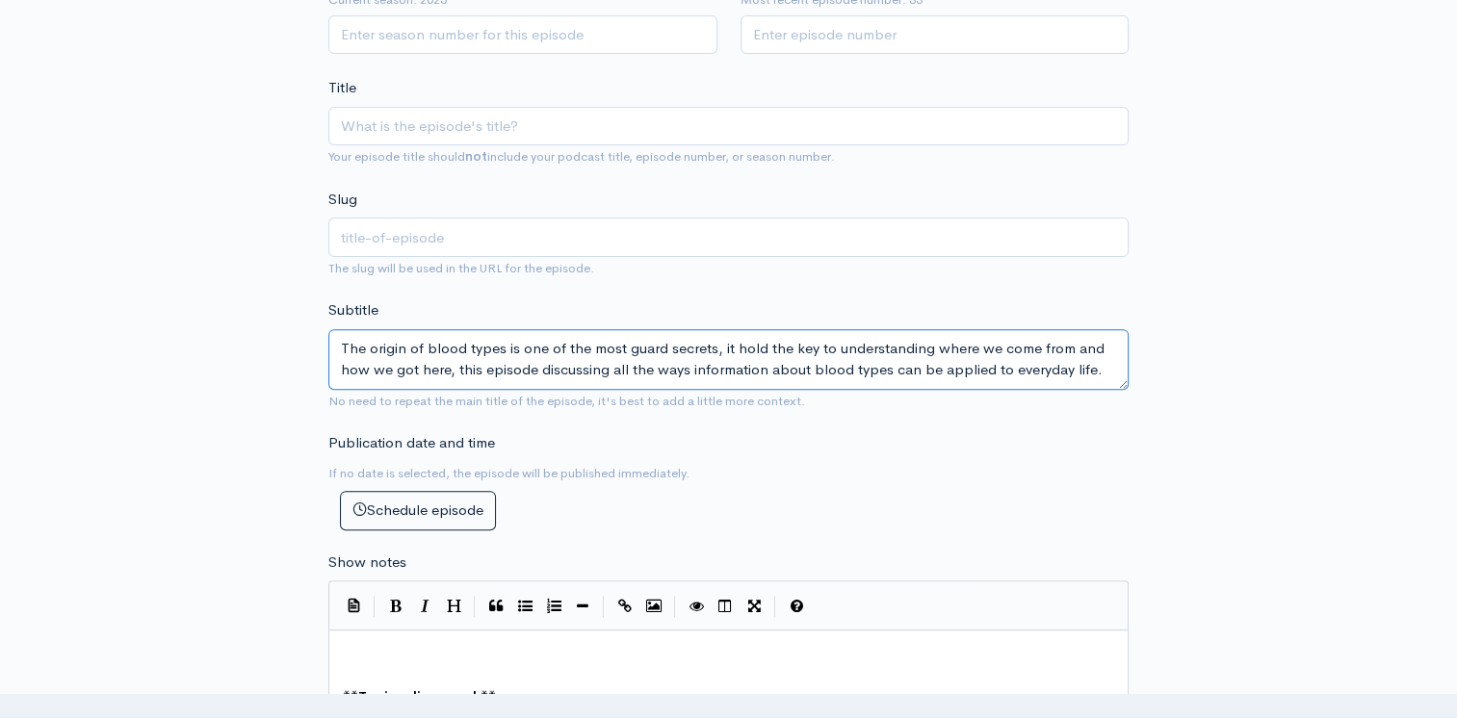
type textarea "The origin of blood types is one of the most guard secrets, it hold the key to …"
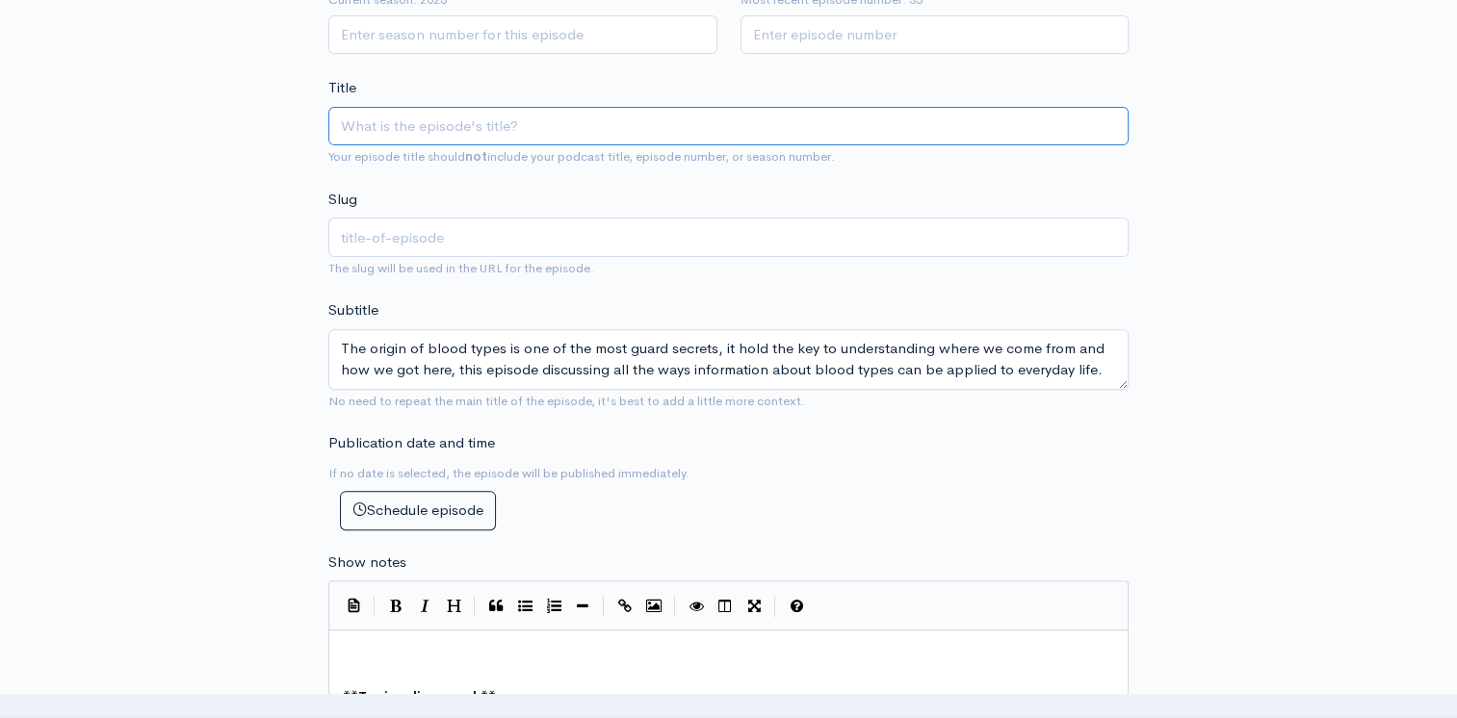
click at [407, 121] on input "Title" at bounding box center [728, 126] width 800 height 39
paste input "Blood Type Secrets"
type input "Blood Type Secrets"
type input "blood-type-secrets"
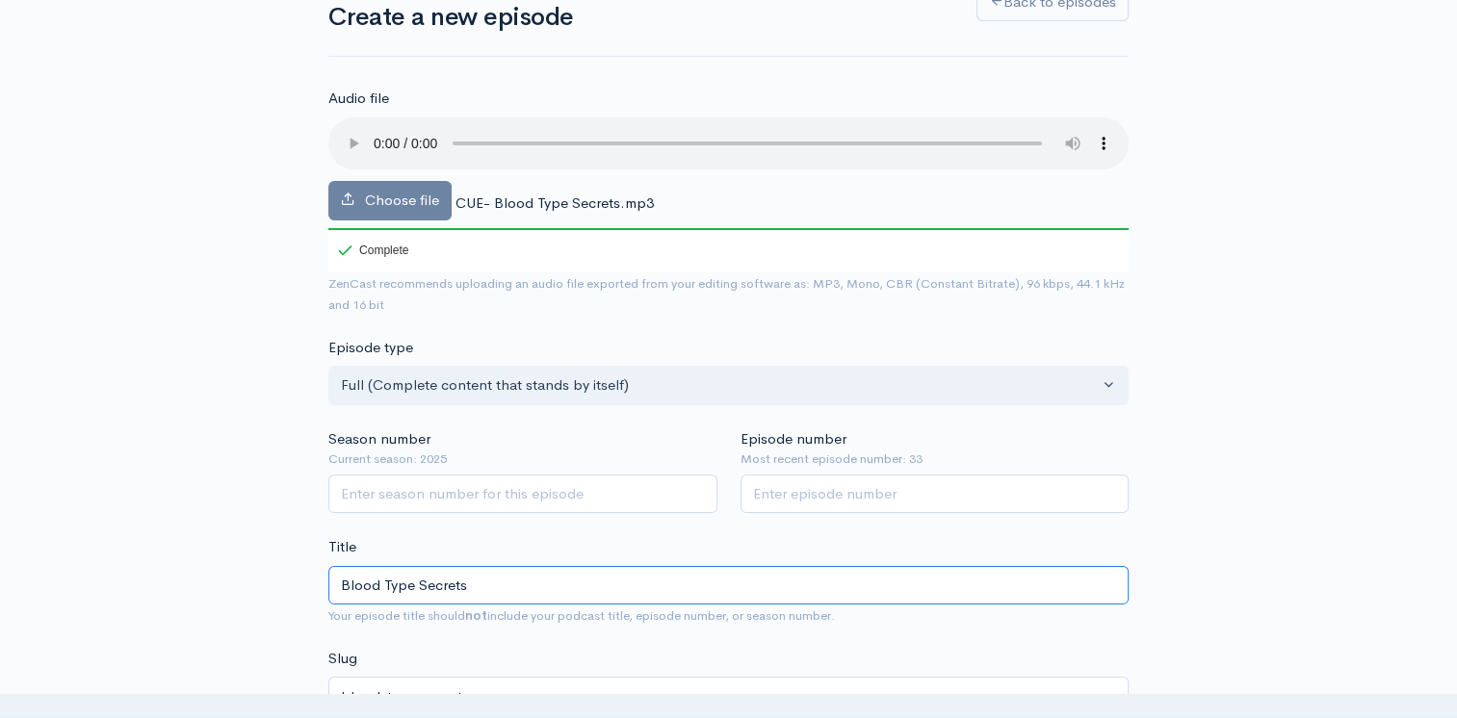
scroll to position [119, 0]
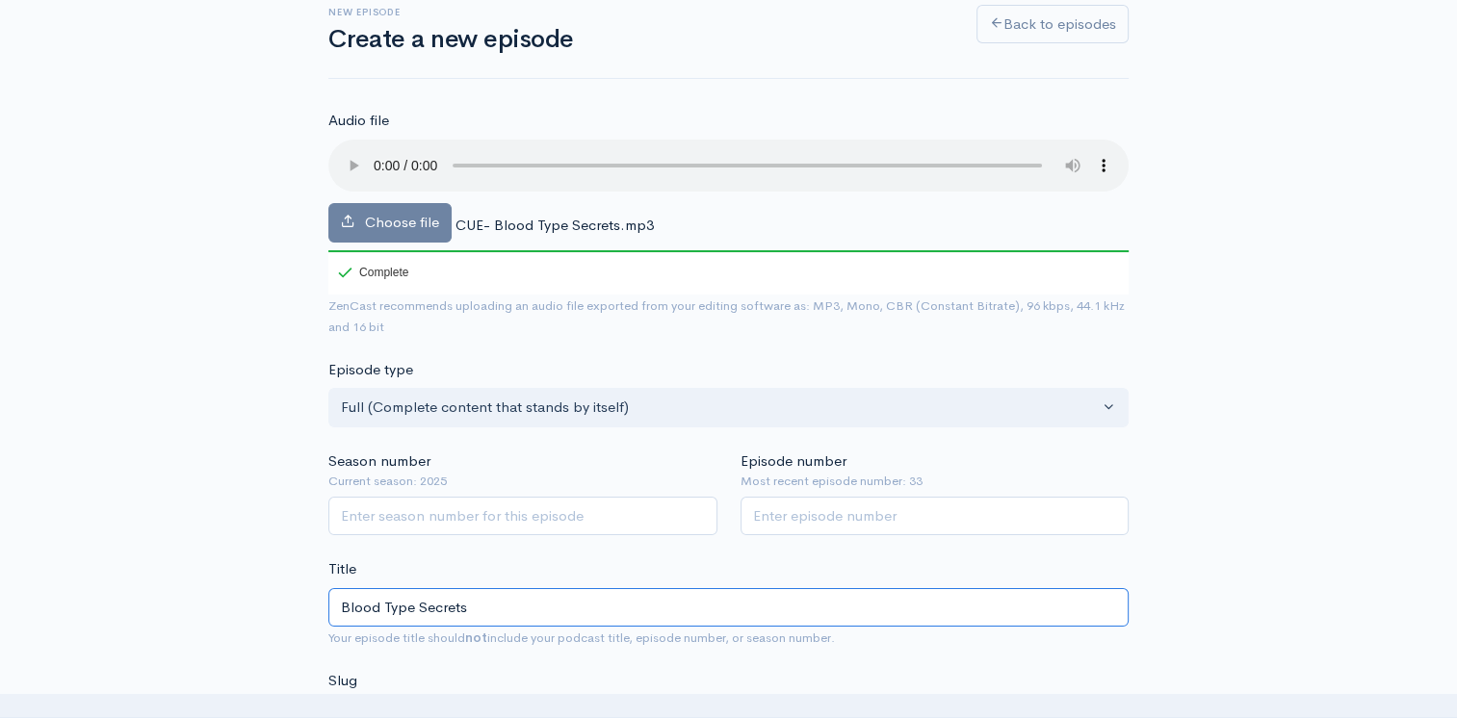
type input "Blood Type Secrets"
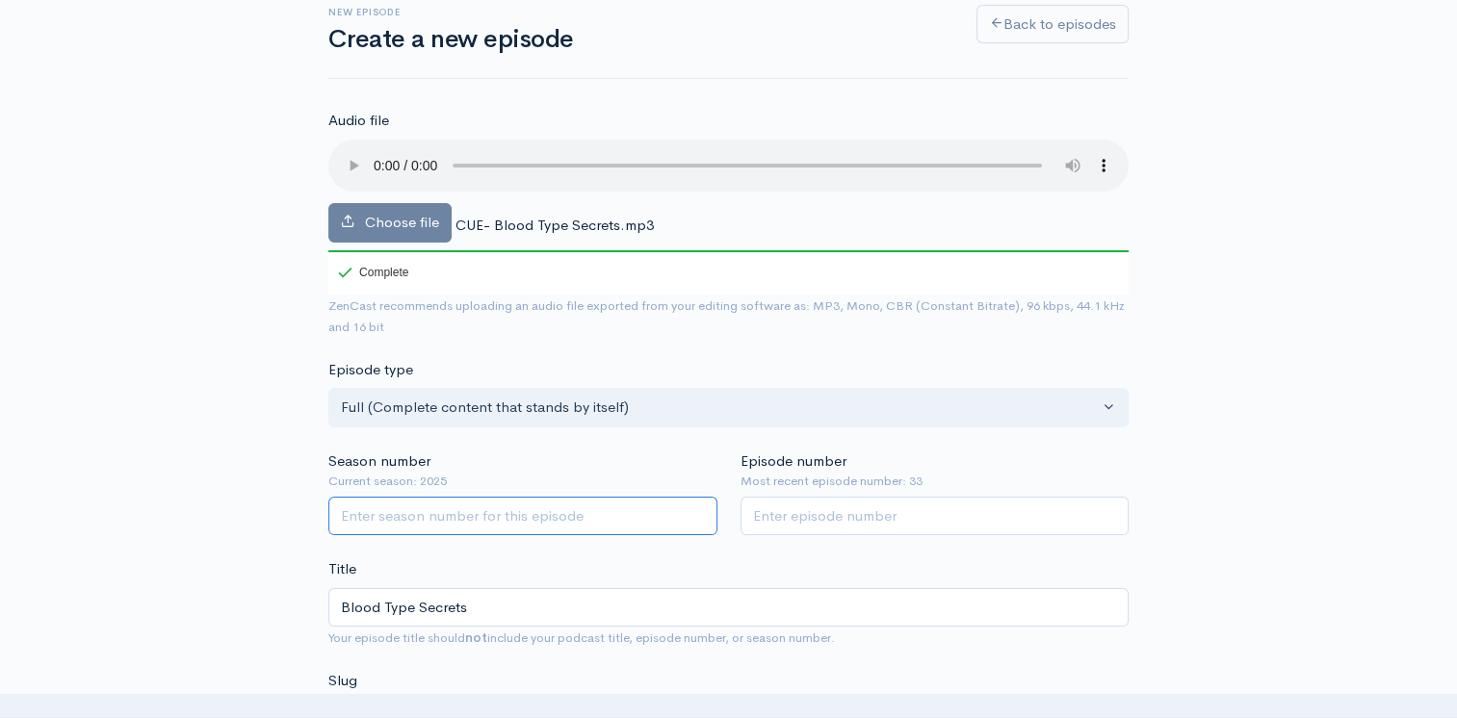
click at [400, 513] on input "Season number" at bounding box center [522, 516] width 389 height 39
type input "2025"
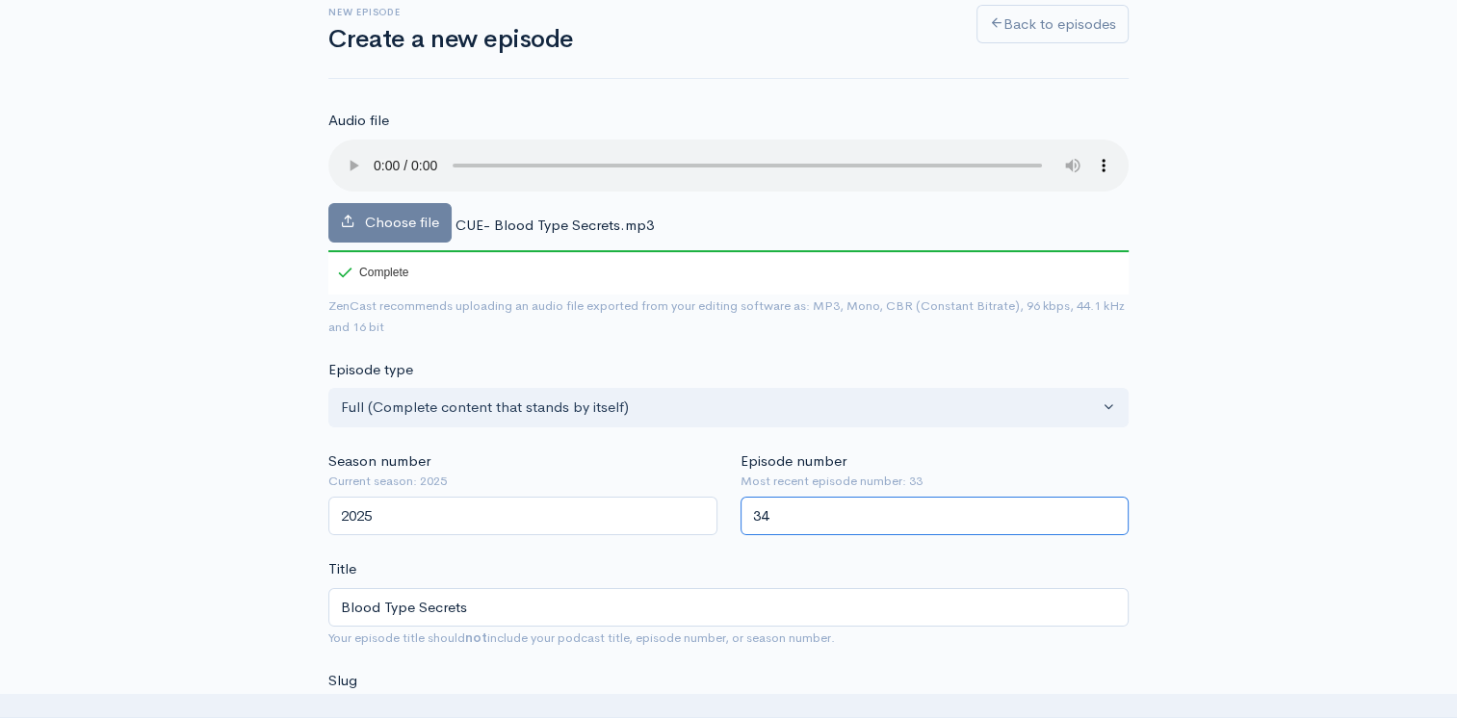
type input "34"
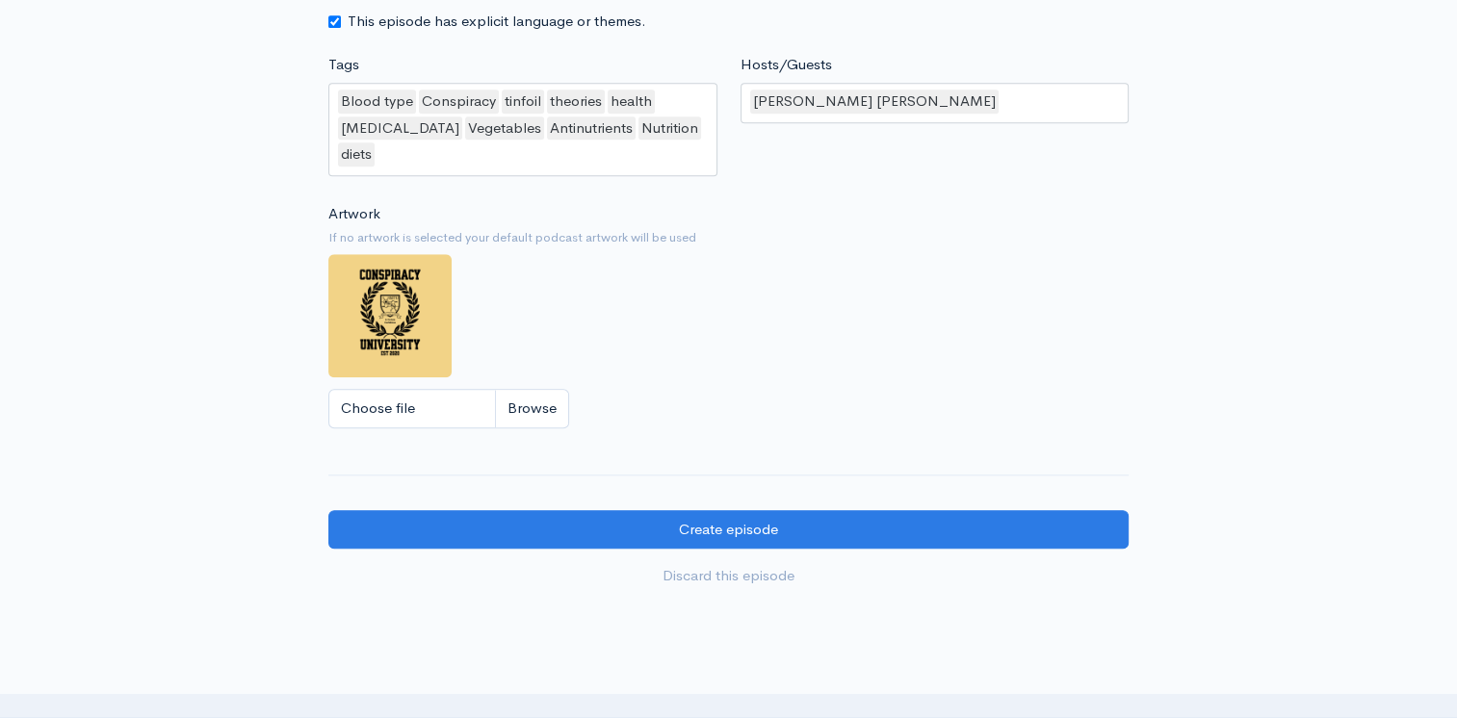
scroll to position [1830, 0]
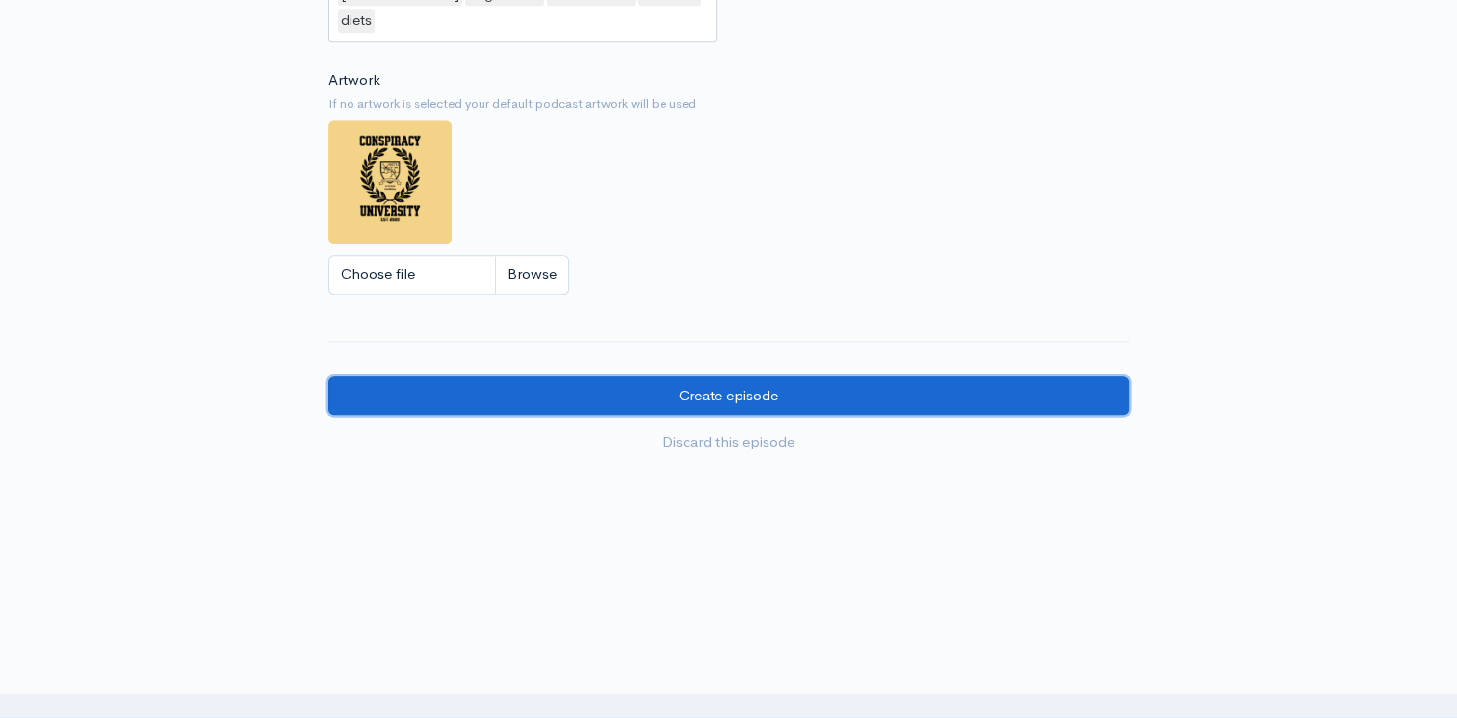
click at [646, 394] on input "Create episode" at bounding box center [728, 396] width 800 height 39
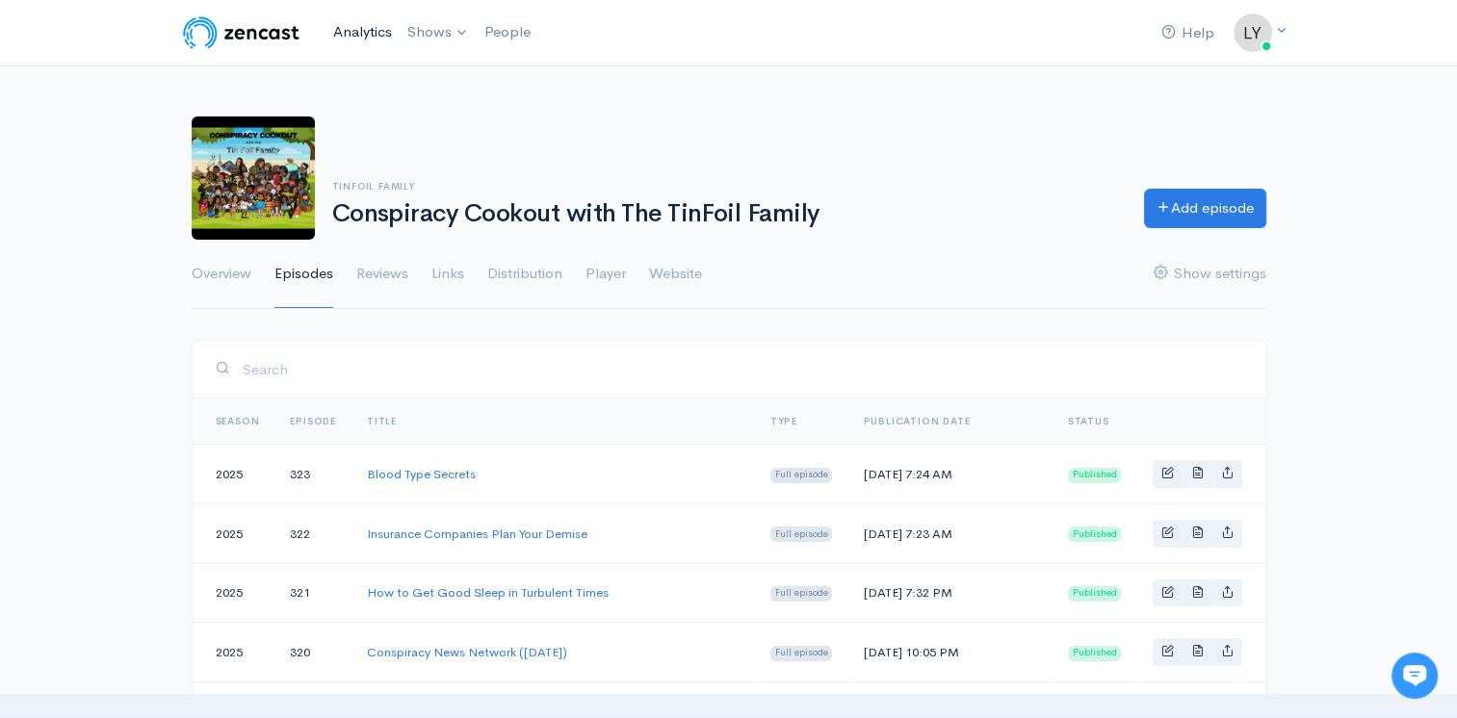
click at [364, 31] on link "Analytics" at bounding box center [362, 32] width 74 height 41
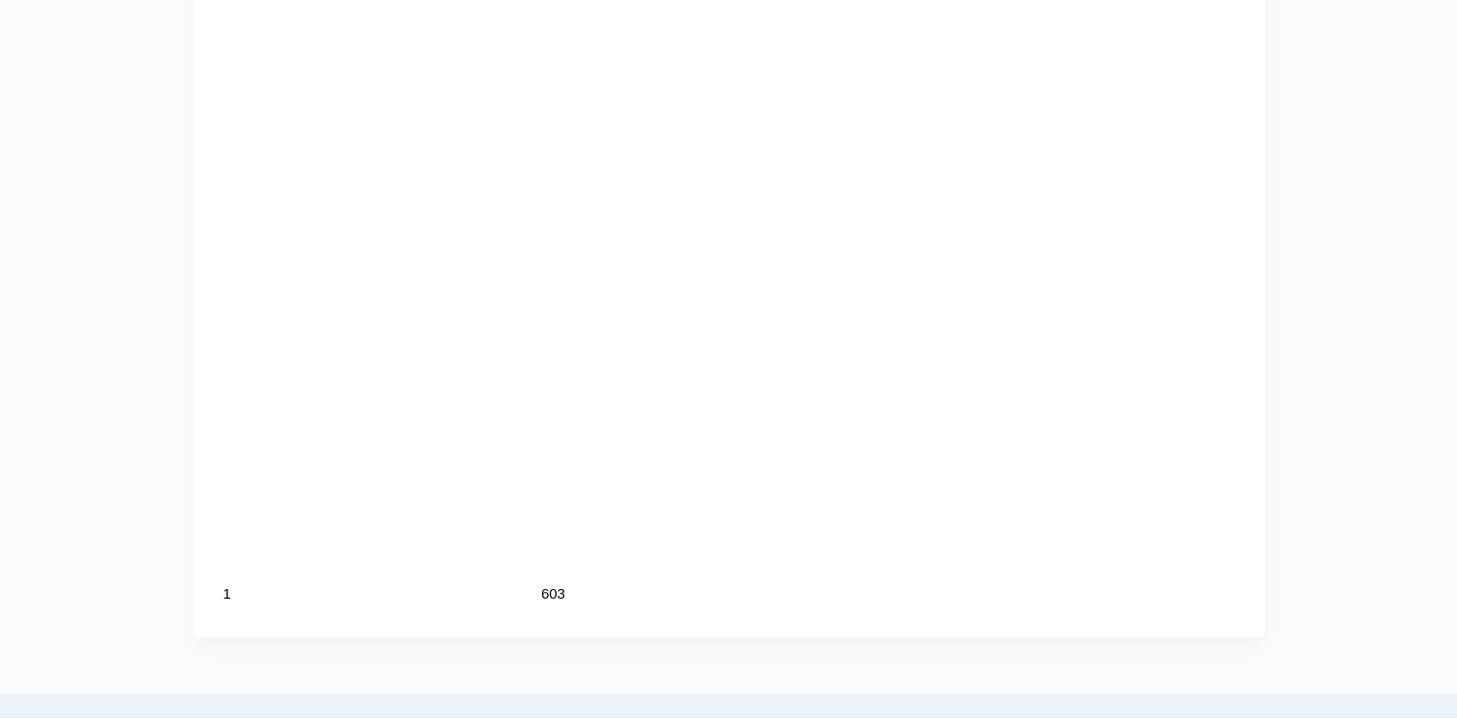
scroll to position [2200, 0]
